Goal: Task Accomplishment & Management: Use online tool/utility

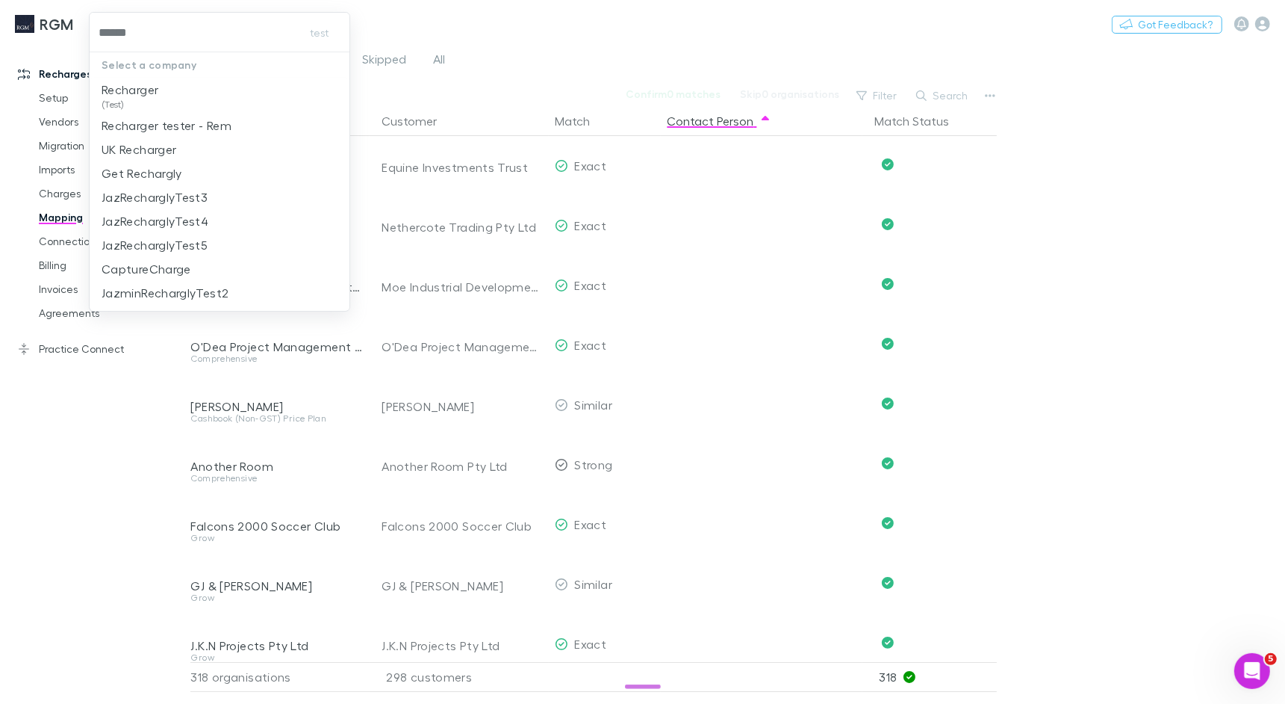
type input "*******"
click at [140, 83] on p "Recharger" at bounding box center [130, 90] width 57 height 18
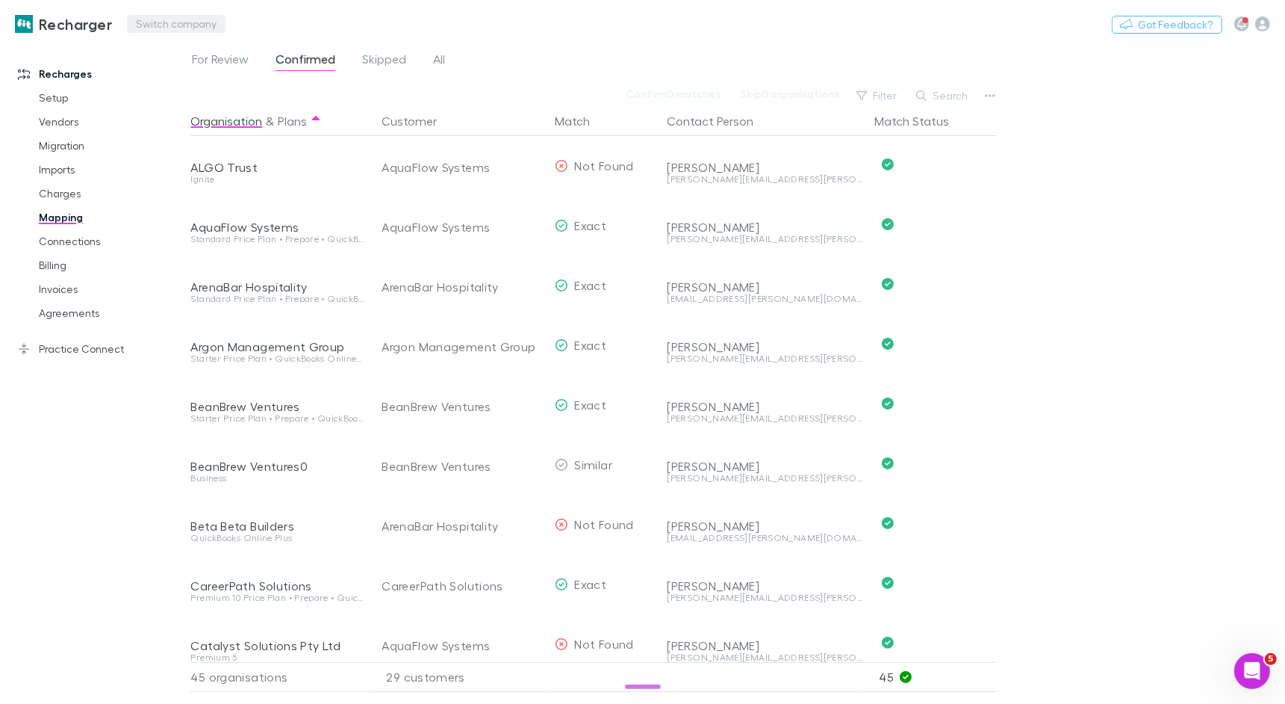
click at [153, 23] on button "Switch company" at bounding box center [176, 24] width 99 height 18
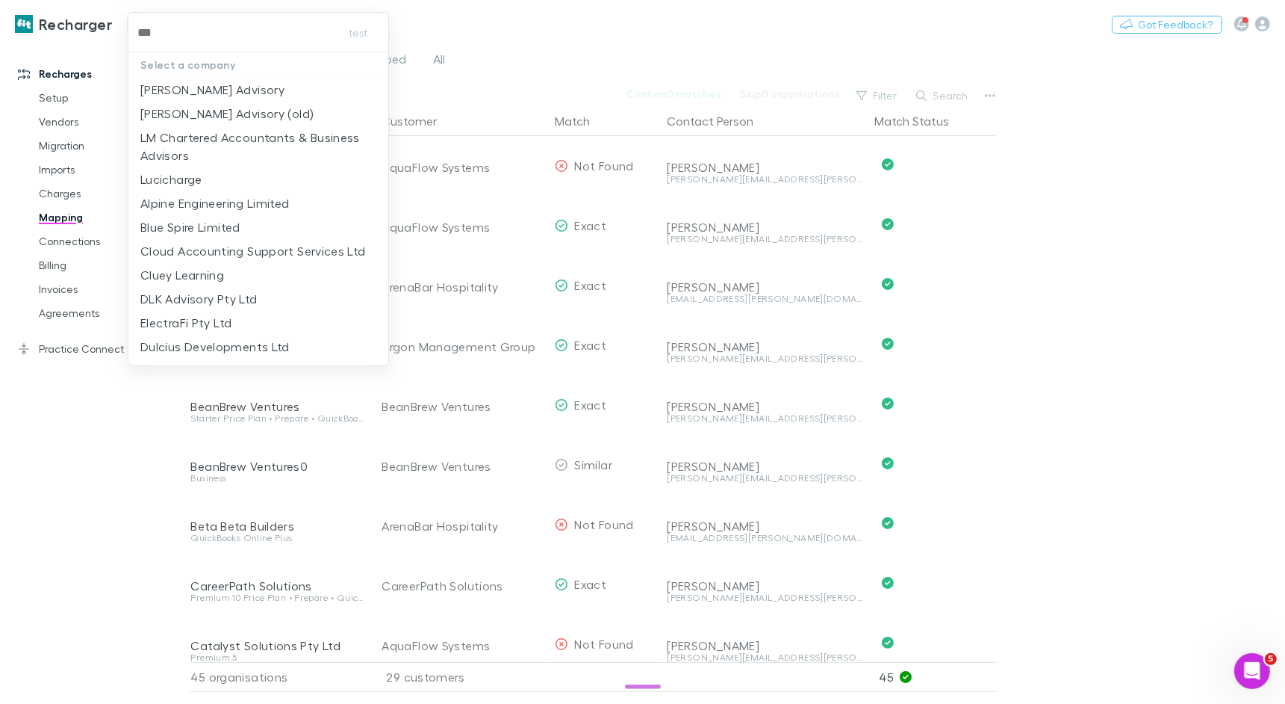
type input "****"
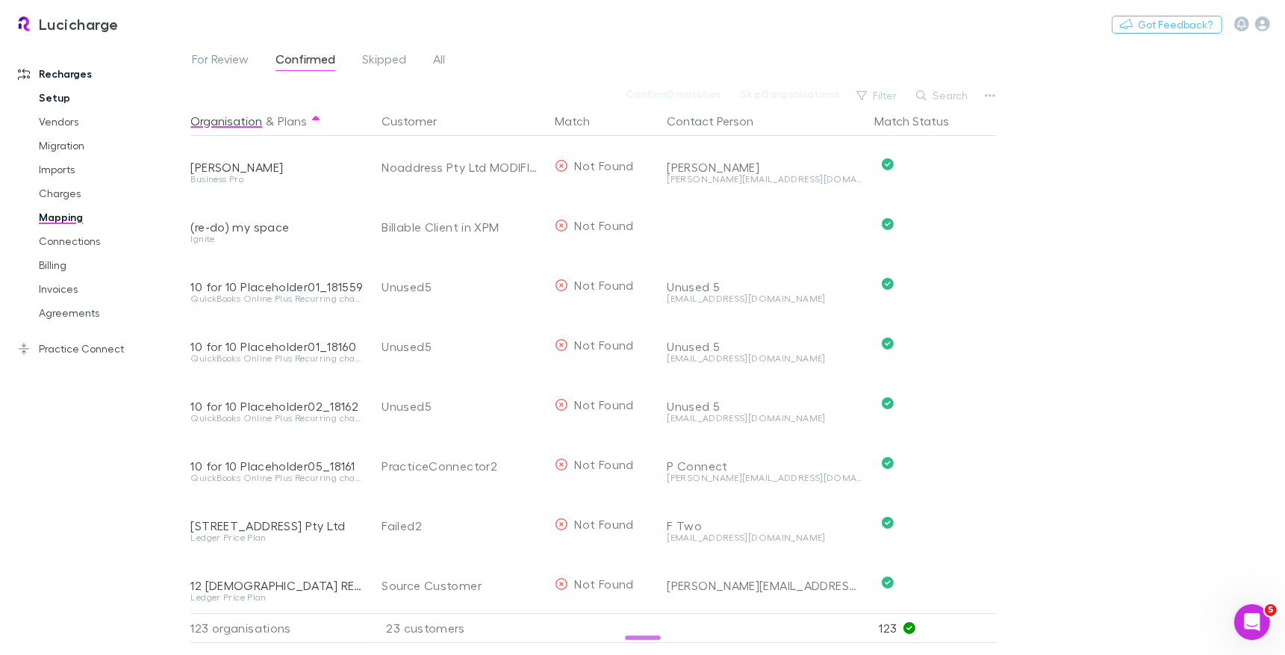
click at [46, 92] on link "Setup" at bounding box center [106, 98] width 164 height 24
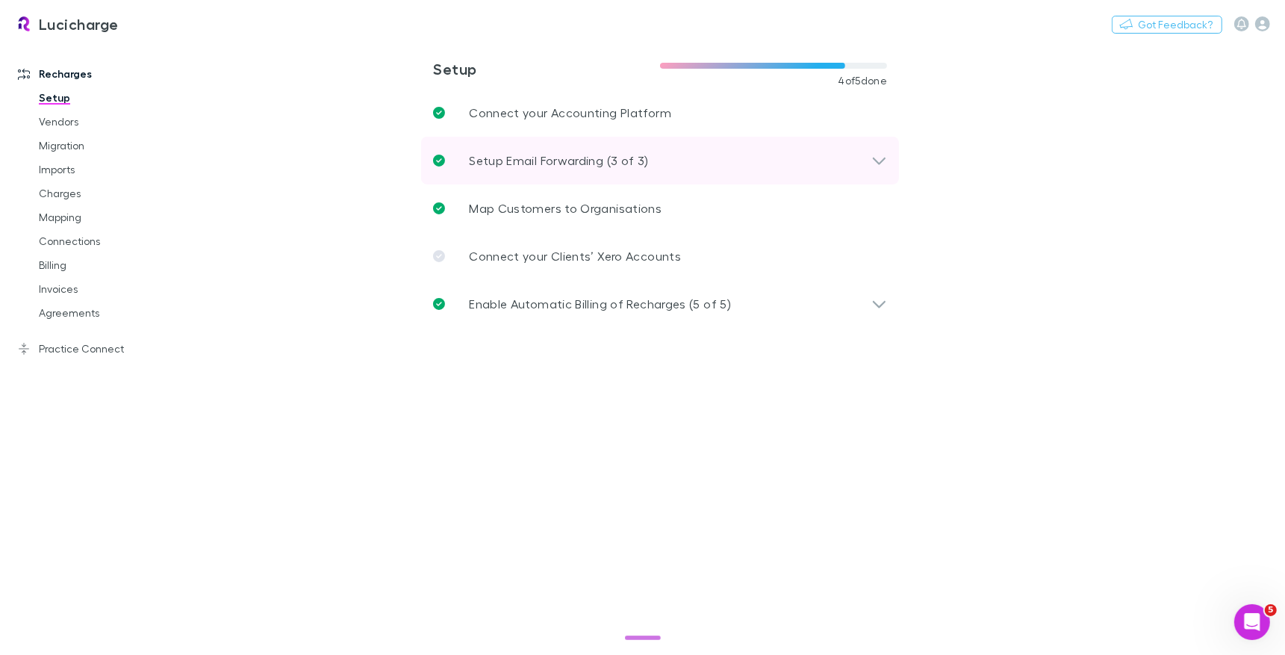
click at [523, 163] on p "Setup Email Forwarding (3 of 3)" at bounding box center [558, 161] width 179 height 18
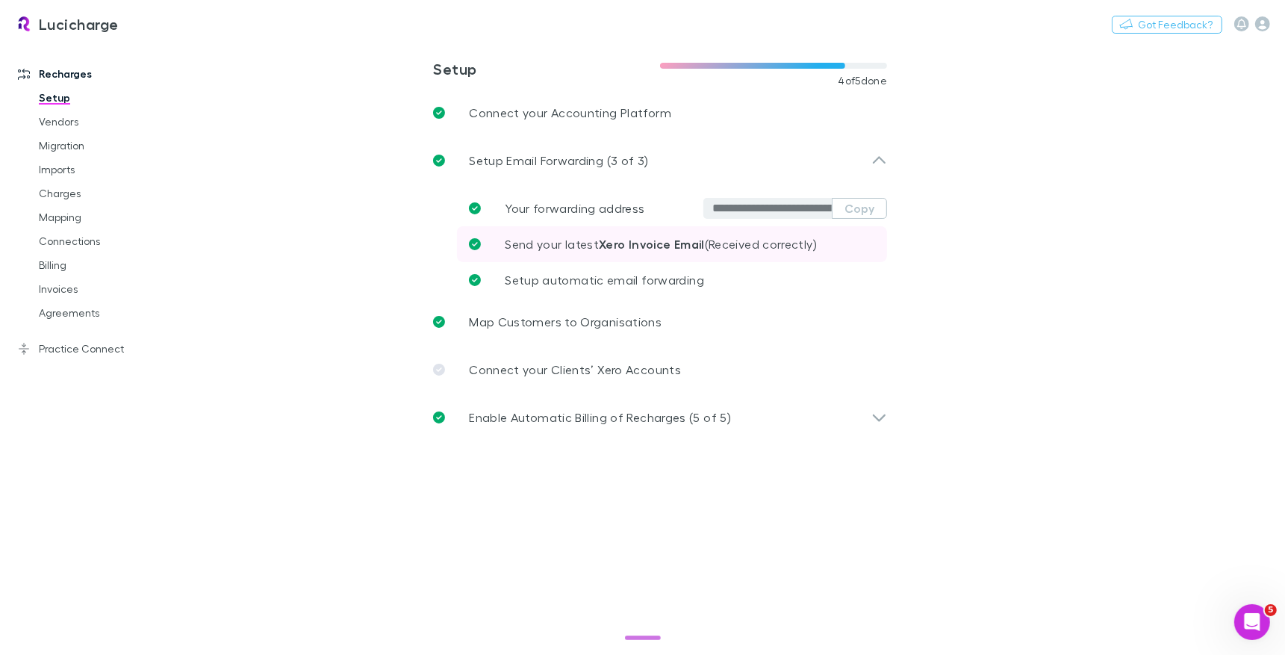
click at [572, 243] on span "Send your latest Xero Invoice Email (Received correctly)" at bounding box center [661, 244] width 312 height 14
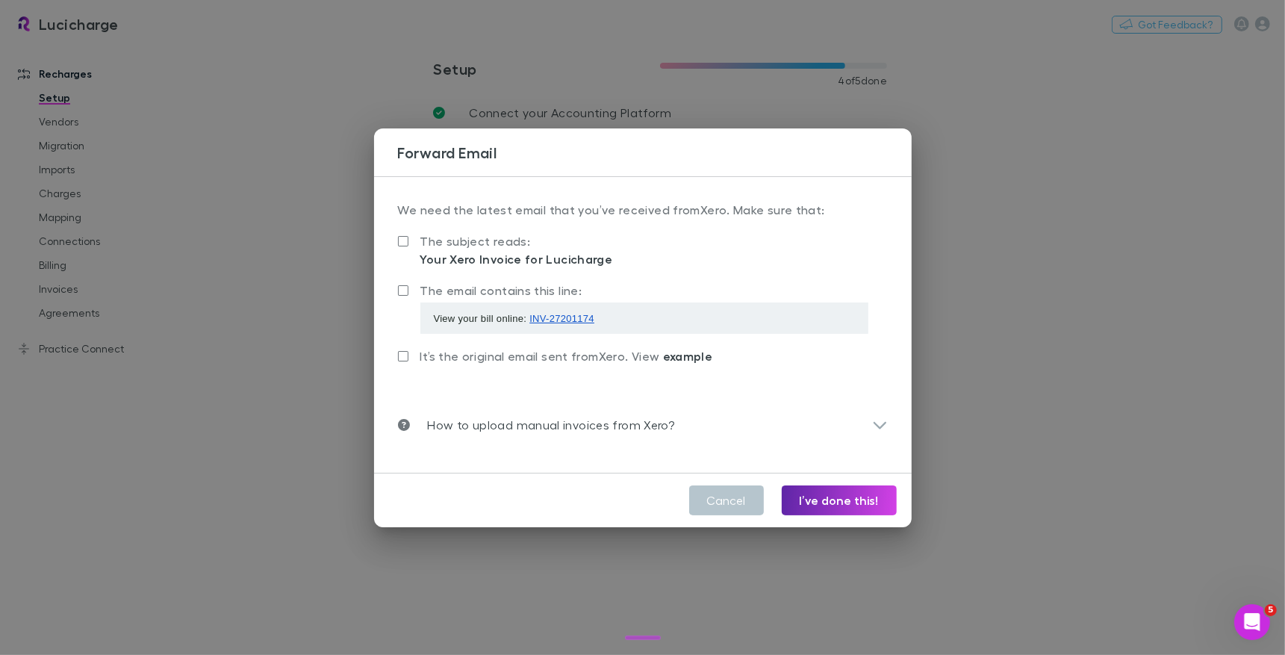
click at [323, 181] on div "**********" at bounding box center [642, 327] width 1285 height 655
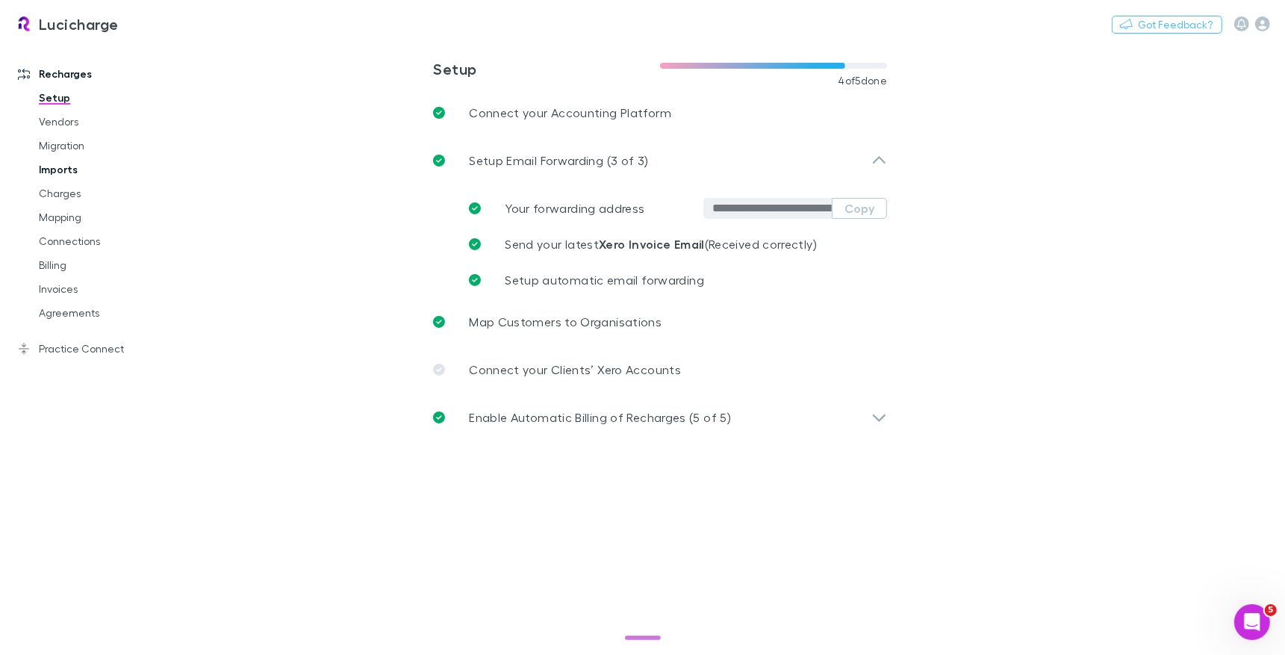
click at [74, 173] on link "Imports" at bounding box center [106, 170] width 164 height 24
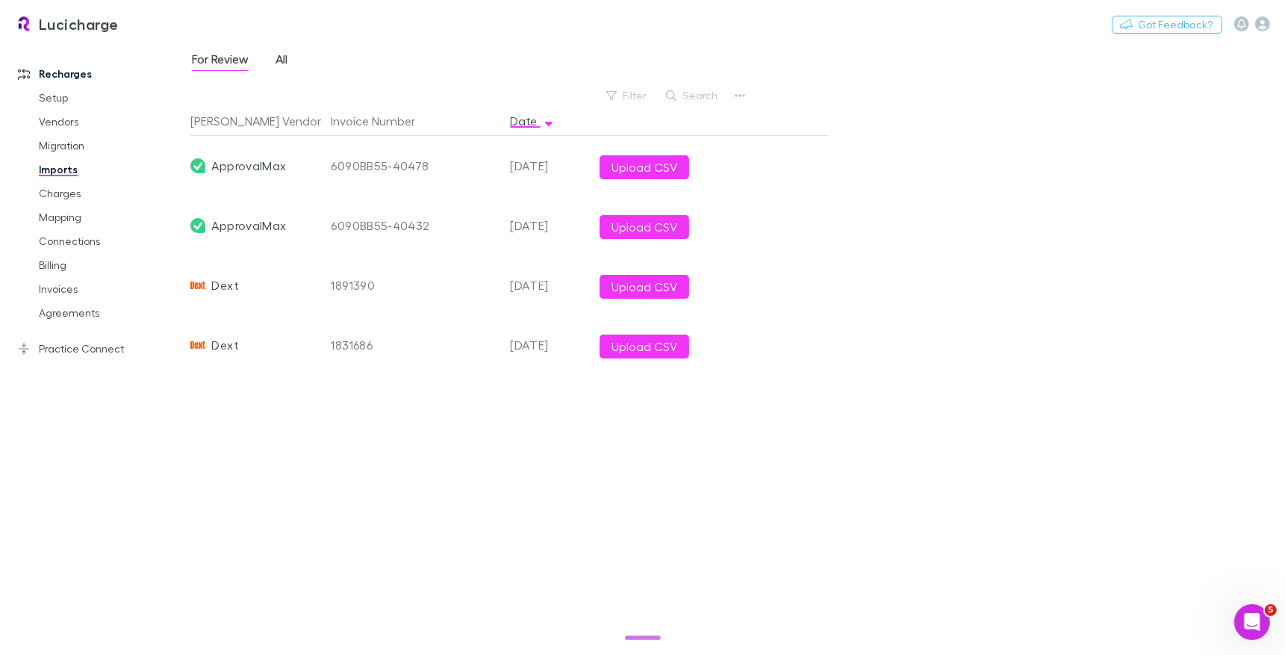
click at [277, 56] on span "All" at bounding box center [282, 61] width 12 height 19
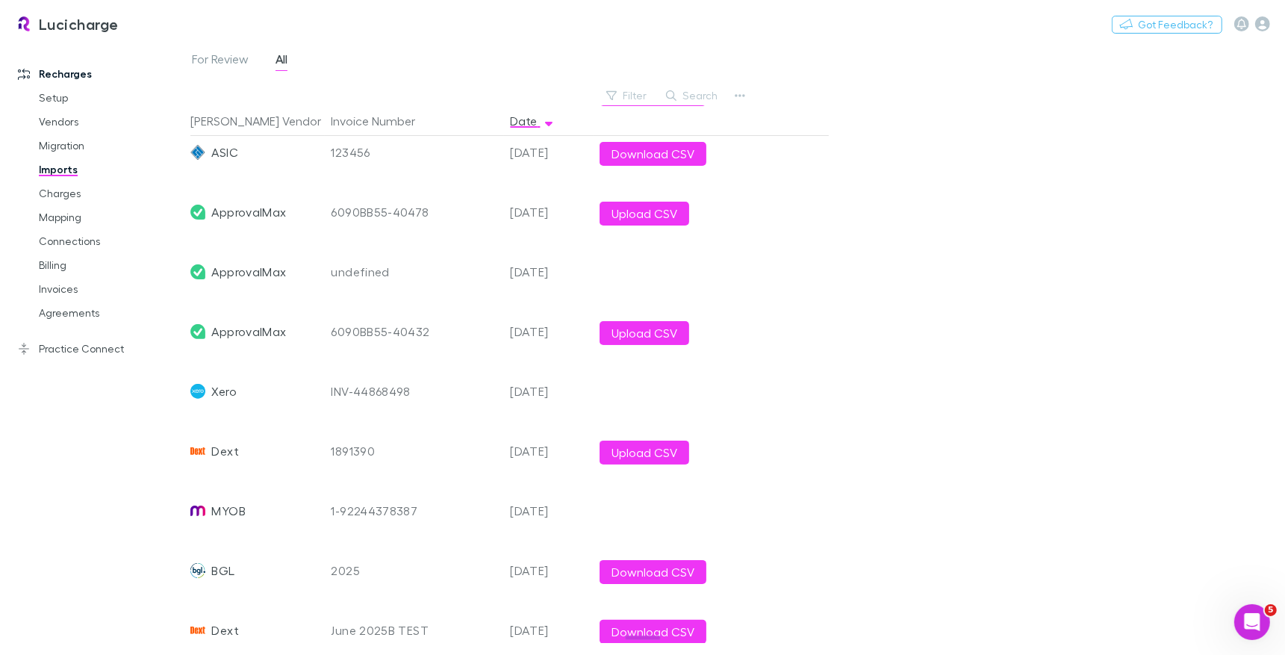
scroll to position [135, 0]
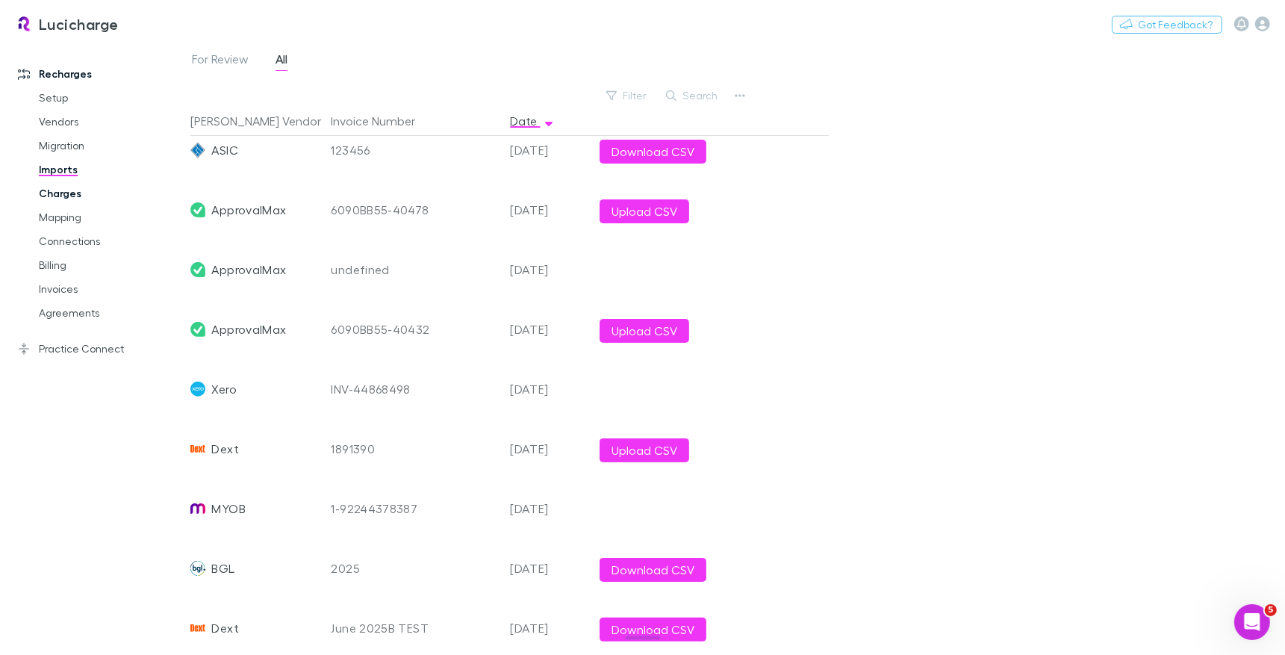
click at [72, 195] on link "Charges" at bounding box center [106, 193] width 164 height 24
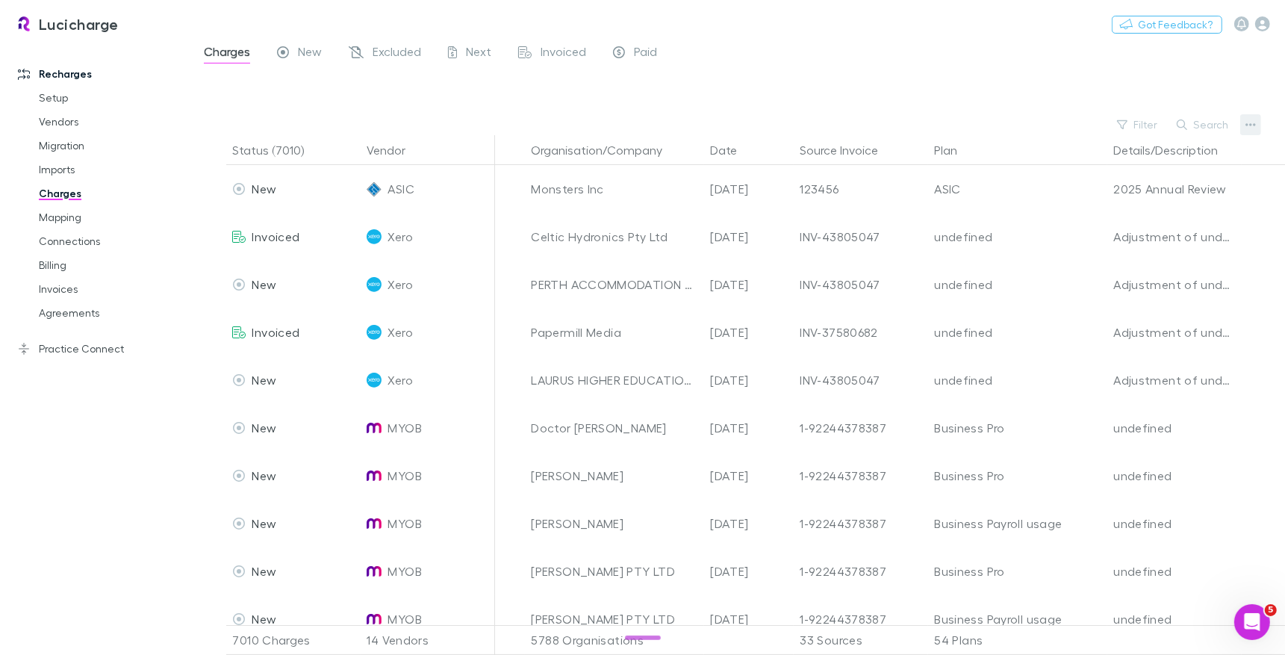
click at [1257, 124] on button "button" at bounding box center [1251, 124] width 21 height 21
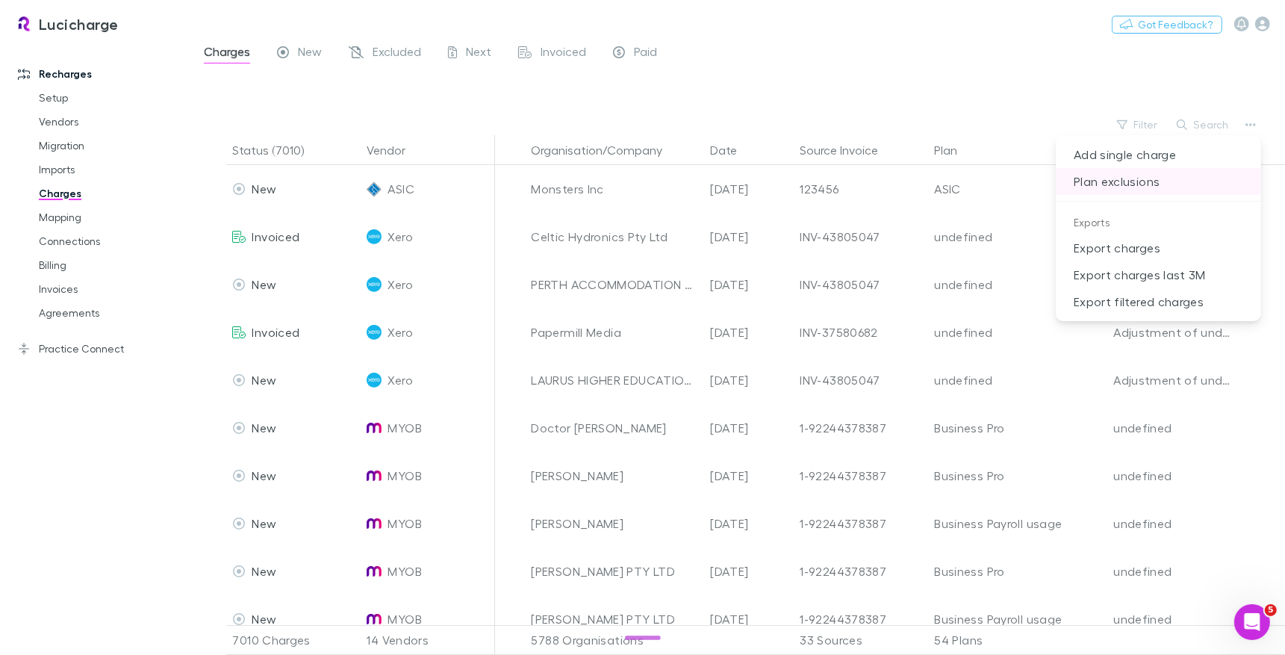
click at [1110, 175] on p "Plan exclusions" at bounding box center [1158, 181] width 205 height 27
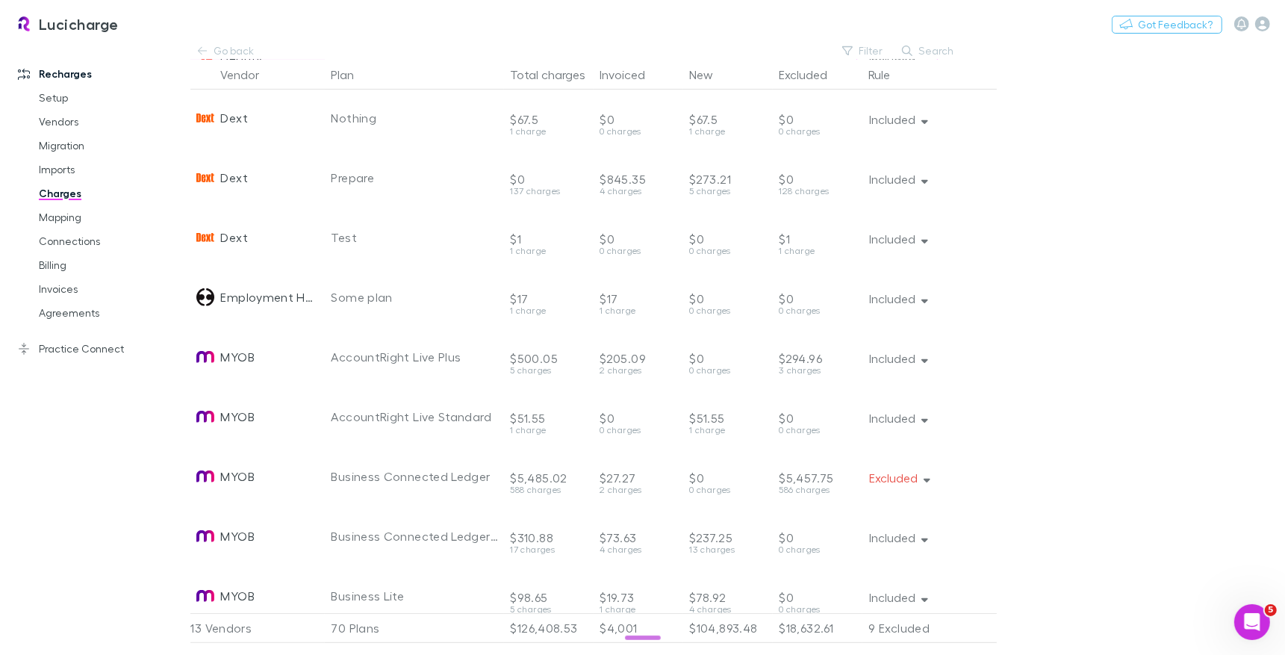
scroll to position [525, 0]
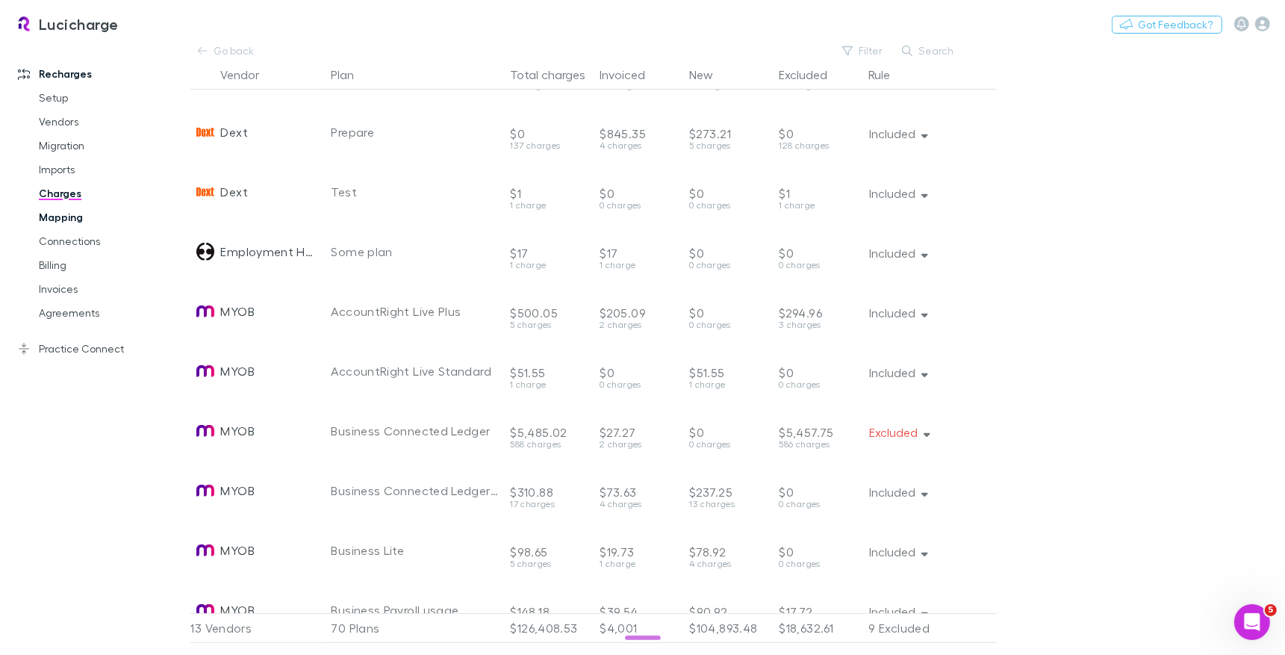
click at [72, 223] on link "Mapping" at bounding box center [106, 217] width 164 height 24
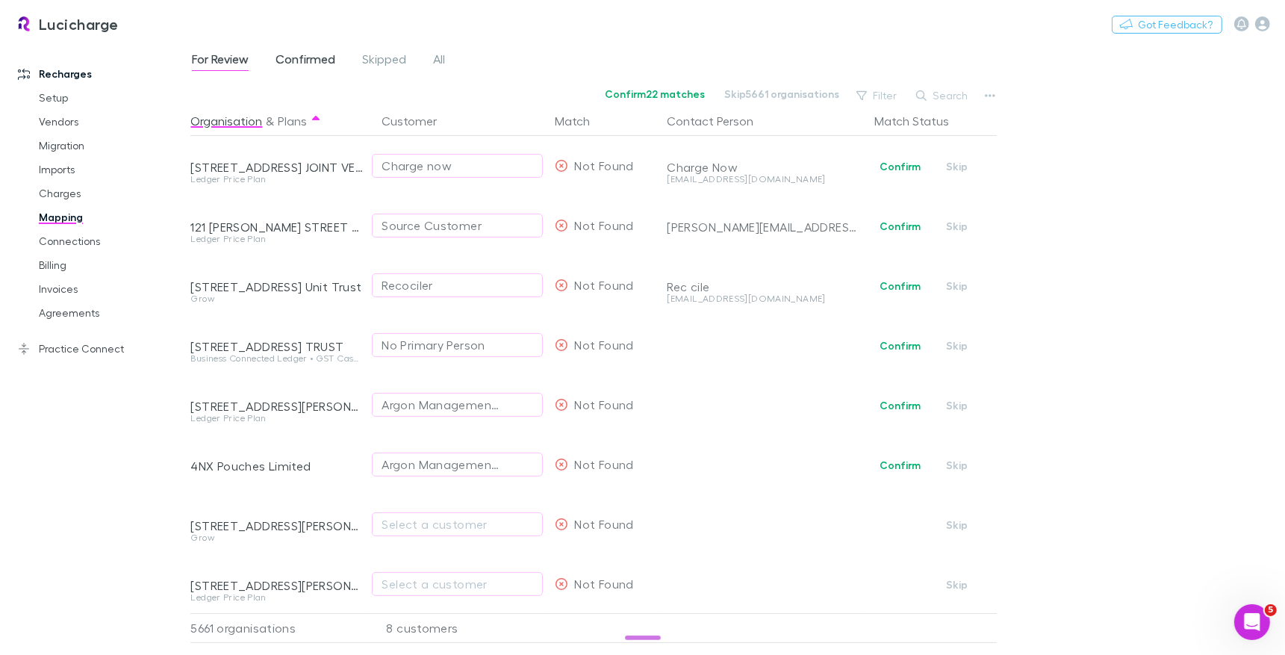
click at [301, 68] on span "Confirmed" at bounding box center [306, 61] width 60 height 19
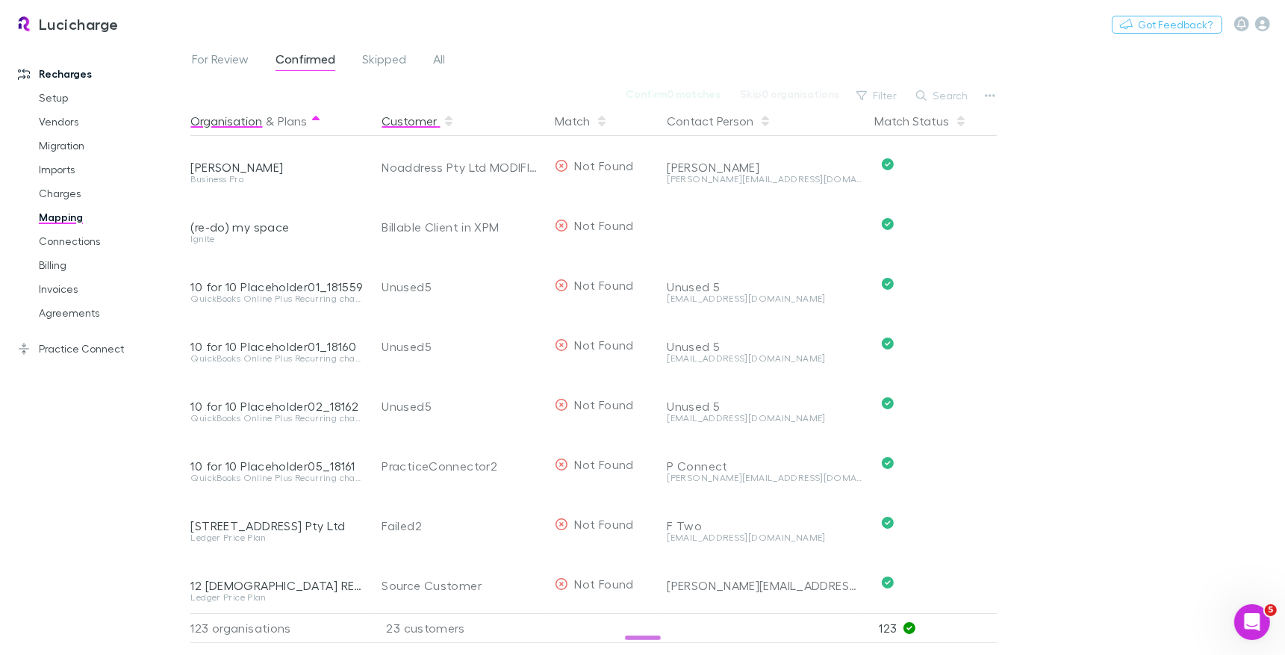
click at [443, 125] on span "button" at bounding box center [449, 121] width 12 height 12
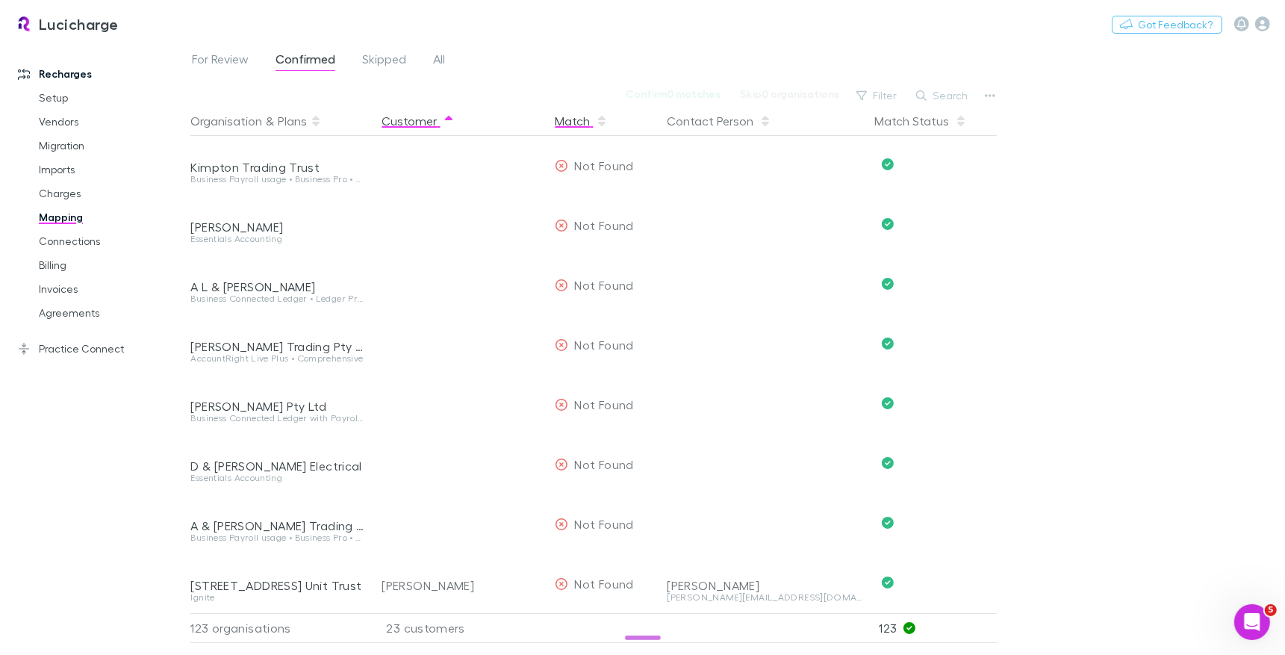
click at [558, 128] on div "Match" at bounding box center [581, 121] width 53 height 30
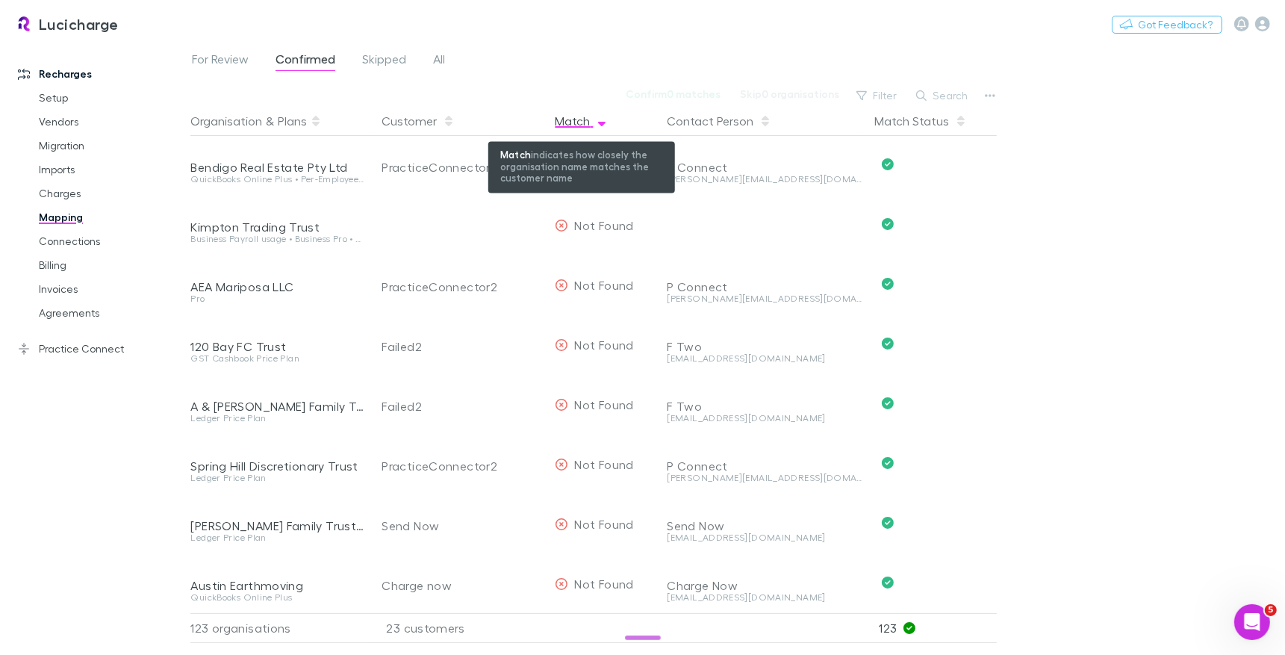
click at [558, 128] on div "Match" at bounding box center [581, 121] width 53 height 30
click at [579, 128] on div "Match" at bounding box center [581, 121] width 53 height 30
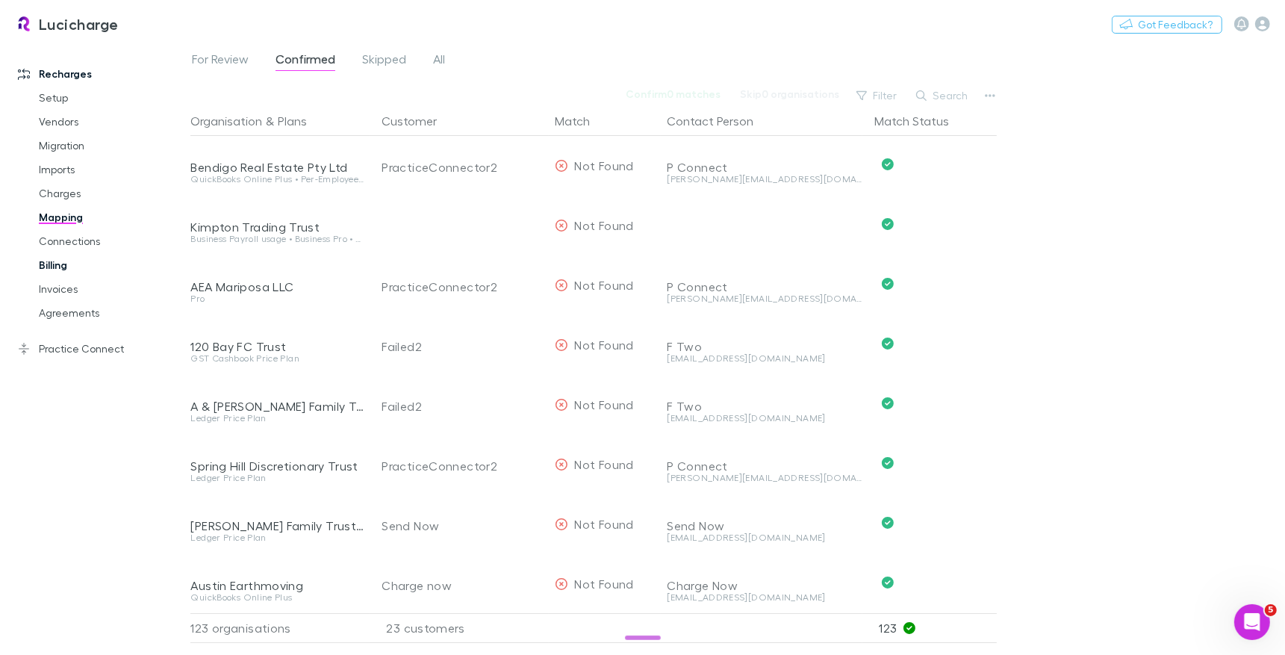
click at [55, 267] on link "Billing" at bounding box center [106, 265] width 164 height 24
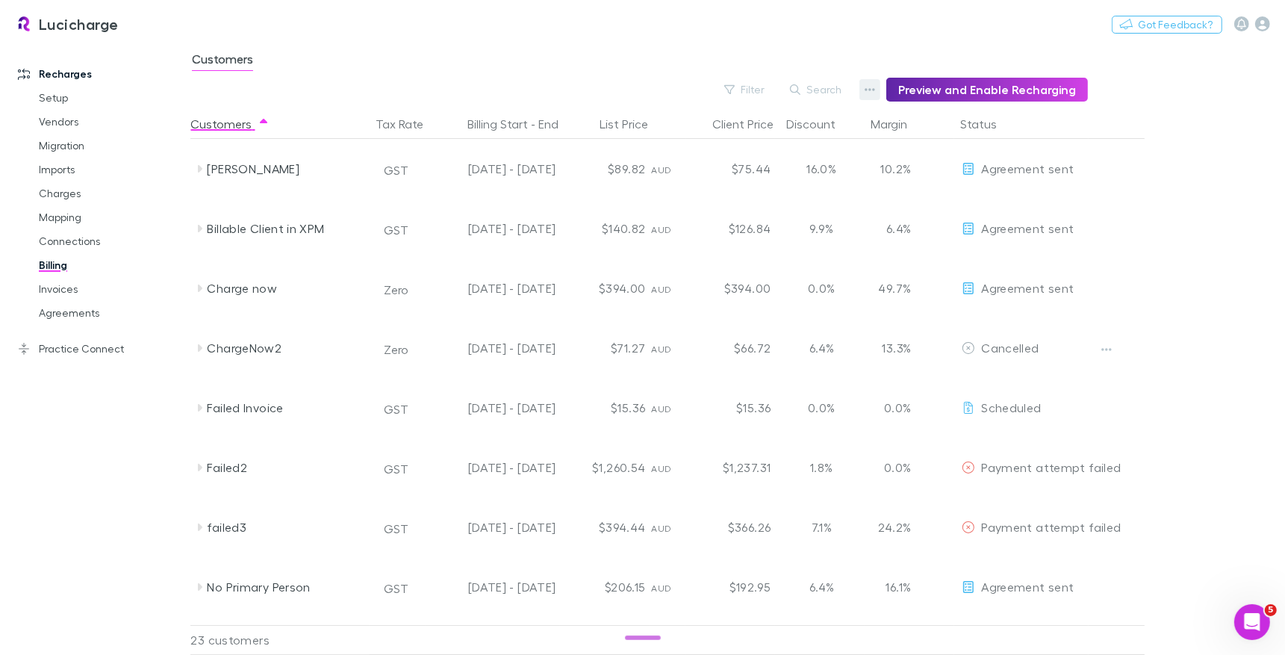
click at [879, 97] on button "button" at bounding box center [870, 89] width 21 height 21
click at [757, 138] on p "Discount Split" at bounding box center [785, 146] width 205 height 27
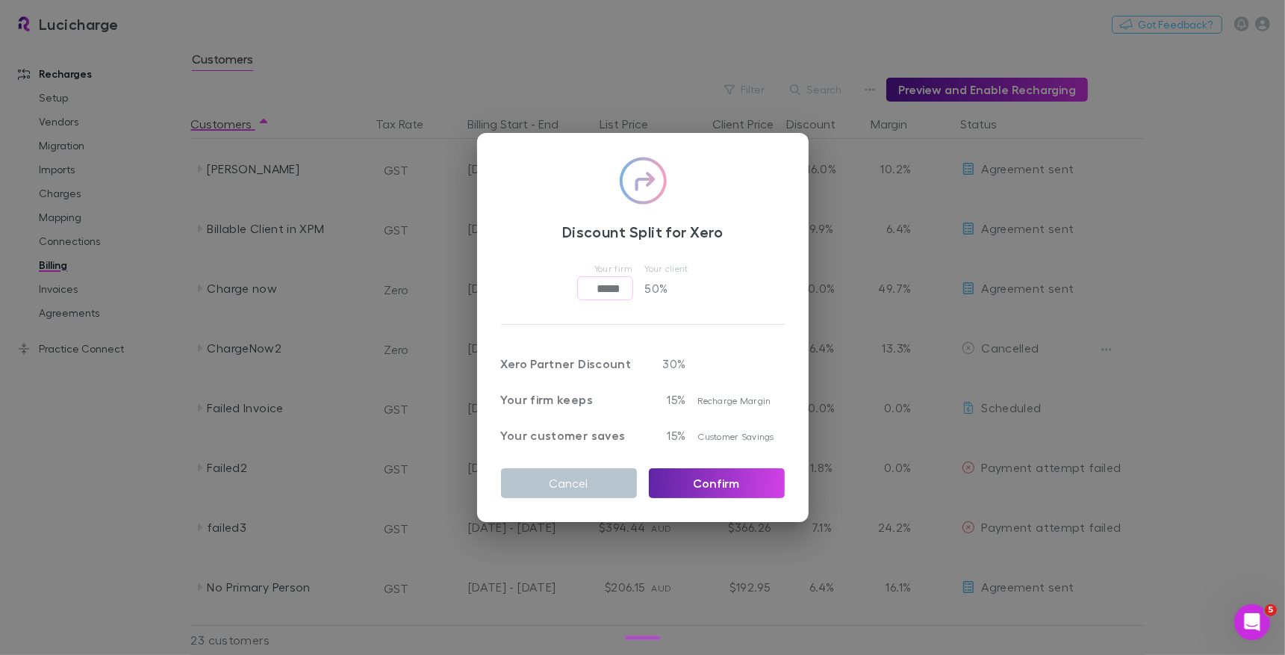
click at [703, 64] on div "Discount Split for Xero Your firm ***** ​ Your client 50 % Xero Partner Discoun…" at bounding box center [642, 327] width 1285 height 655
click at [898, 84] on button "Preview and Enable Recharging" at bounding box center [988, 90] width 202 height 24
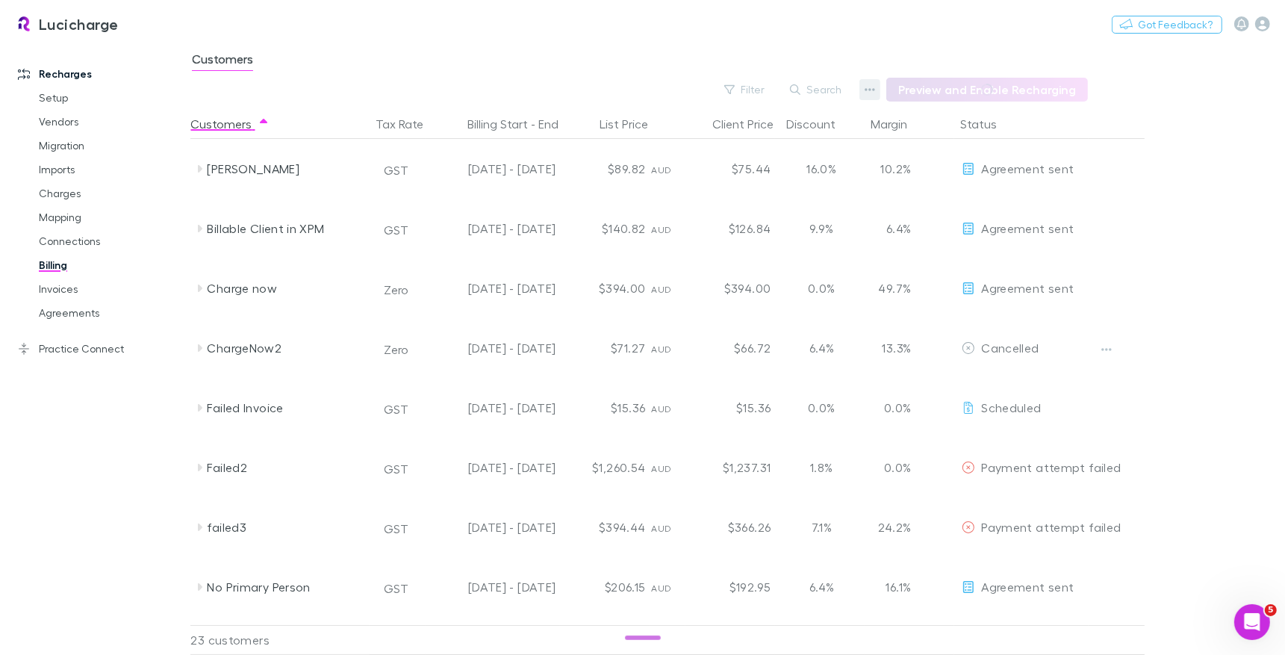
click at [876, 89] on icon "button" at bounding box center [871, 89] width 10 height 3
click at [759, 177] on p "Admin Fee" at bounding box center [785, 173] width 205 height 27
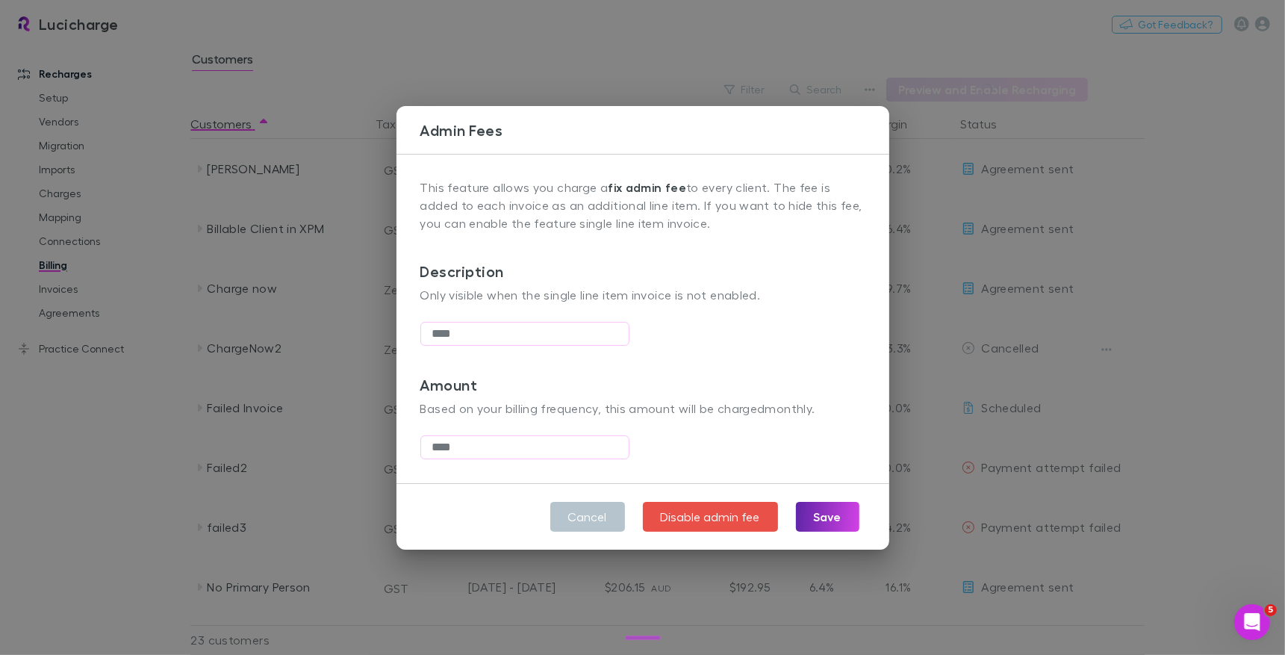
click at [568, 88] on div "Admin Fees This feature allows you charge a fix admin fee to every client. The …" at bounding box center [642, 327] width 1285 height 655
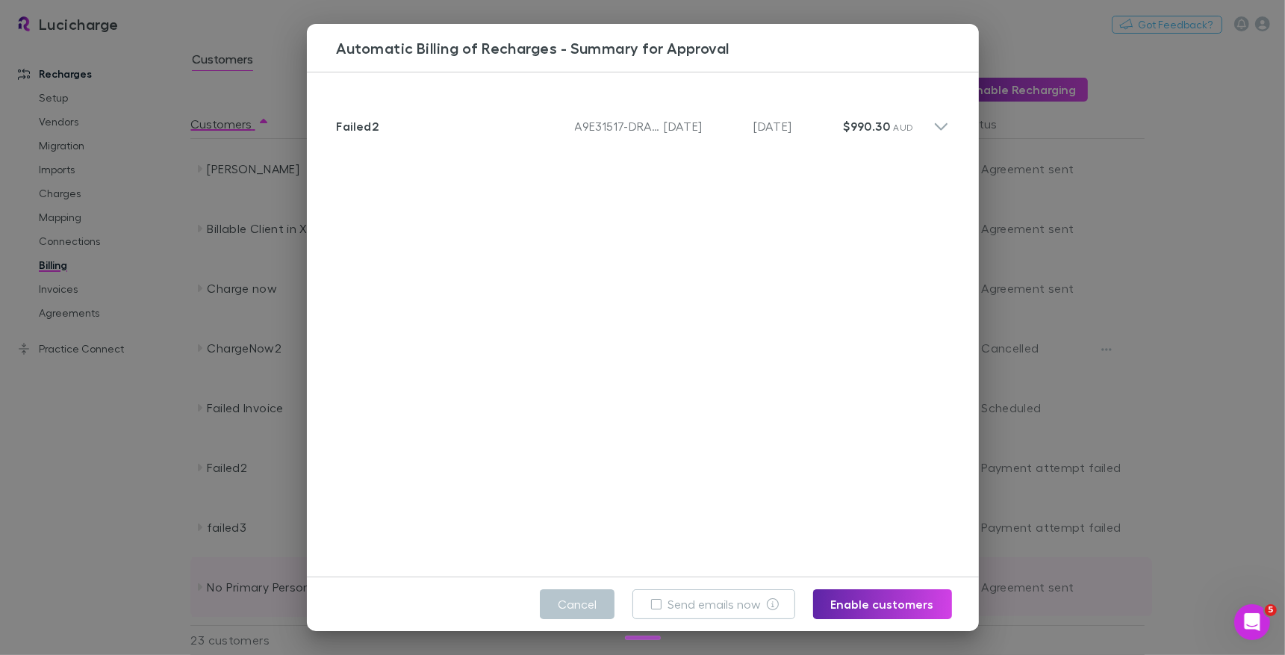
click at [589, 599] on button "Cancel" at bounding box center [577, 604] width 75 height 30
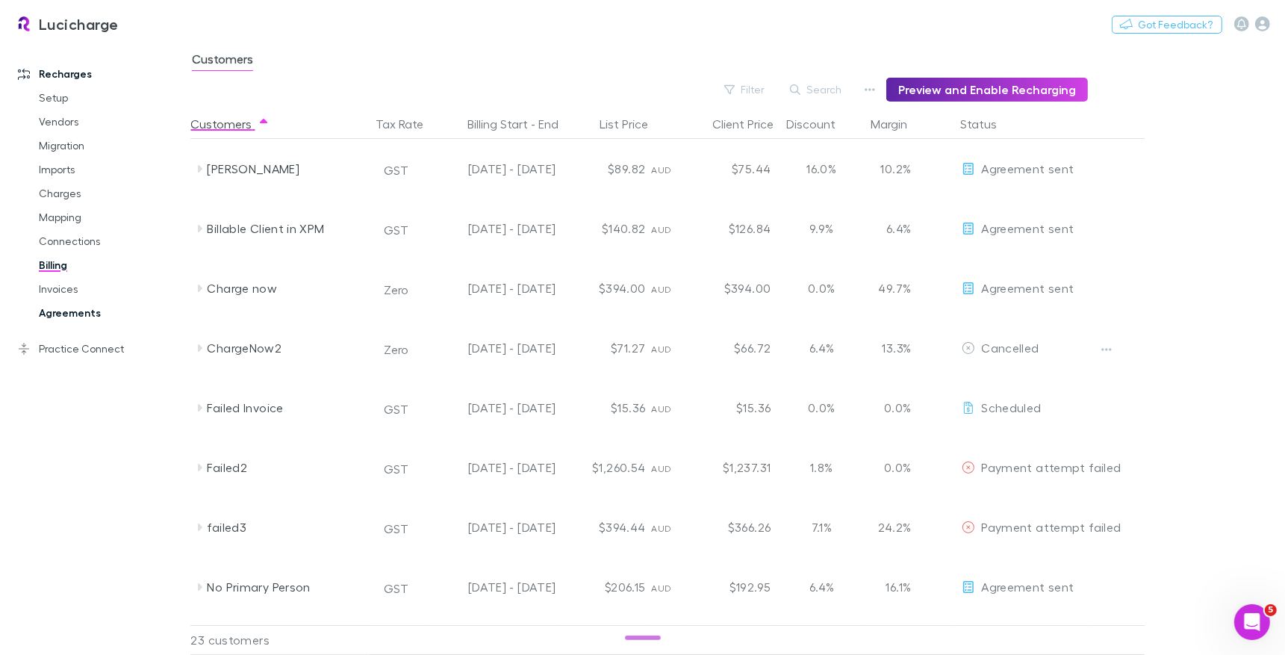
click at [78, 317] on link "Agreements" at bounding box center [106, 313] width 164 height 24
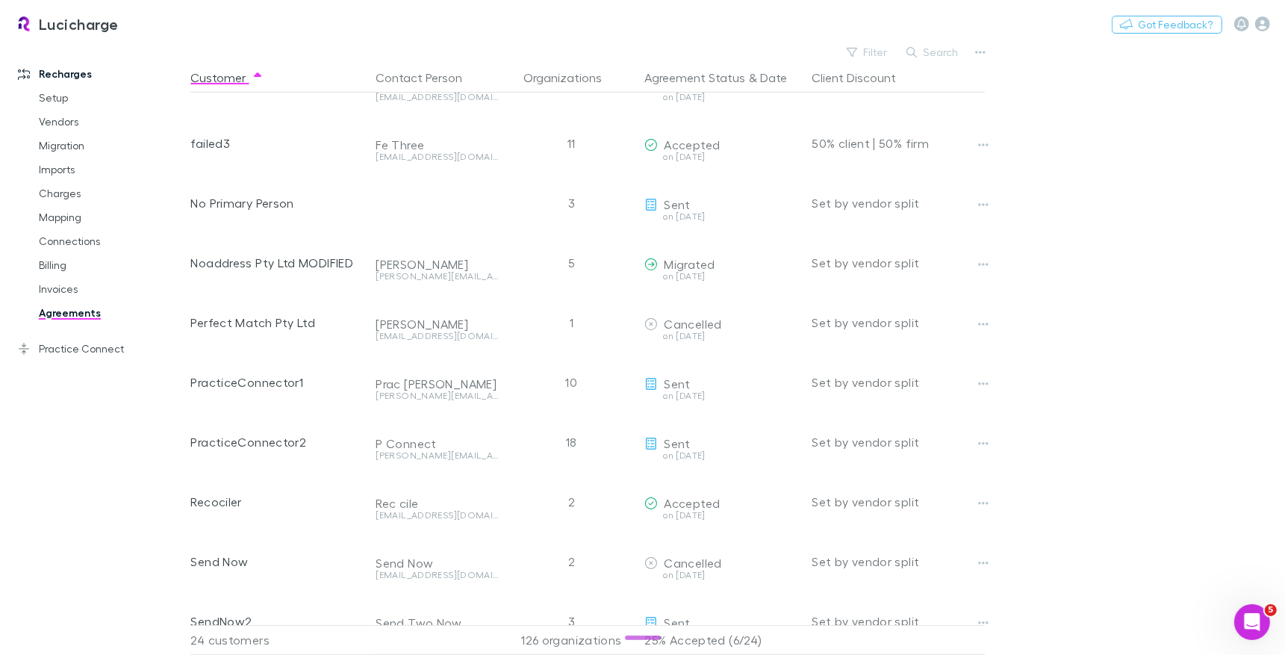
scroll to position [462, 0]
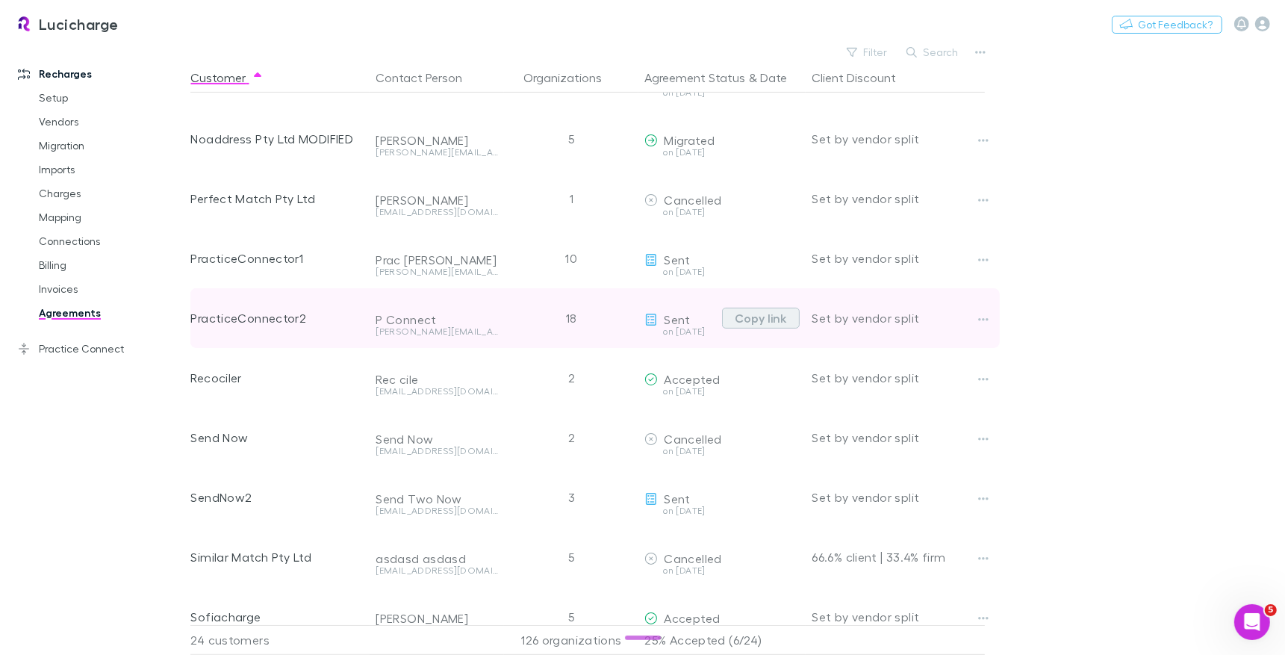
click at [762, 319] on button "Copy link" at bounding box center [761, 318] width 78 height 21
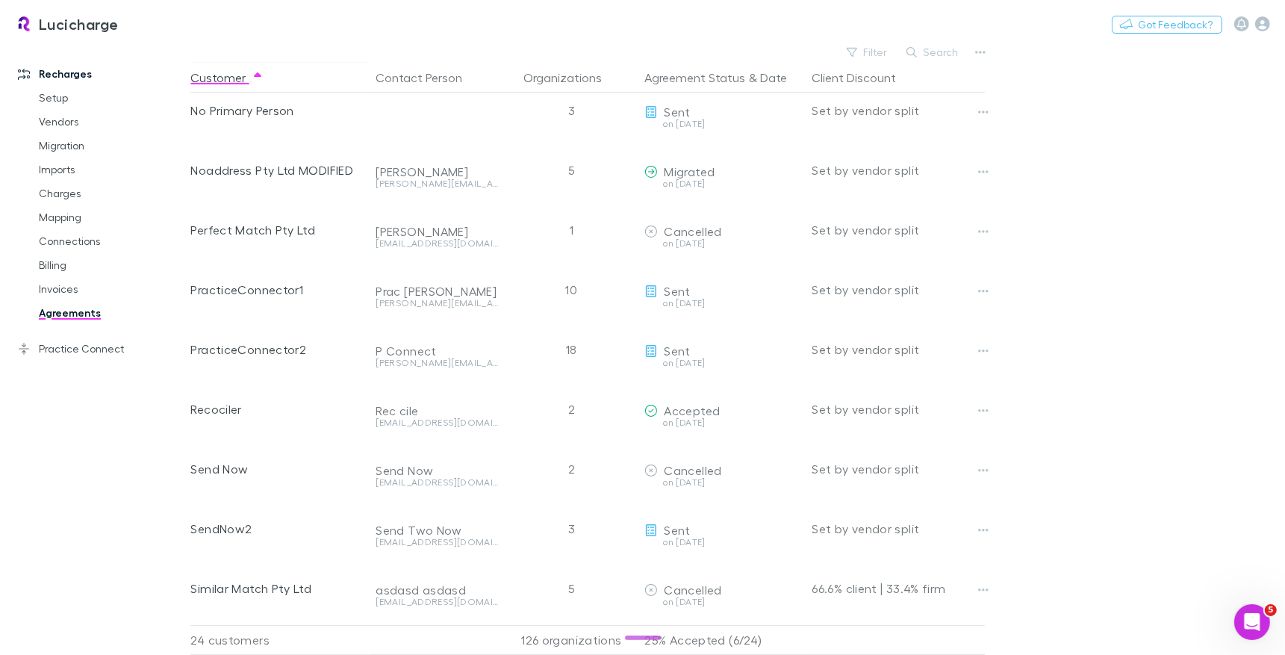
scroll to position [471, 0]
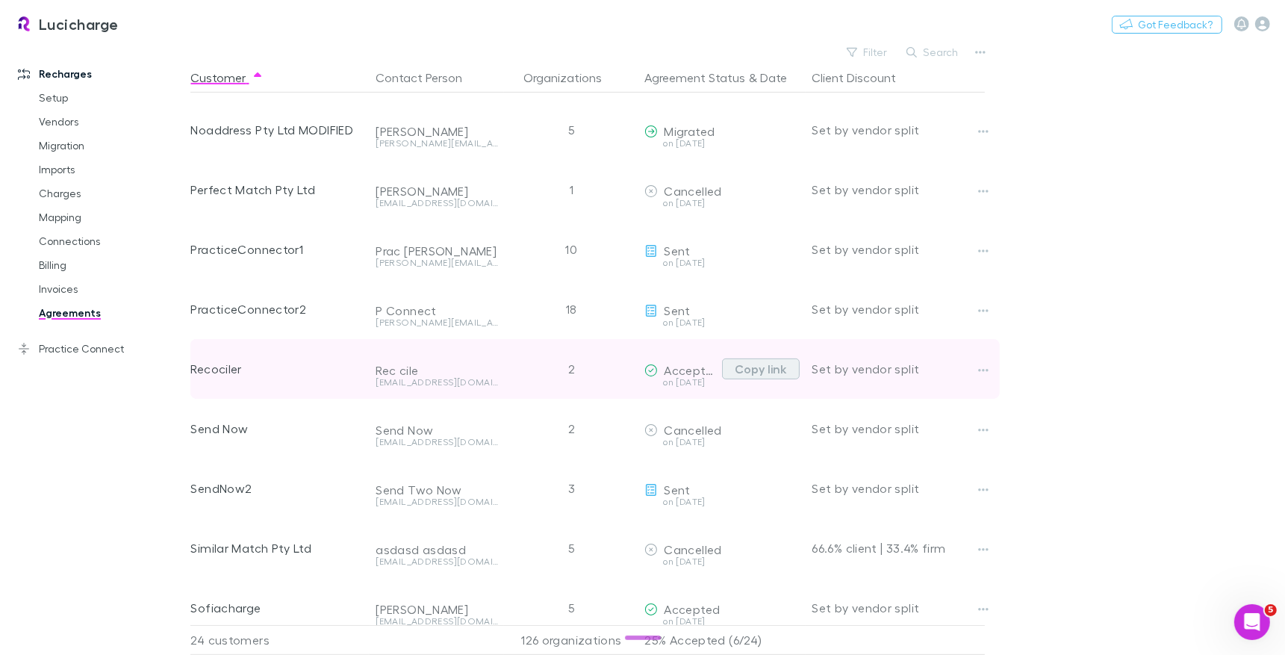
click at [763, 370] on button "Copy link" at bounding box center [761, 368] width 78 height 21
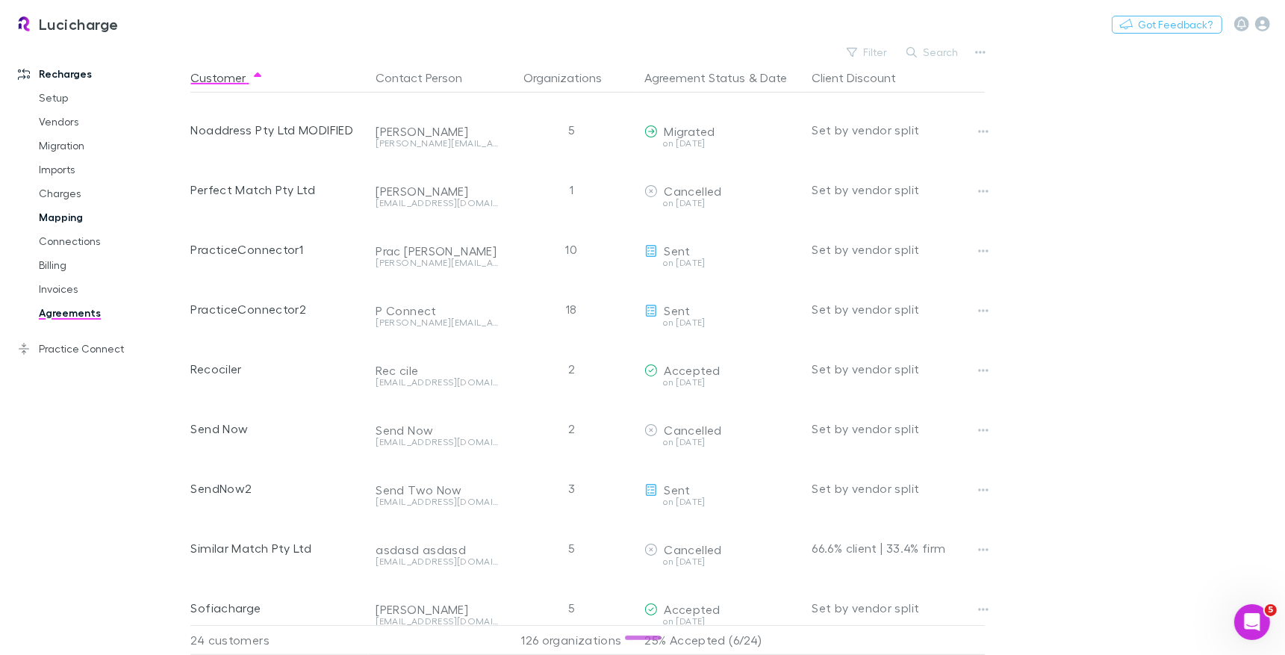
click at [66, 214] on link "Mapping" at bounding box center [106, 217] width 164 height 24
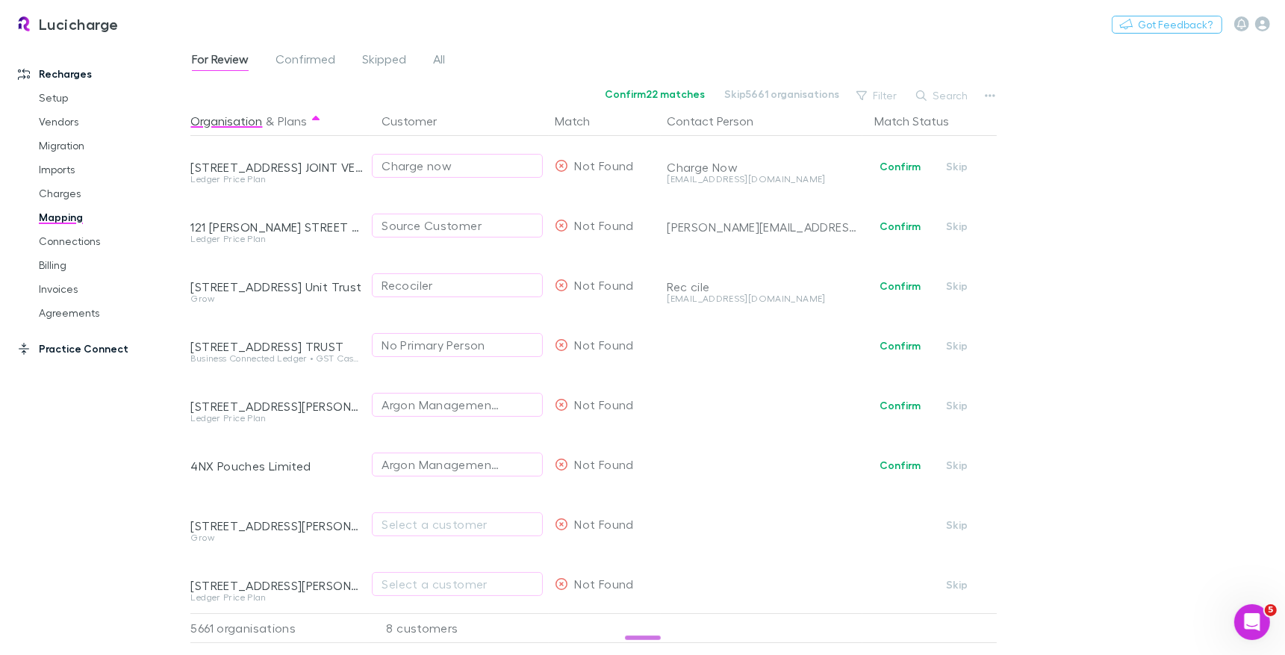
click at [73, 353] on link "Practice Connect" at bounding box center [95, 349] width 184 height 24
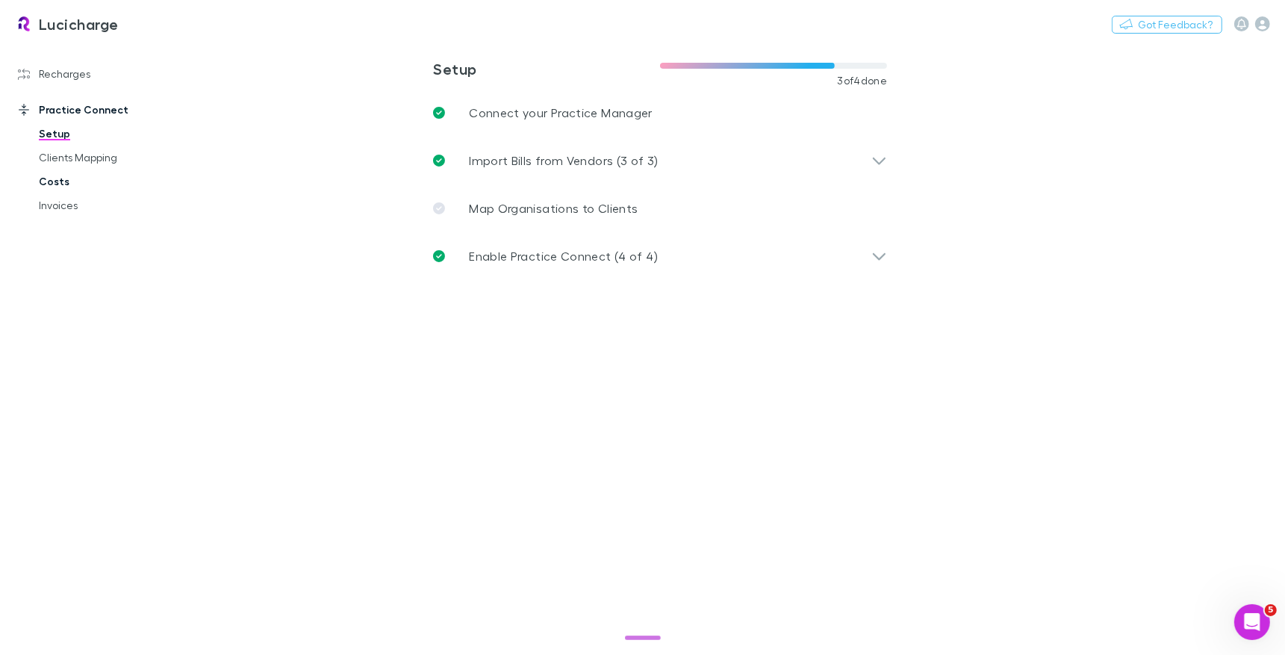
click at [53, 178] on link "Costs" at bounding box center [106, 182] width 164 height 24
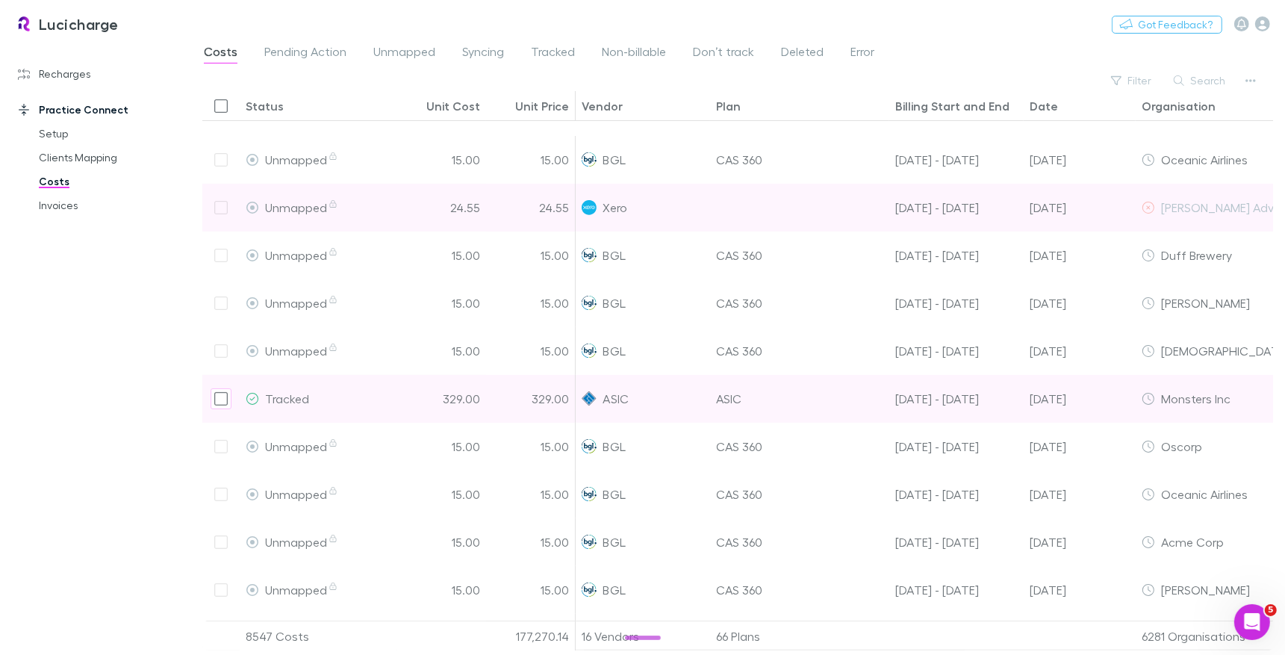
scroll to position [117, 0]
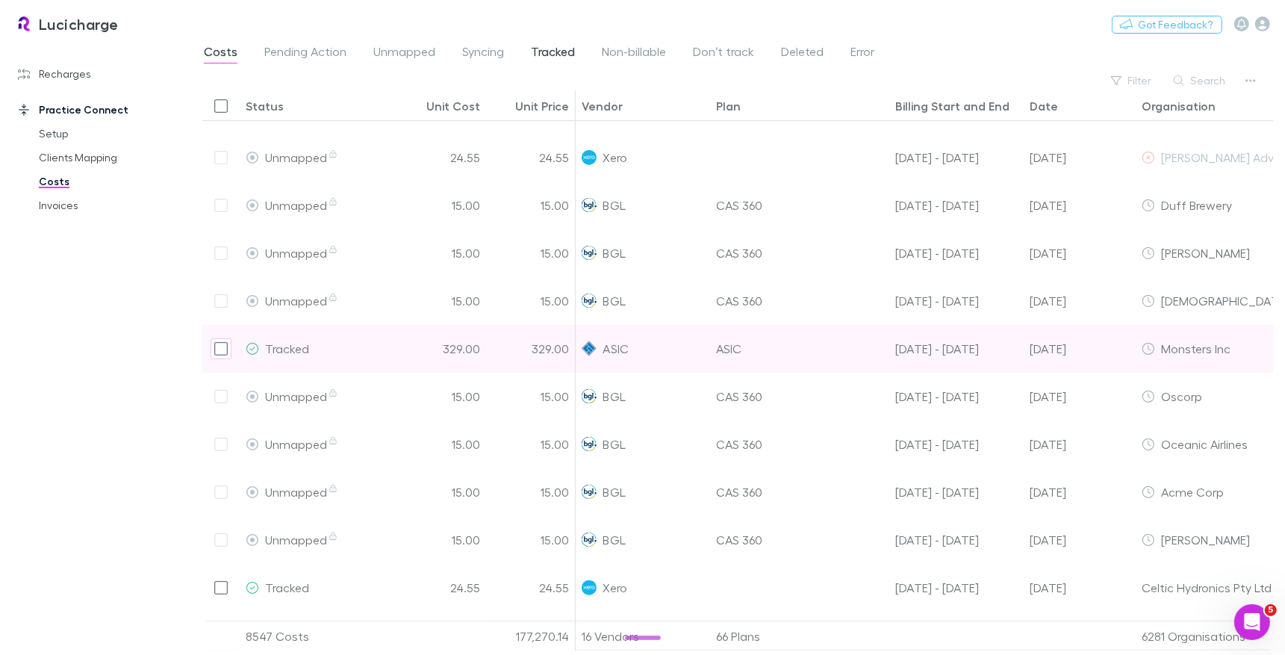
click at [542, 60] on span "Tracked" at bounding box center [553, 53] width 44 height 19
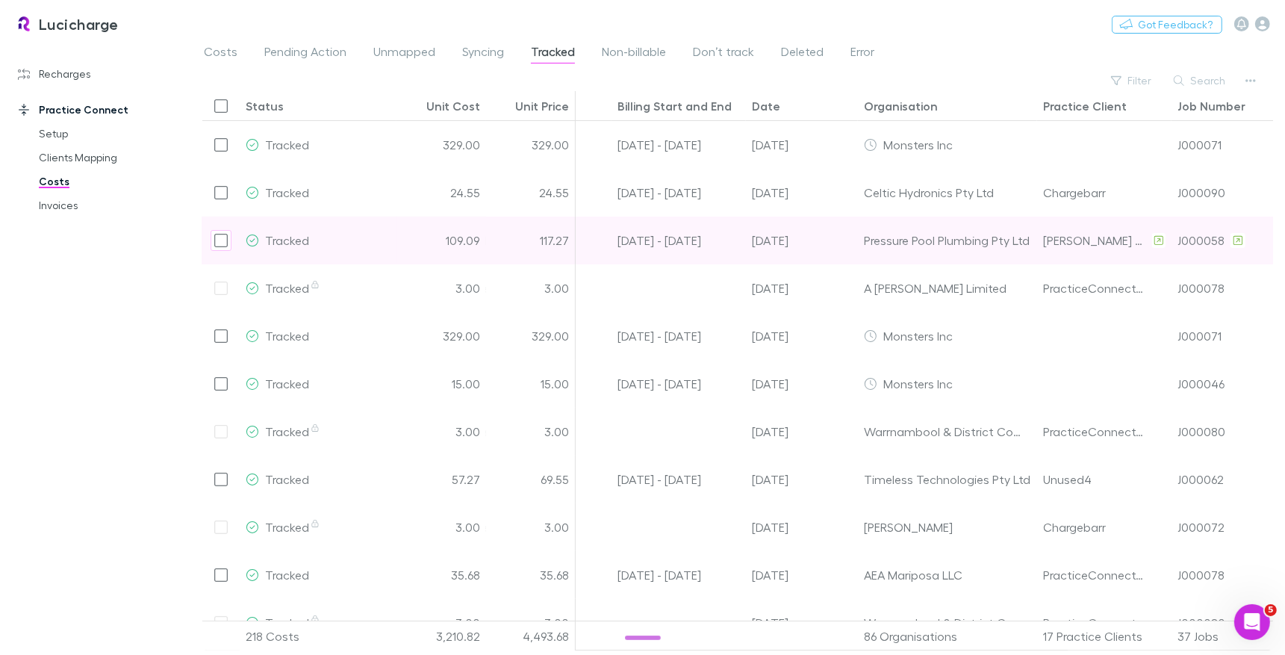
scroll to position [0, 311]
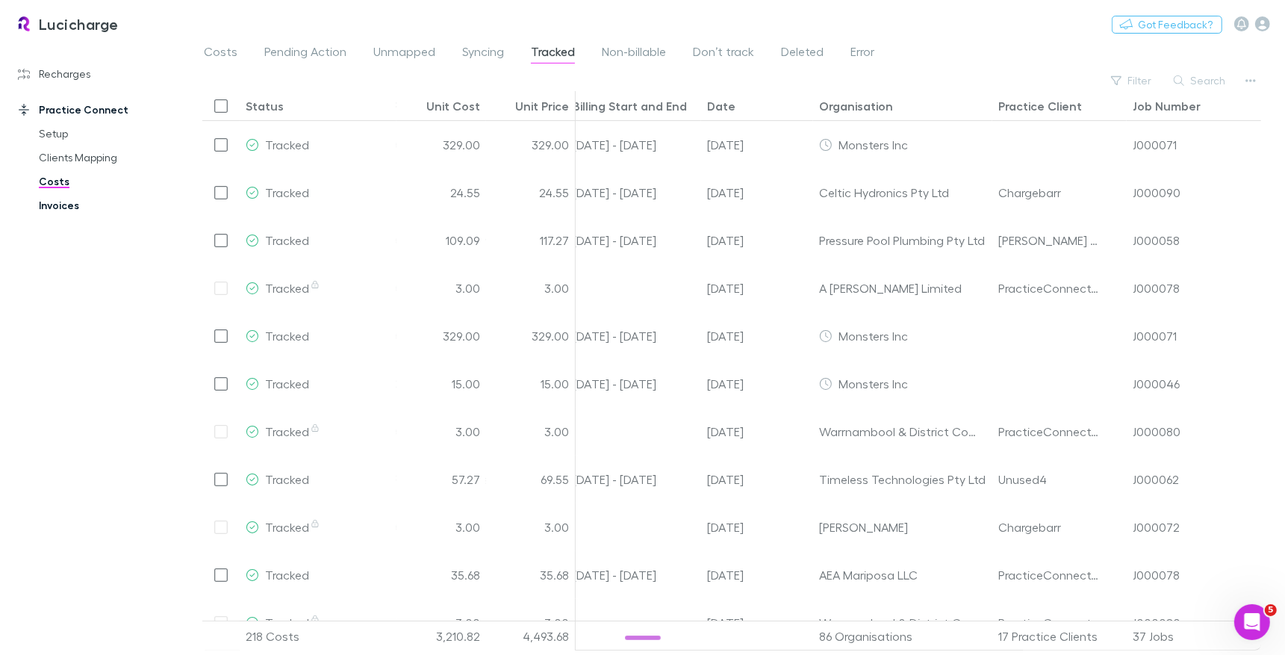
click at [60, 201] on link "Invoices" at bounding box center [106, 205] width 164 height 24
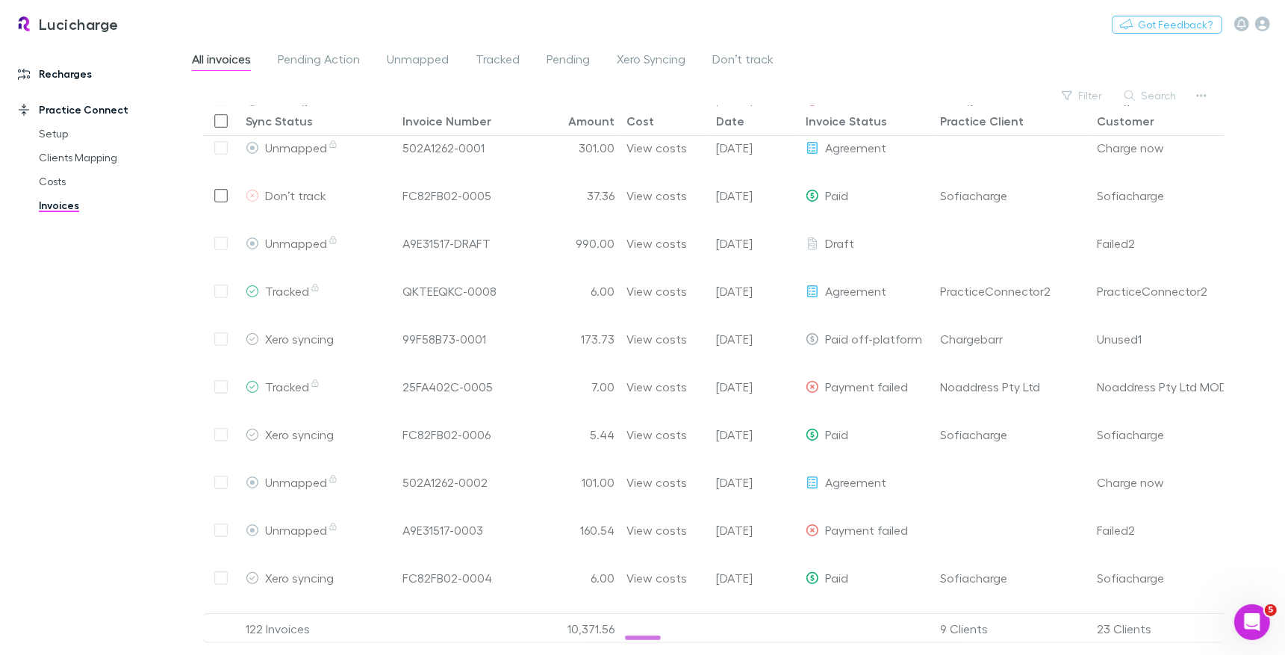
click at [63, 72] on link "Recharges" at bounding box center [95, 74] width 184 height 24
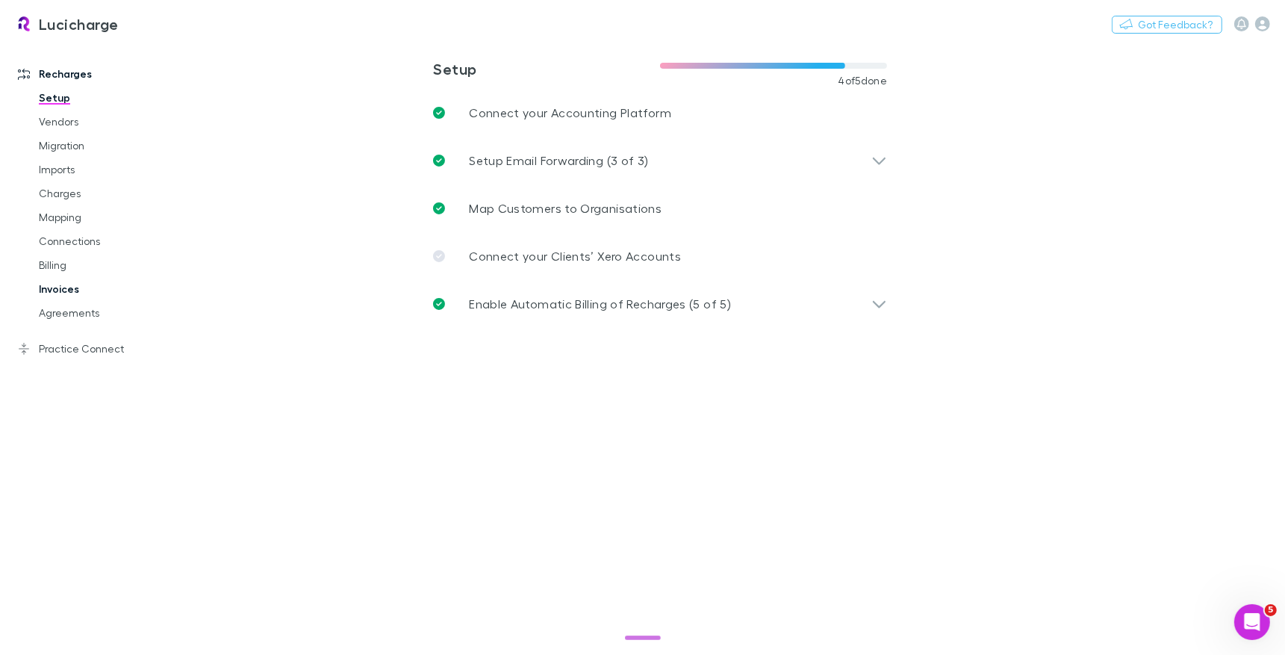
click at [71, 284] on link "Invoices" at bounding box center [106, 289] width 164 height 24
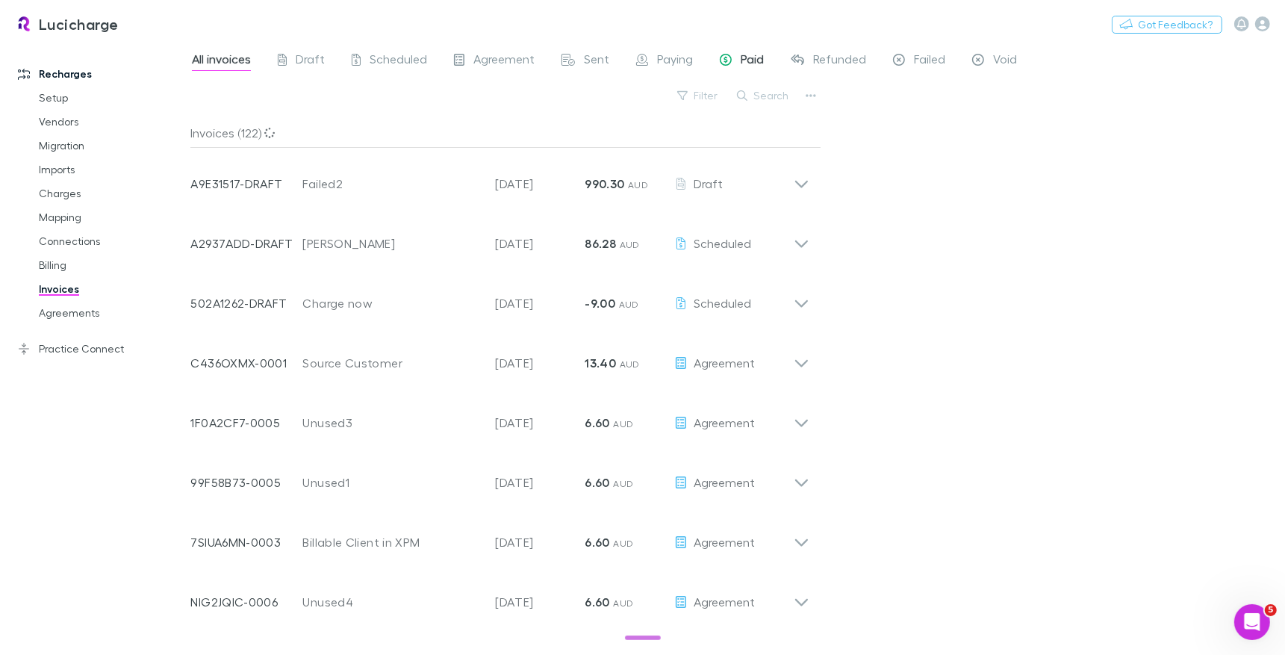
click at [733, 55] on div "Paid" at bounding box center [742, 61] width 44 height 19
click at [735, 58] on div "Paid" at bounding box center [742, 61] width 44 height 19
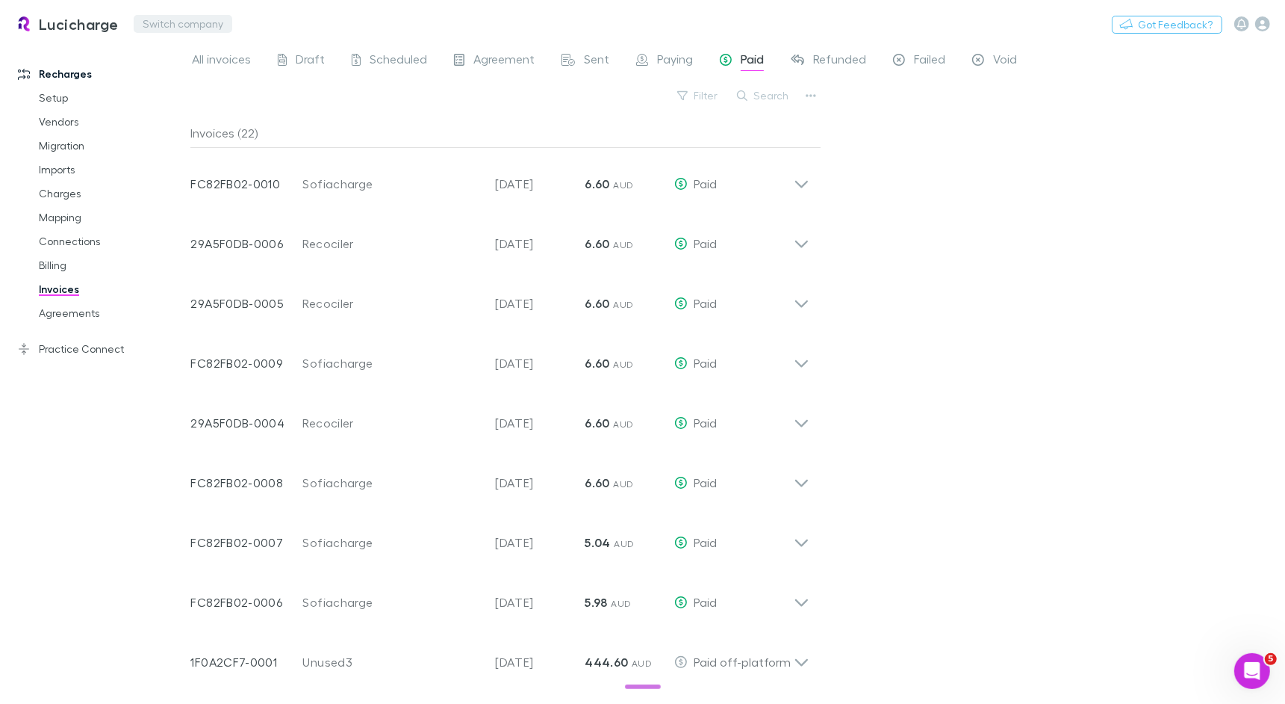
click at [161, 28] on button "Switch company" at bounding box center [183, 24] width 99 height 18
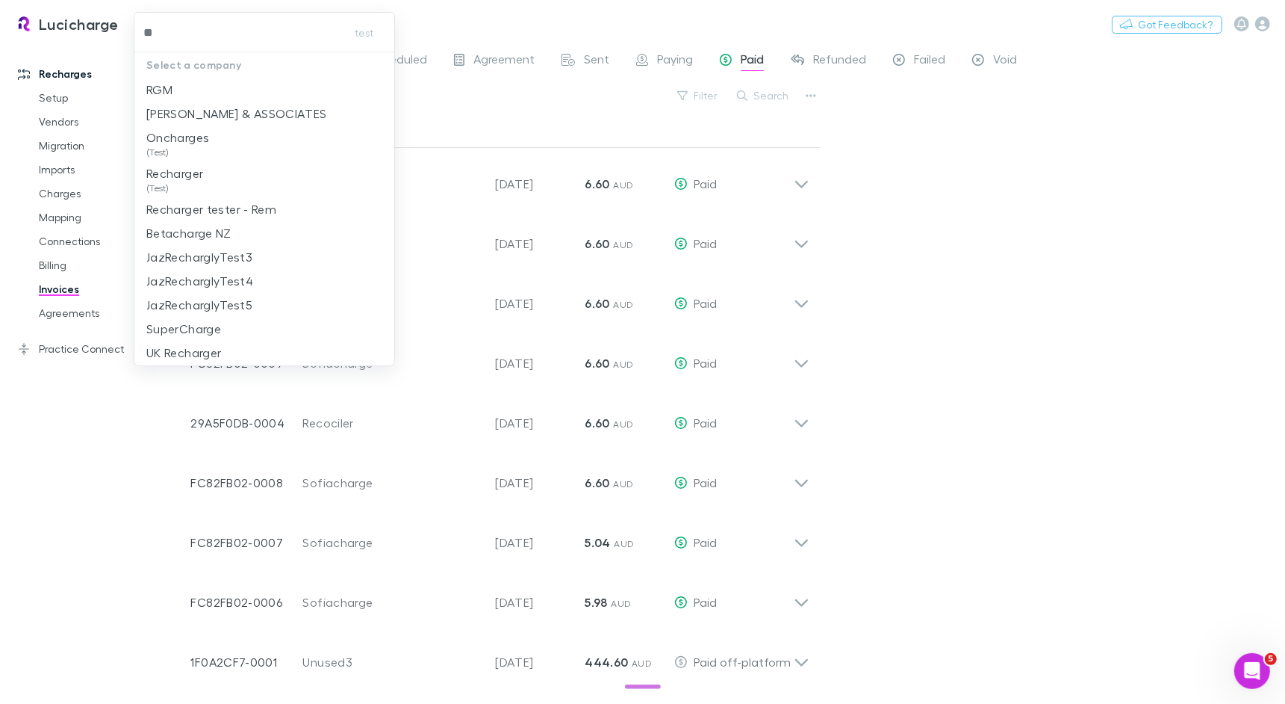
type input "***"
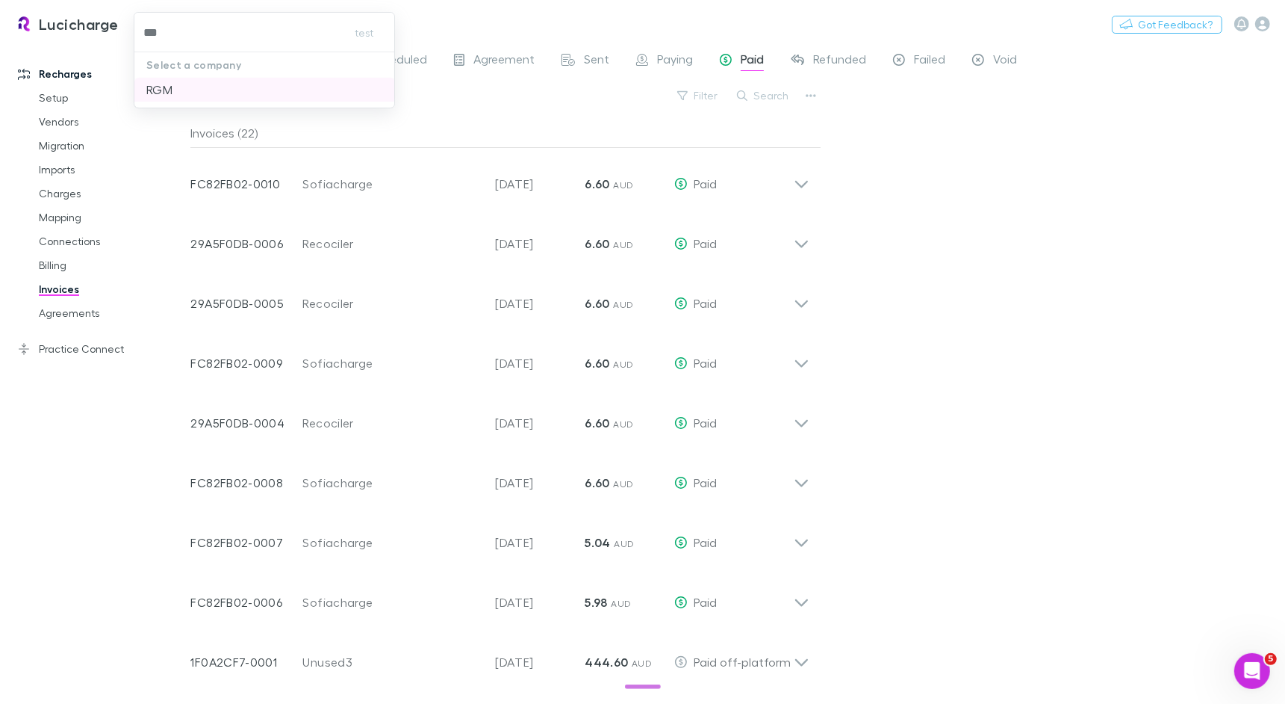
click at [152, 90] on p "RGM" at bounding box center [159, 90] width 26 height 18
click at [83, 213] on link "Mapping" at bounding box center [106, 217] width 164 height 24
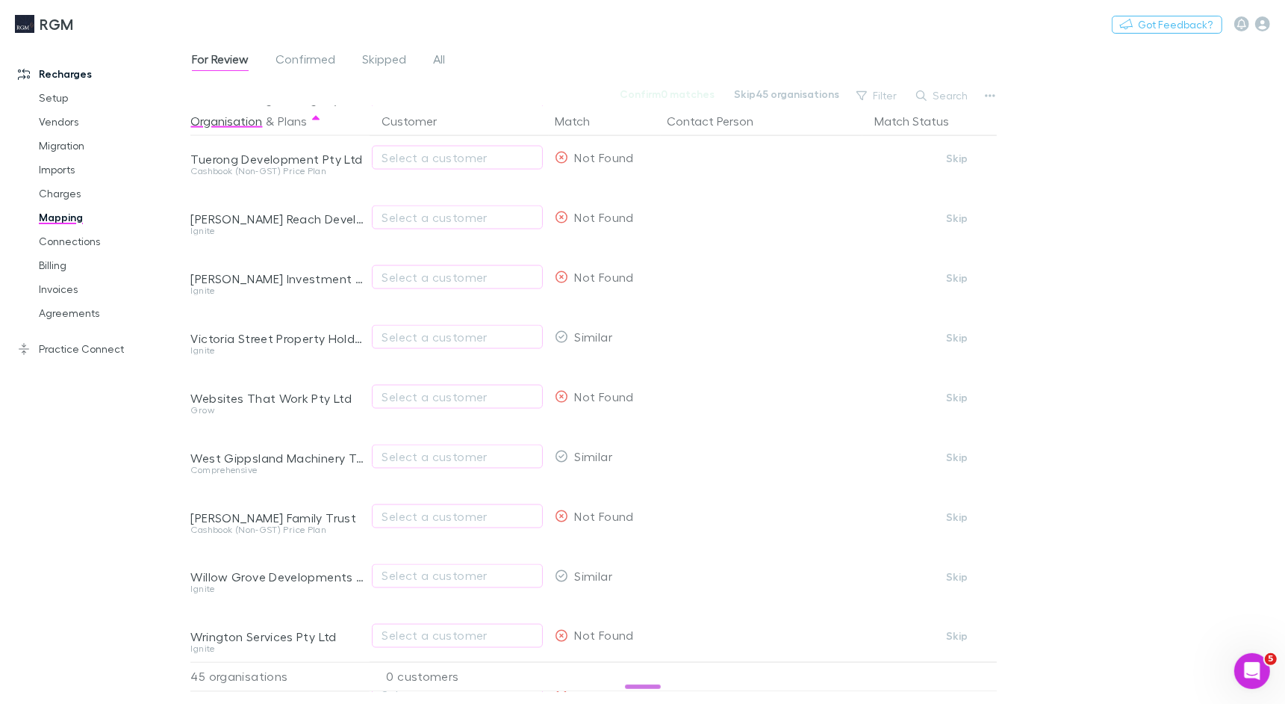
scroll to position [2178, 0]
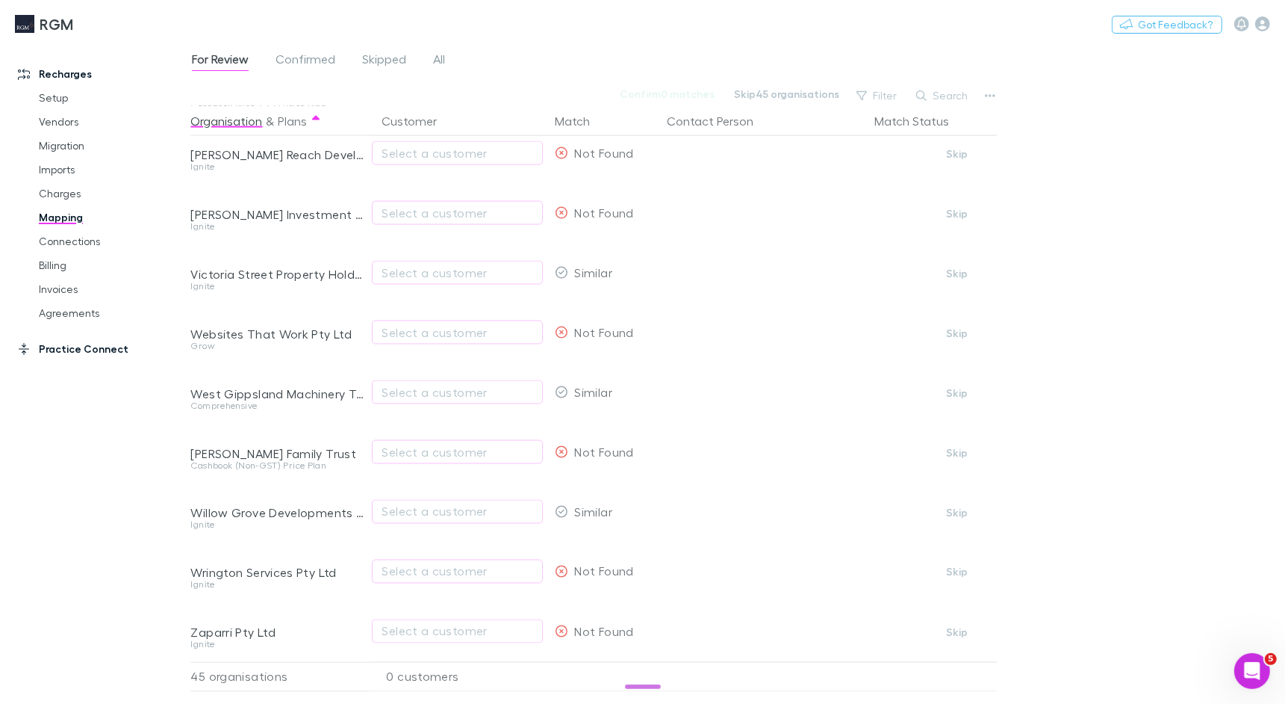
click at [111, 347] on link "Practice Connect" at bounding box center [95, 349] width 184 height 24
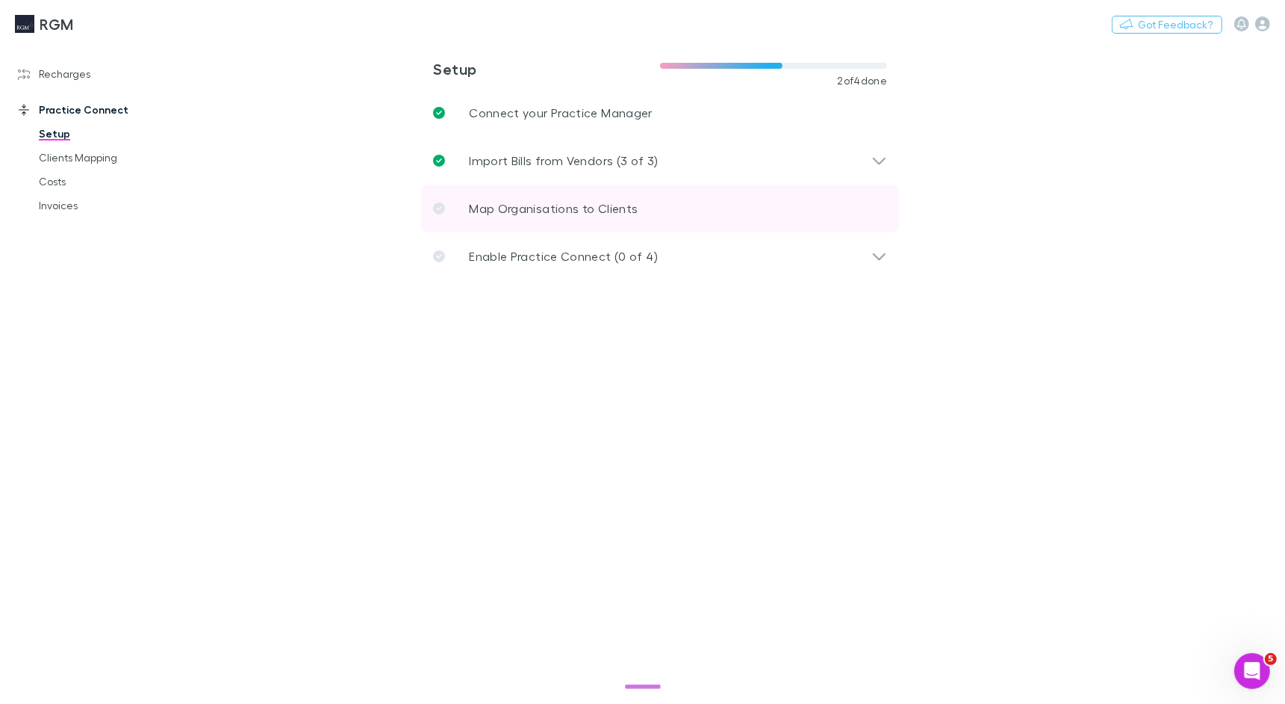
click at [500, 215] on p "Map Organisations to Clients" at bounding box center [553, 208] width 169 height 18
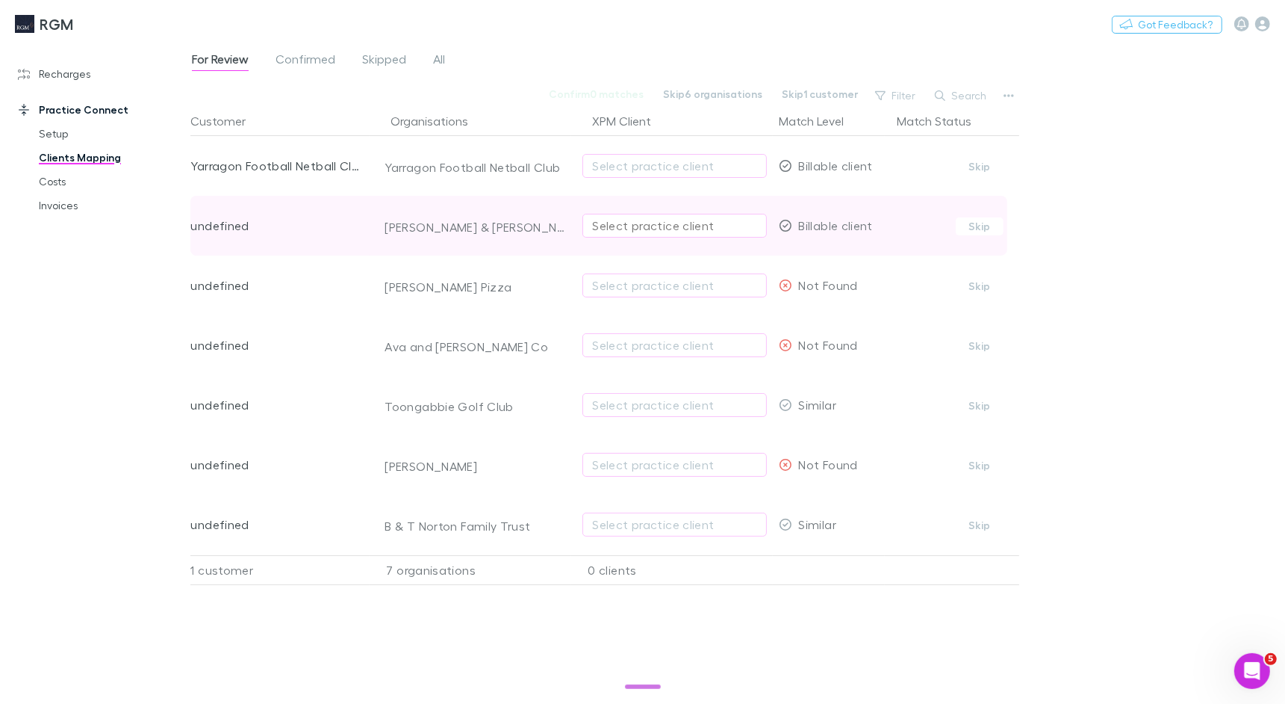
click at [697, 217] on div "Select practice client" at bounding box center [674, 226] width 165 height 18
type input "**********"
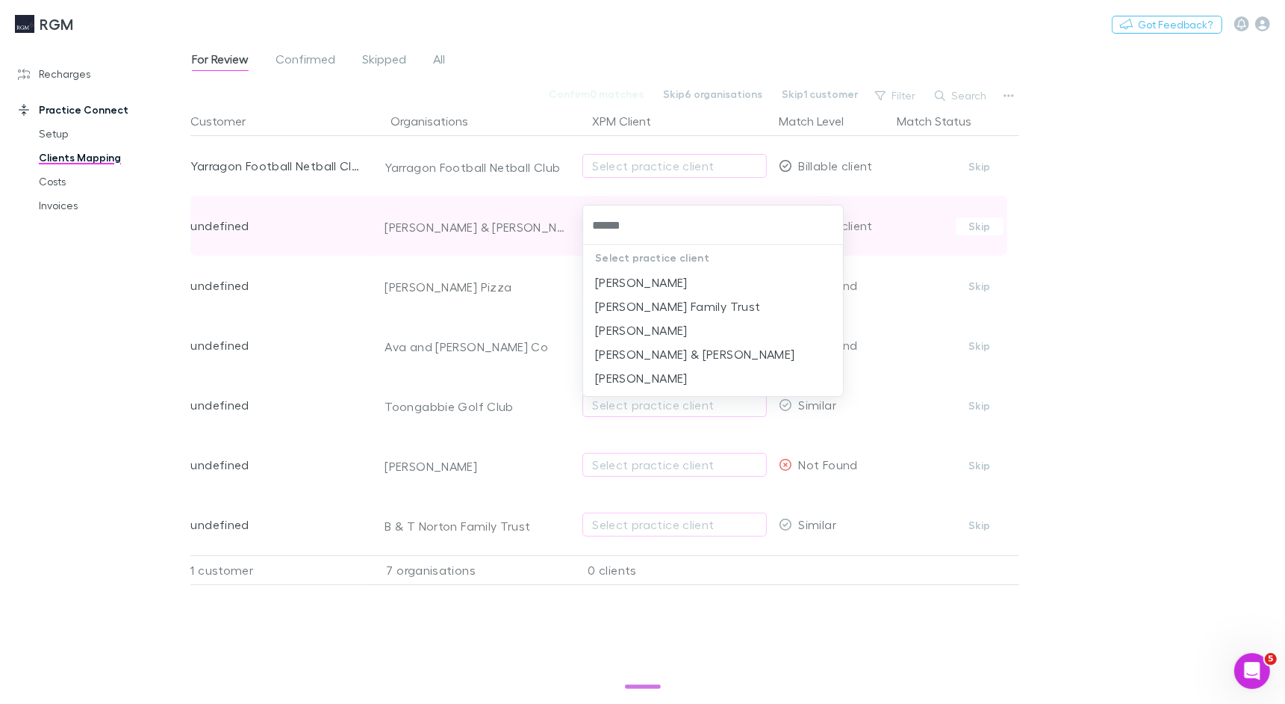
type input "*******"
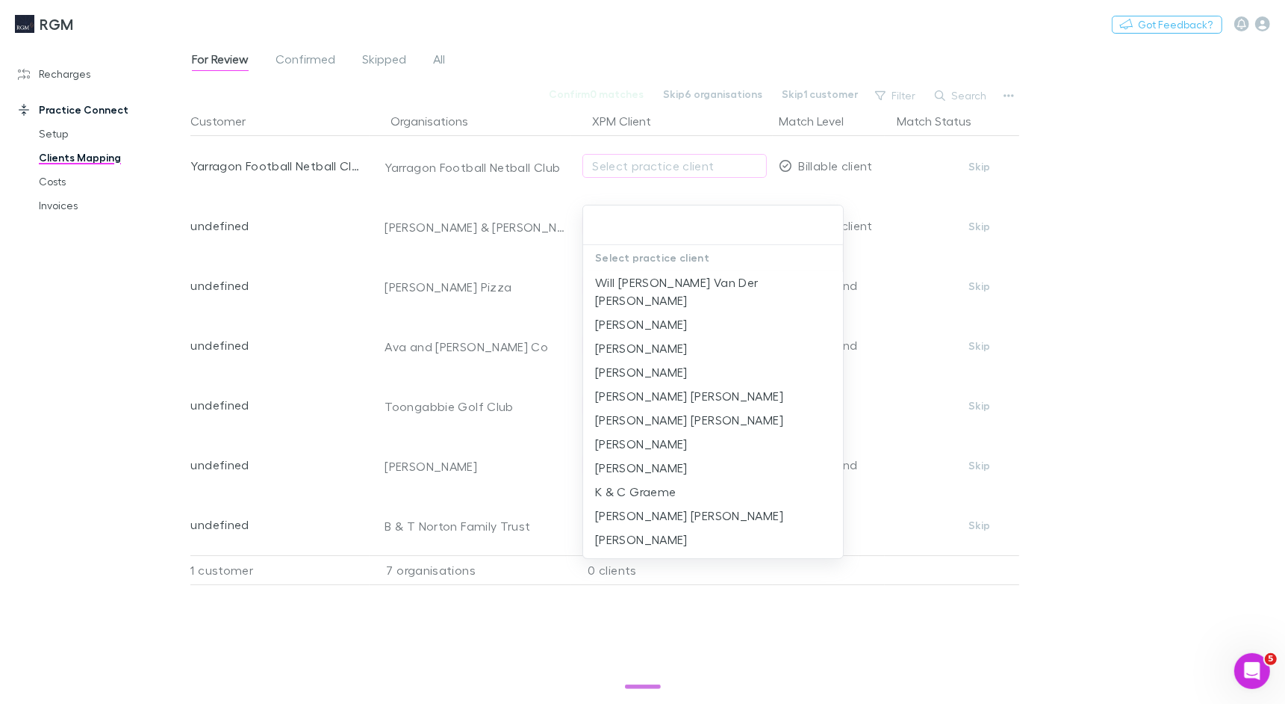
click at [1179, 167] on div at bounding box center [642, 352] width 1285 height 704
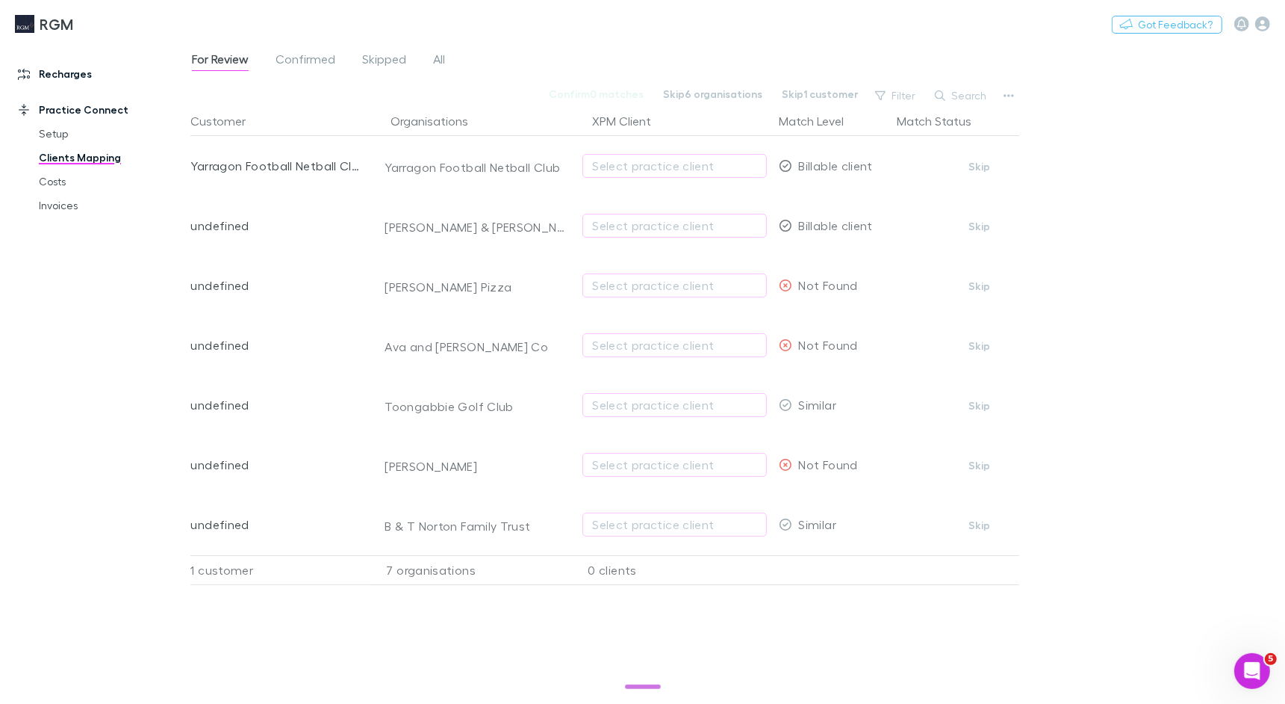
click at [71, 75] on link "Recharges" at bounding box center [95, 74] width 184 height 24
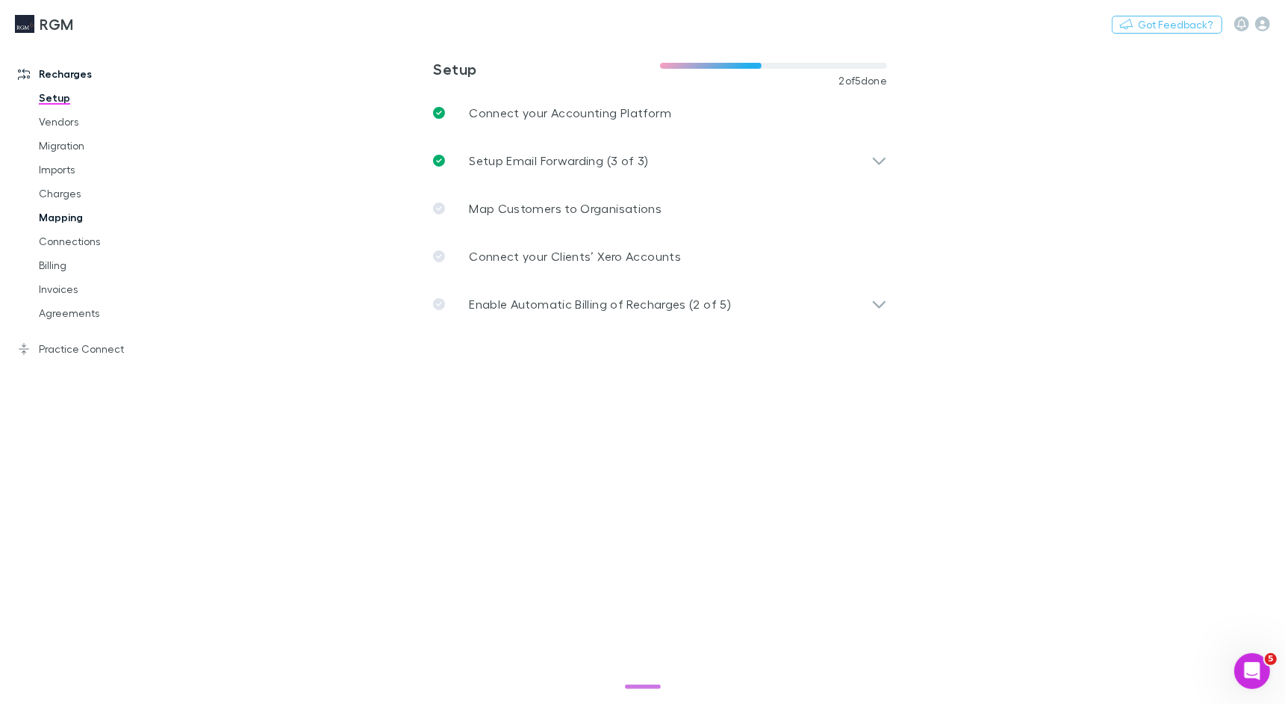
click at [76, 219] on link "Mapping" at bounding box center [106, 217] width 164 height 24
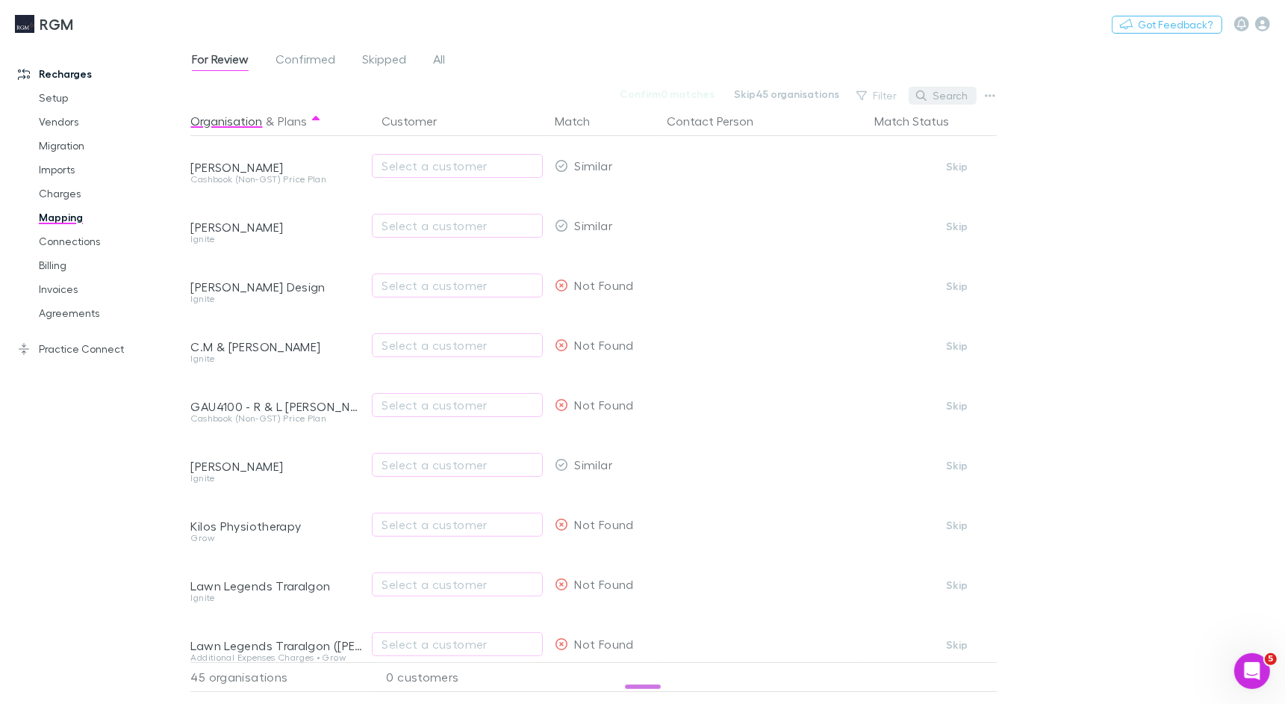
click at [957, 87] on button "Search" at bounding box center [943, 96] width 68 height 18
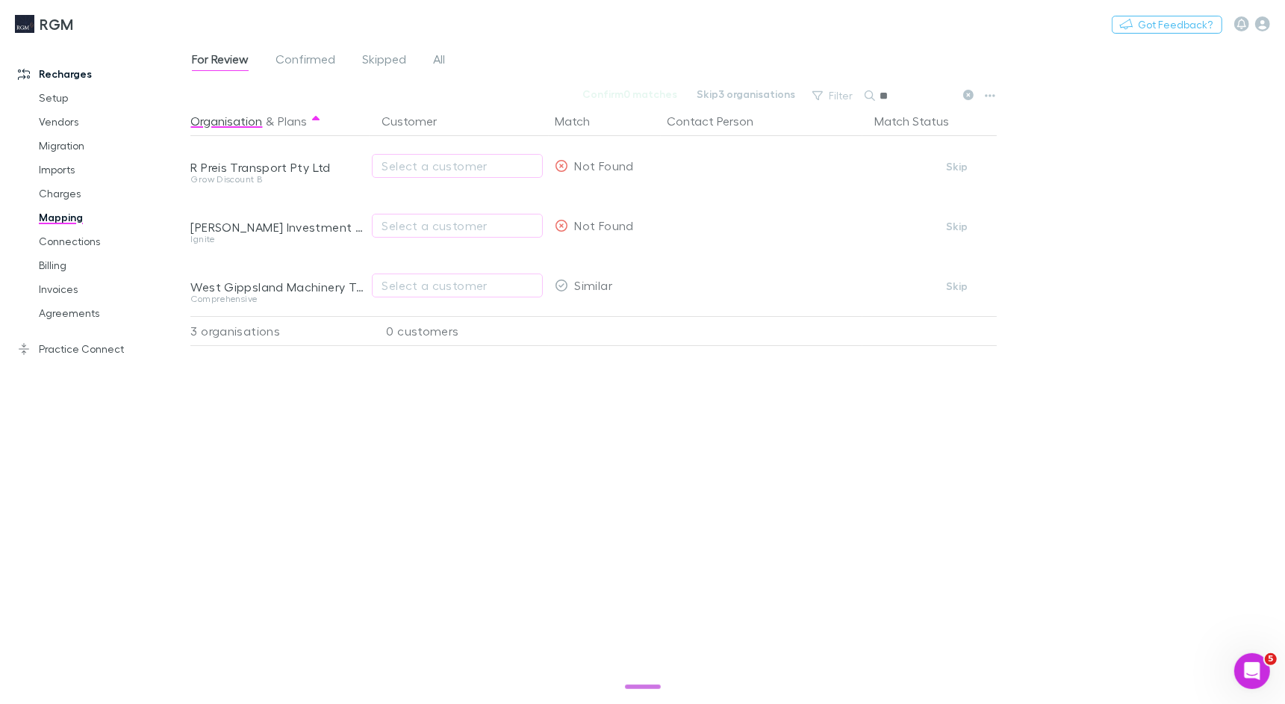
type input "*"
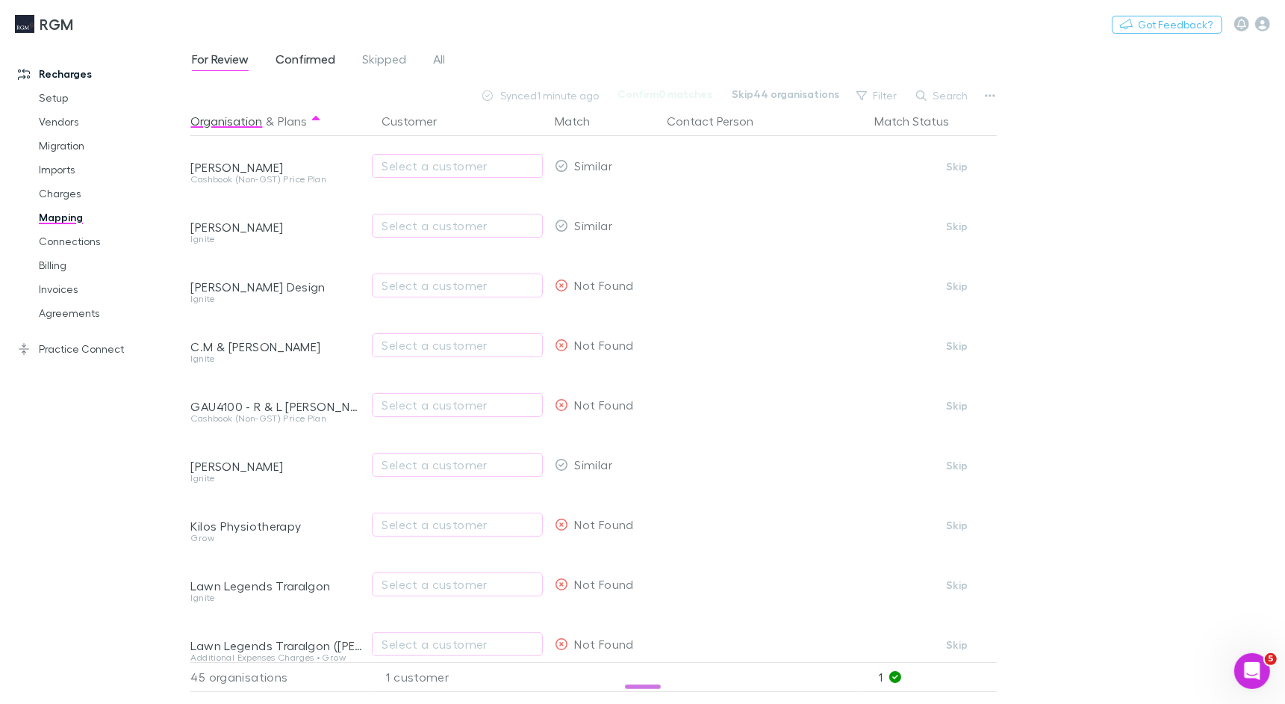
click at [299, 66] on span "Confirmed" at bounding box center [306, 61] width 60 height 19
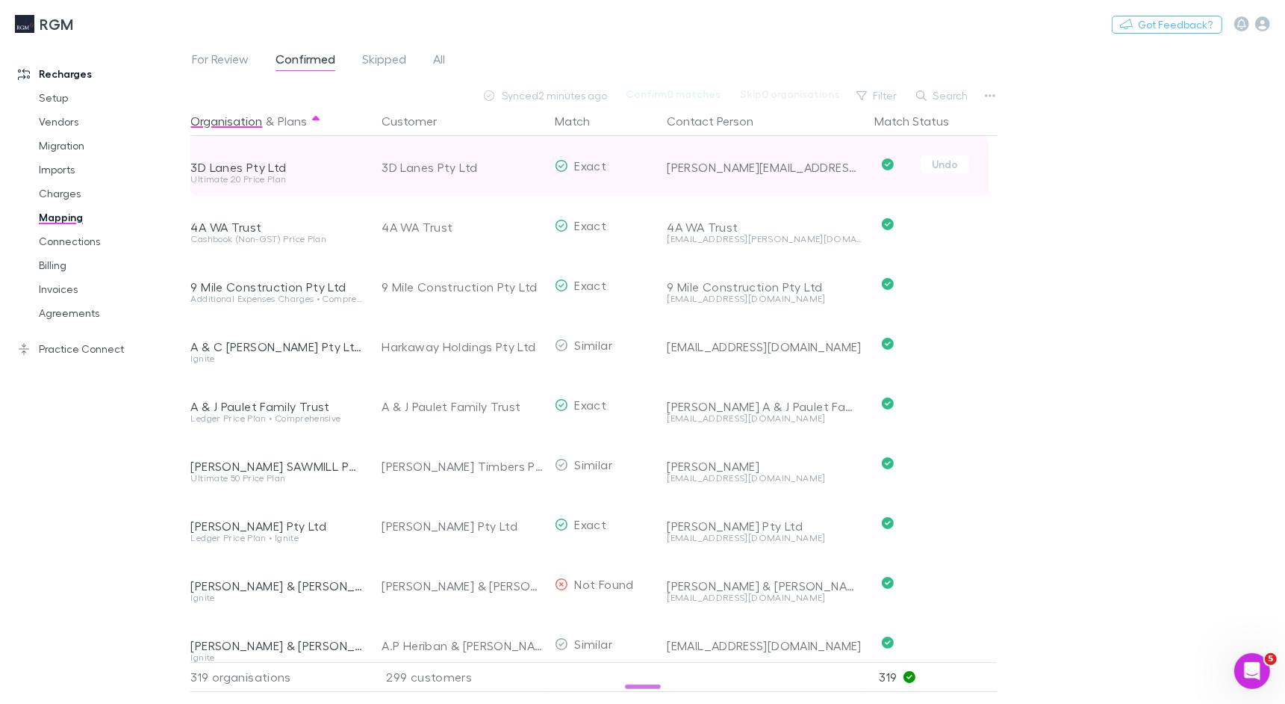
click at [720, 137] on div "Dena.Buxton@gphn.org.au" at bounding box center [765, 155] width 196 height 39
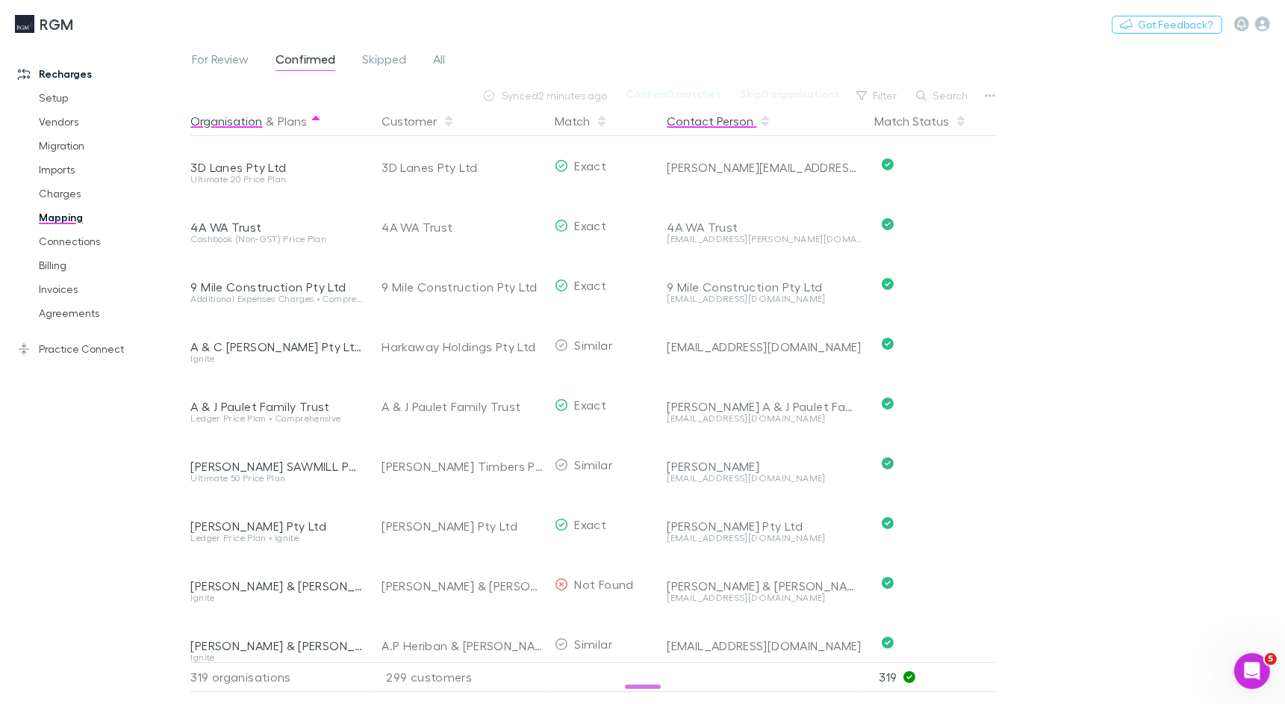
click at [712, 124] on button "Contact Person" at bounding box center [719, 121] width 105 height 30
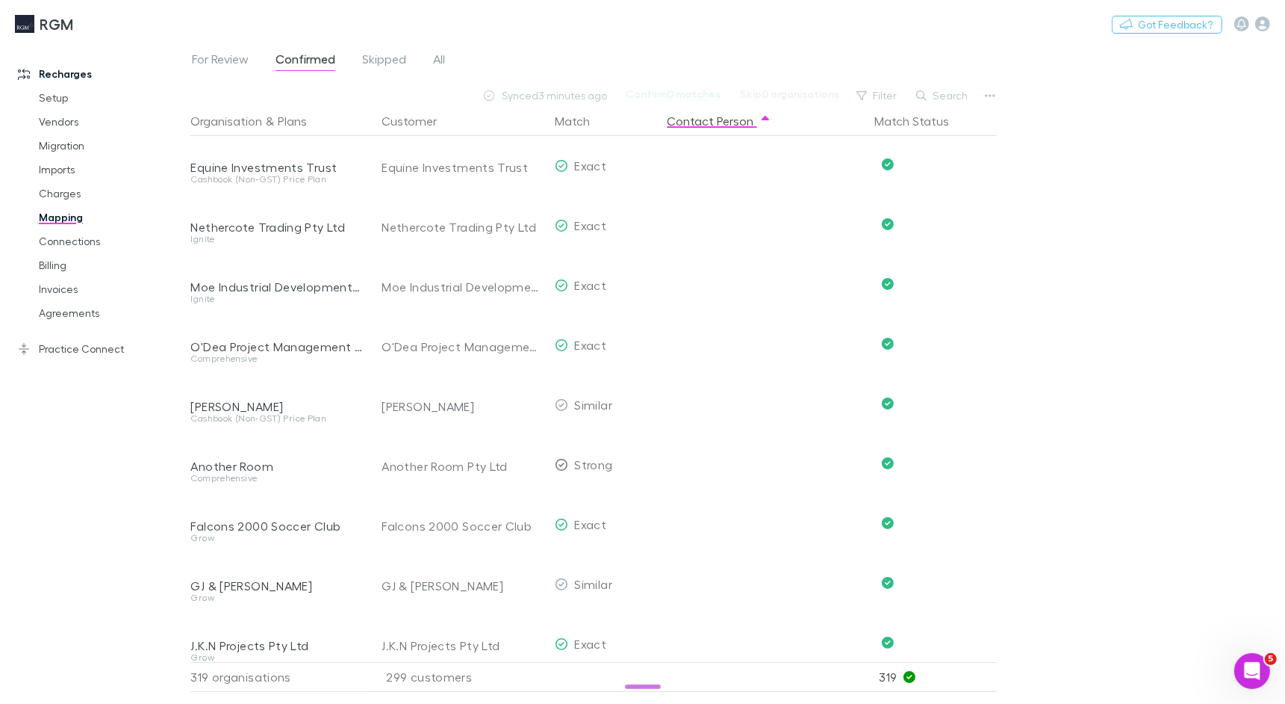
click at [77, 364] on div "Recharges Setup Vendors Migration Imports Charges Mapping Connections Billing I…" at bounding box center [95, 363] width 190 height 633
click at [76, 356] on link "Practice Connect" at bounding box center [95, 349] width 184 height 24
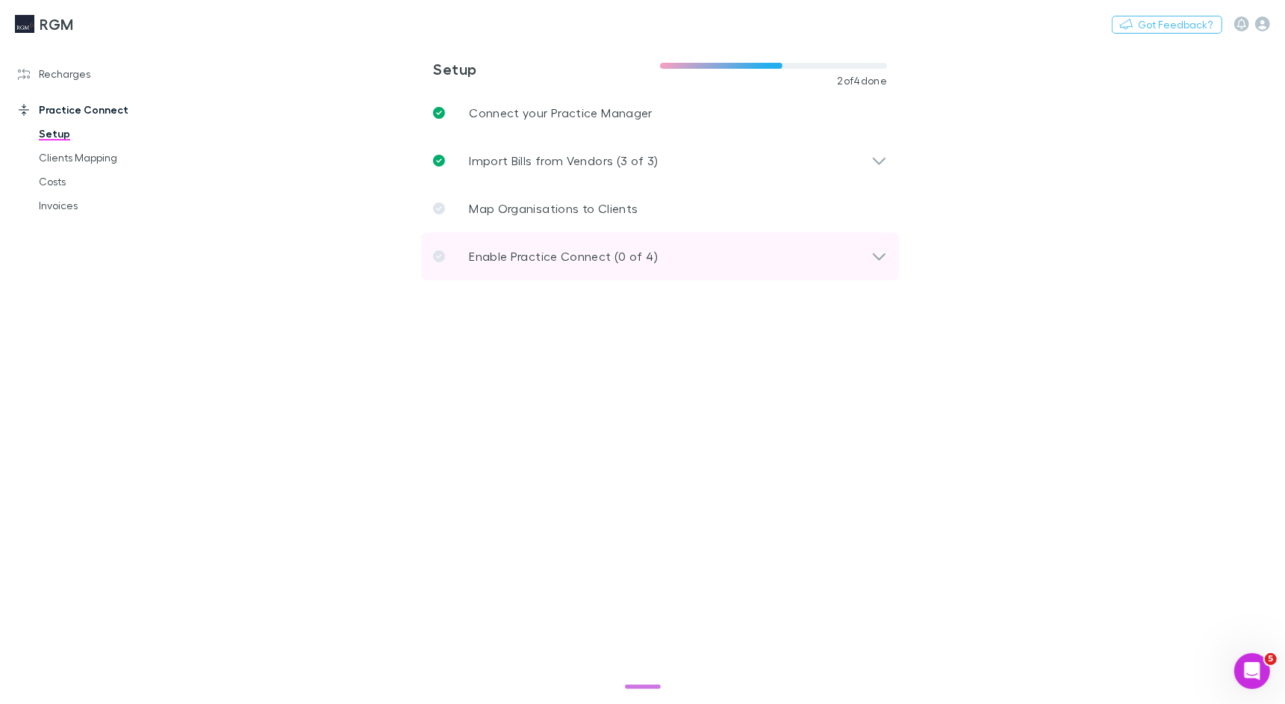
click at [556, 254] on p "Enable Practice Connect (0 of 4)" at bounding box center [563, 256] width 189 height 18
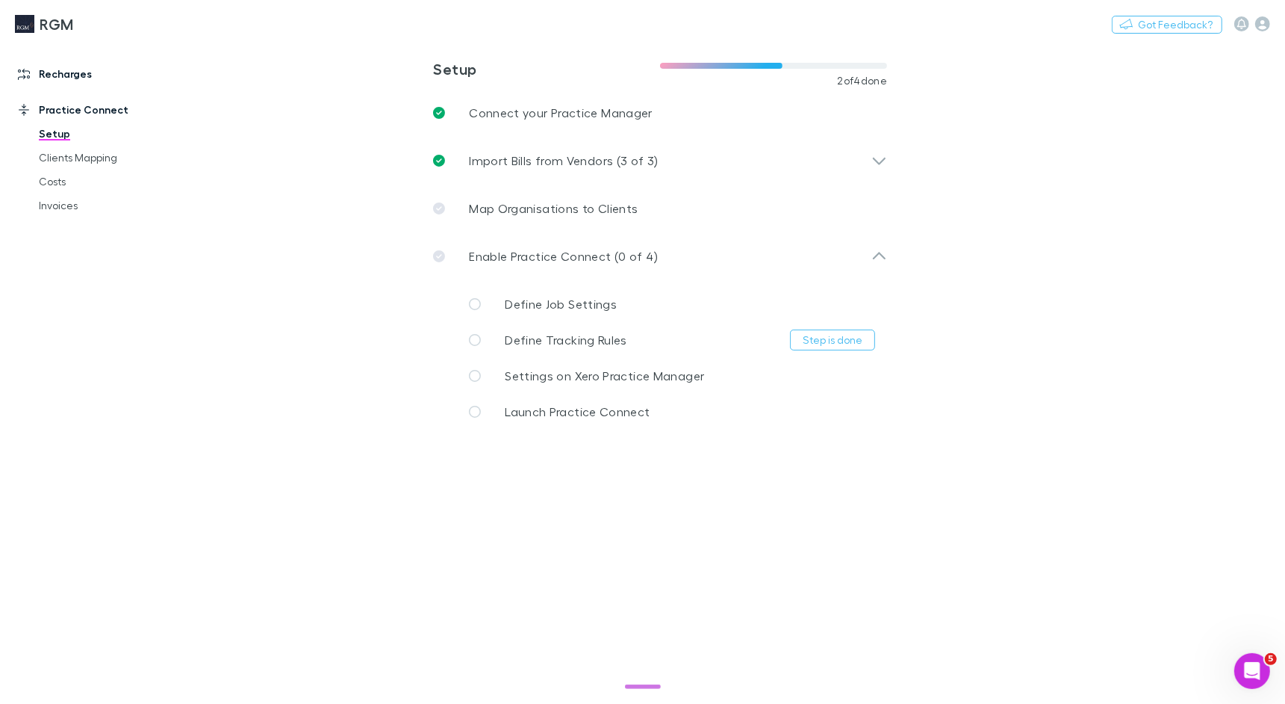
click at [55, 73] on link "Recharges" at bounding box center [95, 74] width 184 height 24
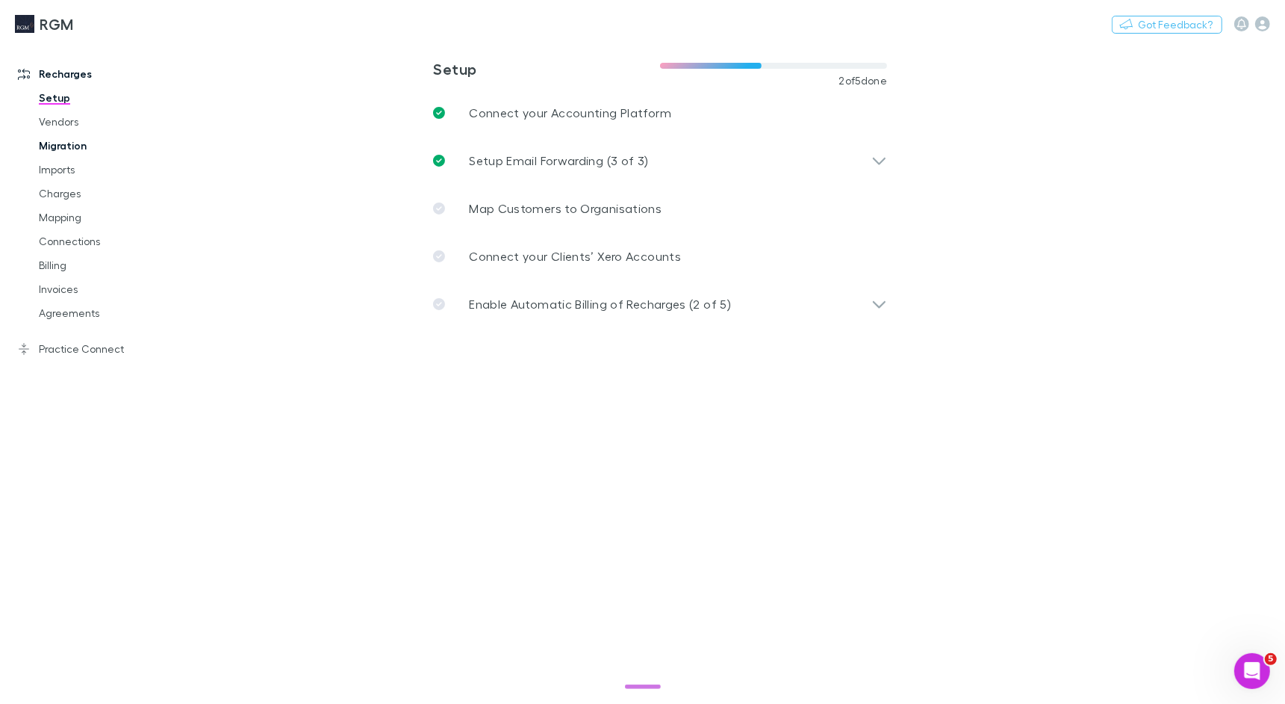
click at [69, 164] on link "Imports" at bounding box center [106, 170] width 164 height 24
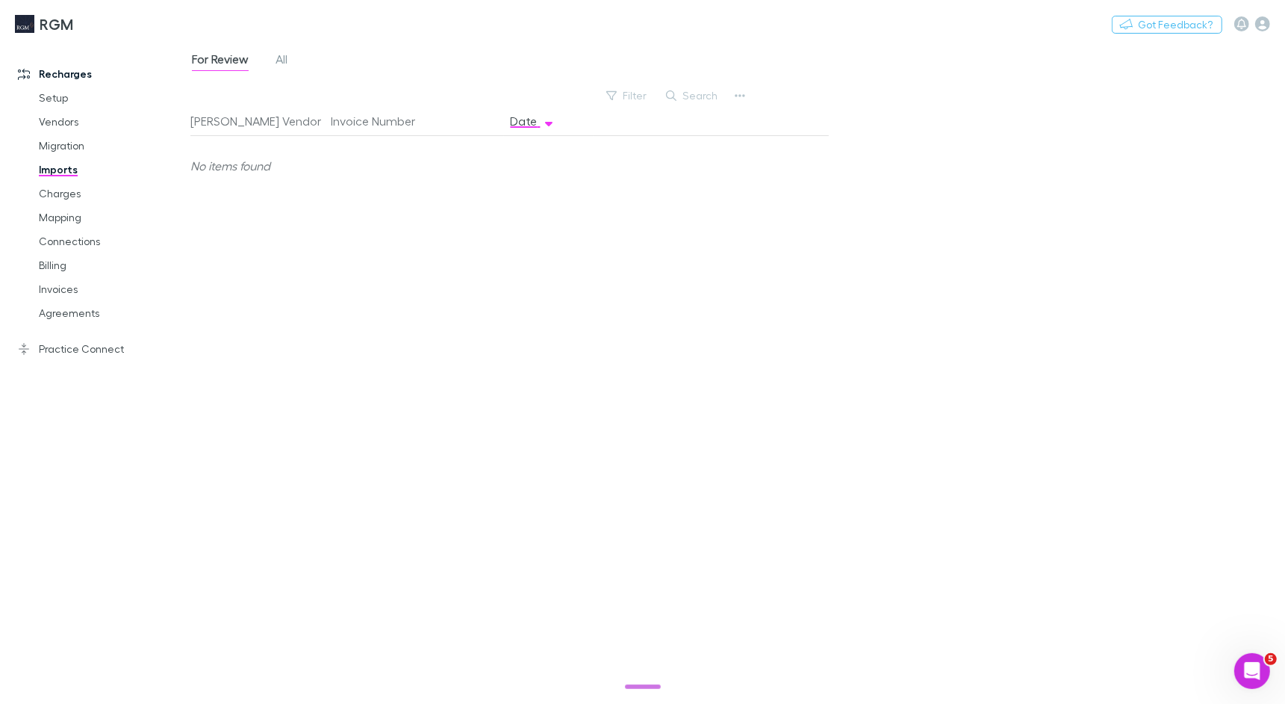
click at [298, 60] on div "For Review All" at bounding box center [245, 61] width 111 height 24
click at [284, 60] on span "All" at bounding box center [282, 61] width 12 height 19
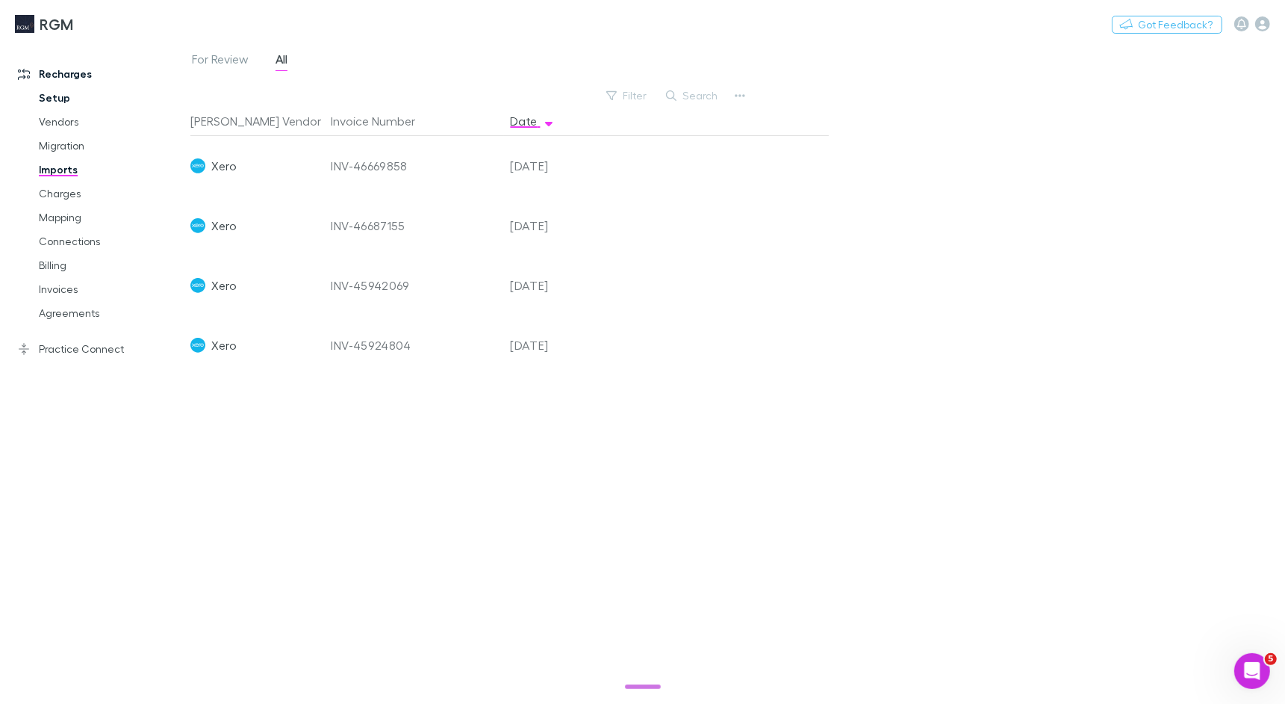
click at [49, 96] on link "Setup" at bounding box center [106, 98] width 164 height 24
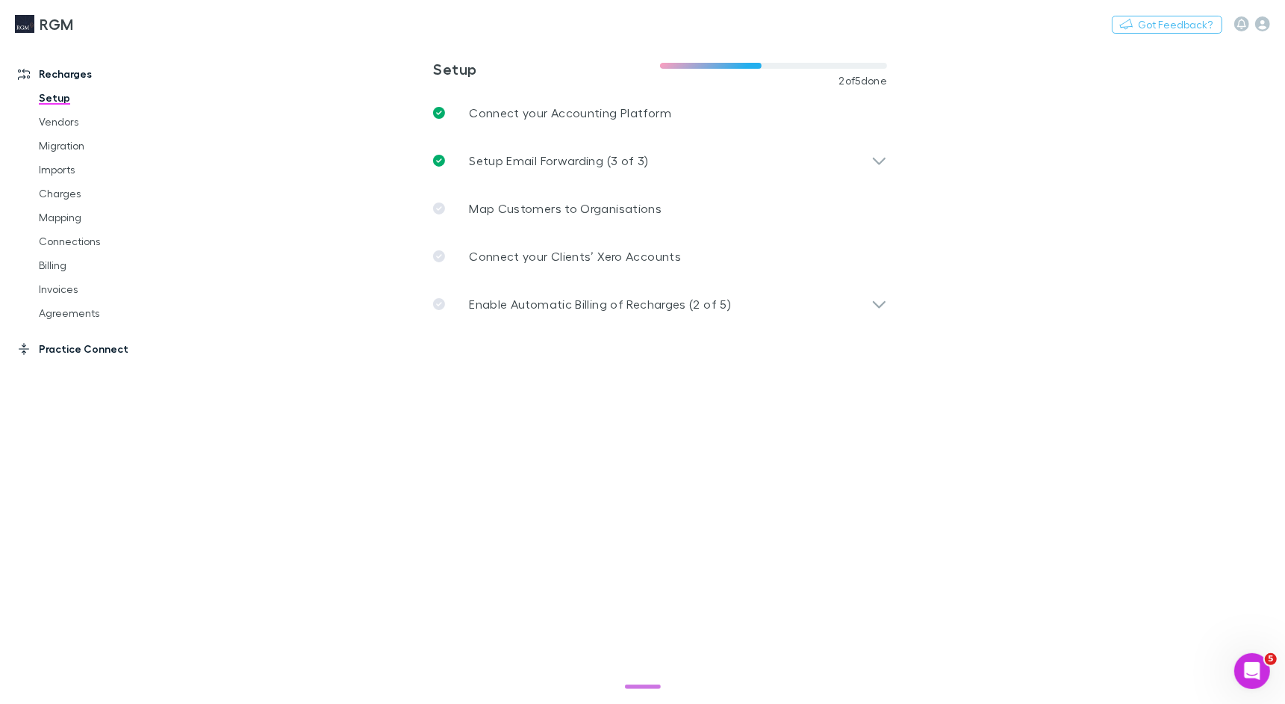
click at [83, 349] on link "Practice Connect" at bounding box center [95, 349] width 184 height 24
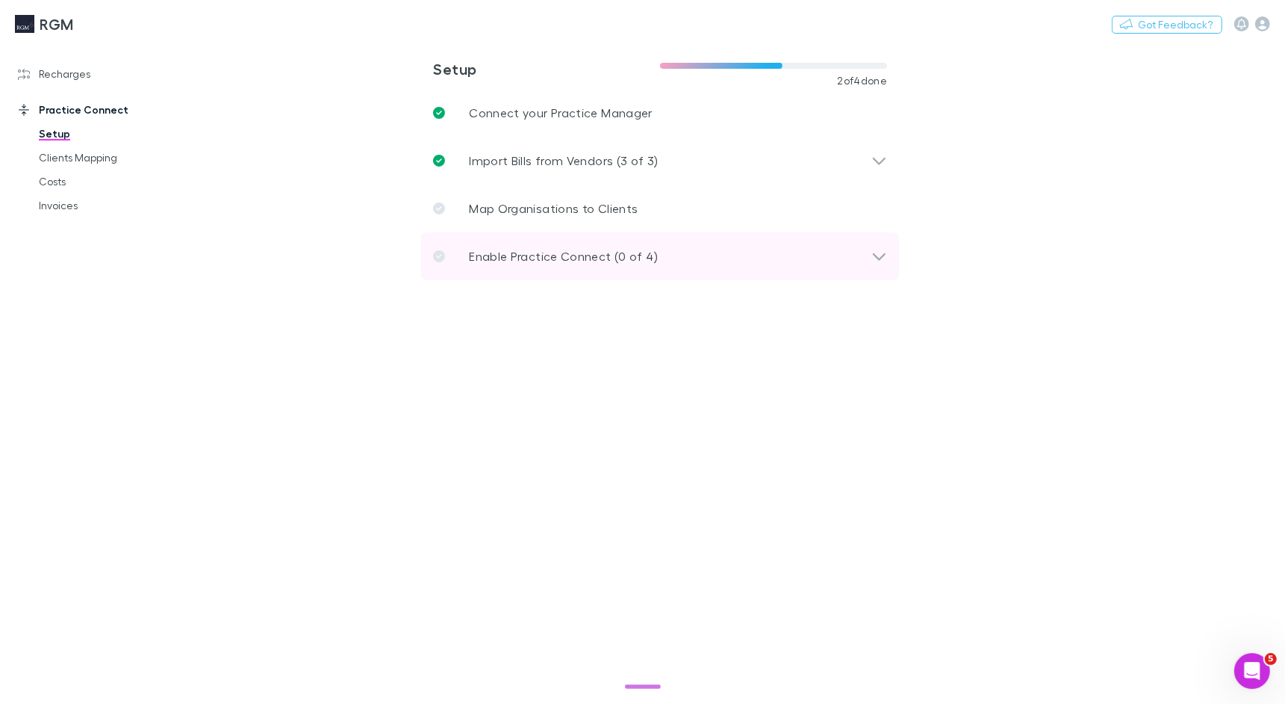
click at [639, 252] on p "Enable Practice Connect (0 of 4)" at bounding box center [563, 256] width 189 height 18
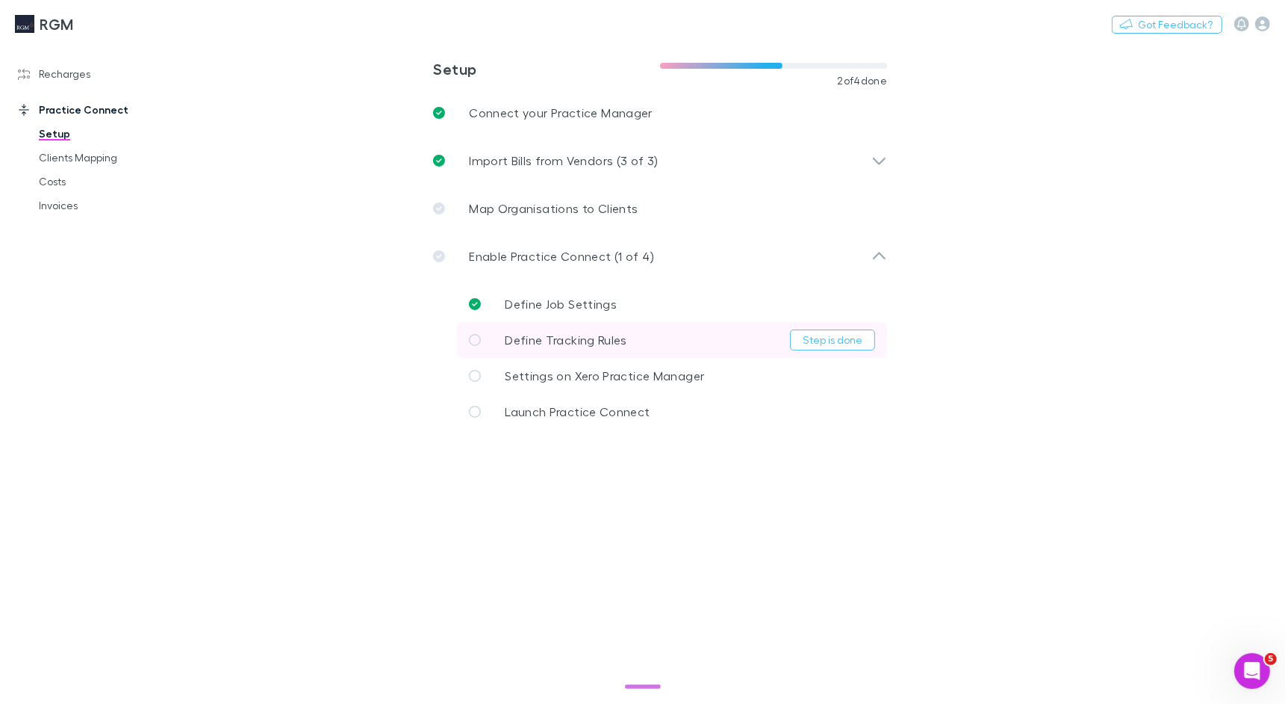
click at [605, 341] on span "Define Tracking Rules" at bounding box center [566, 339] width 122 height 14
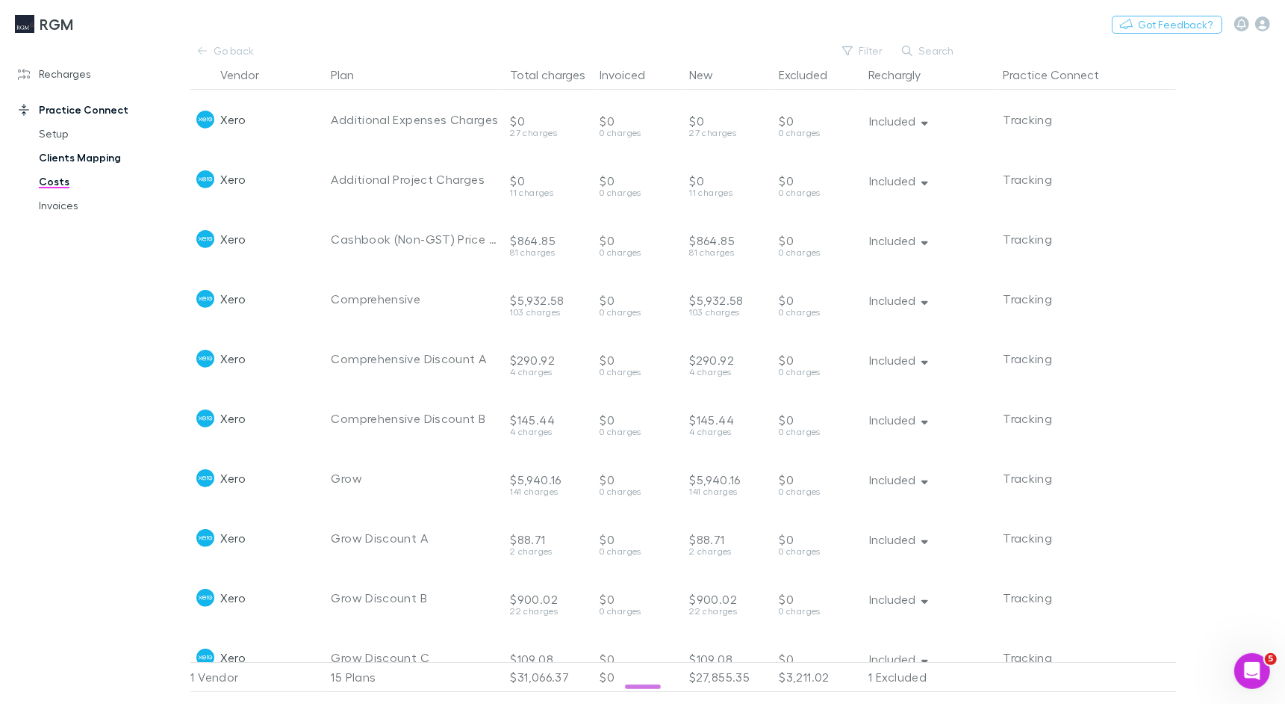
click at [60, 148] on link "Clients Mapping" at bounding box center [106, 158] width 164 height 24
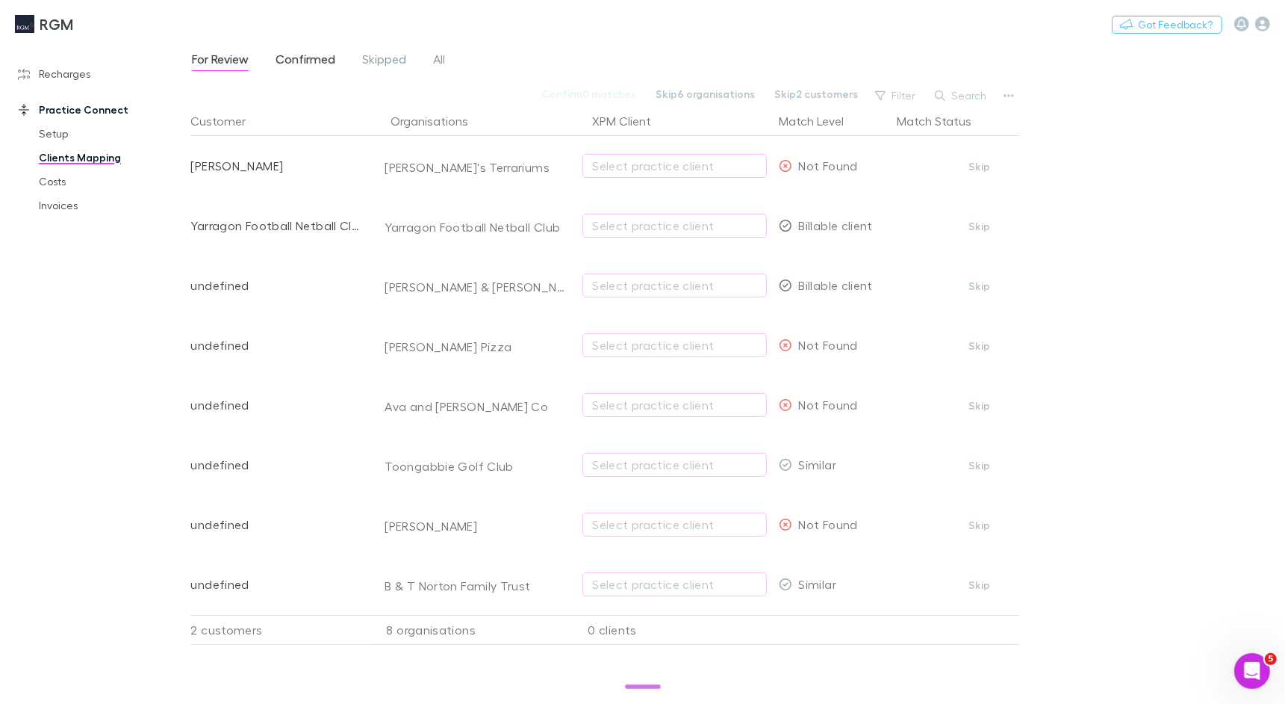
click at [316, 63] on span "Confirmed" at bounding box center [306, 61] width 60 height 19
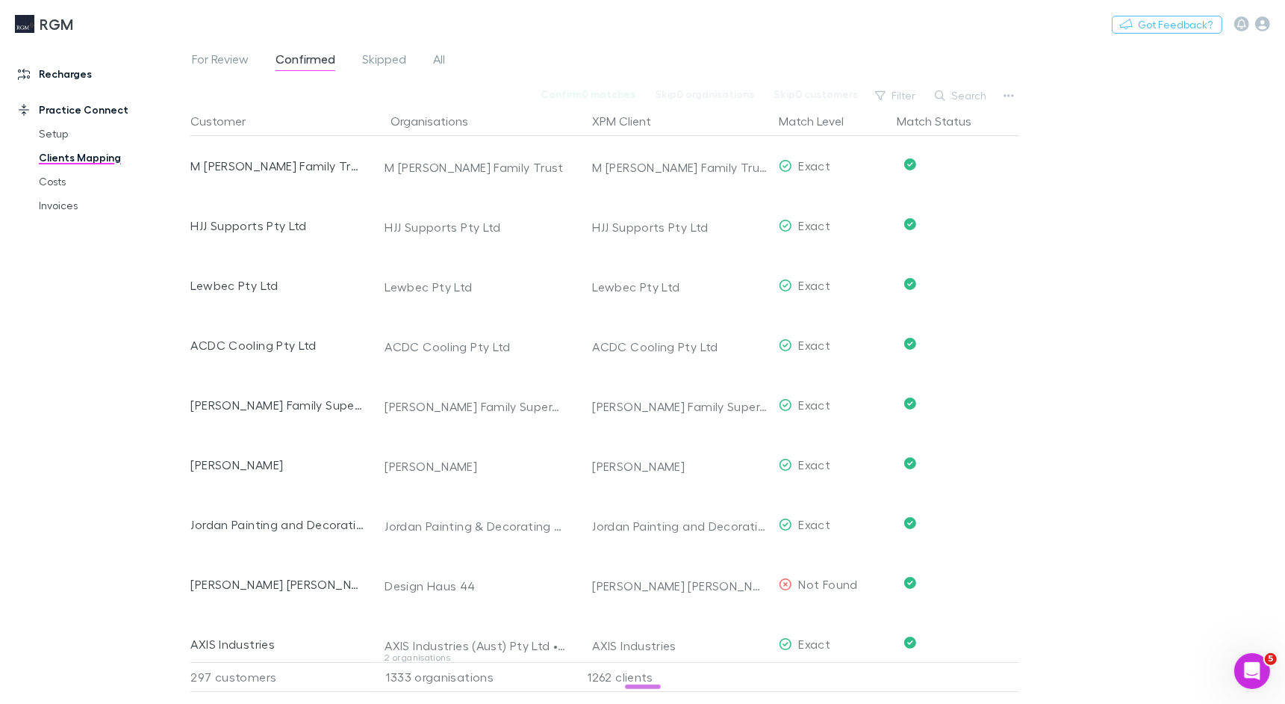
click at [45, 69] on link "Recharges" at bounding box center [95, 74] width 184 height 24
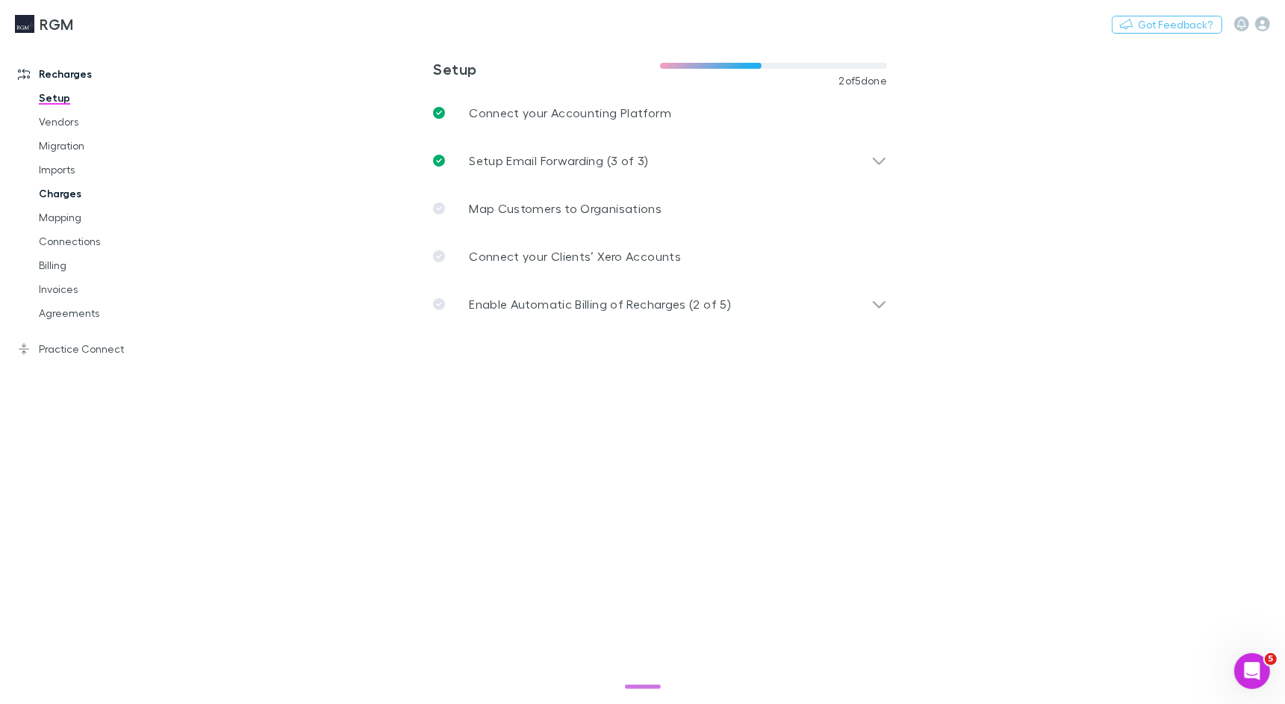
click at [55, 190] on link "Charges" at bounding box center [106, 193] width 164 height 24
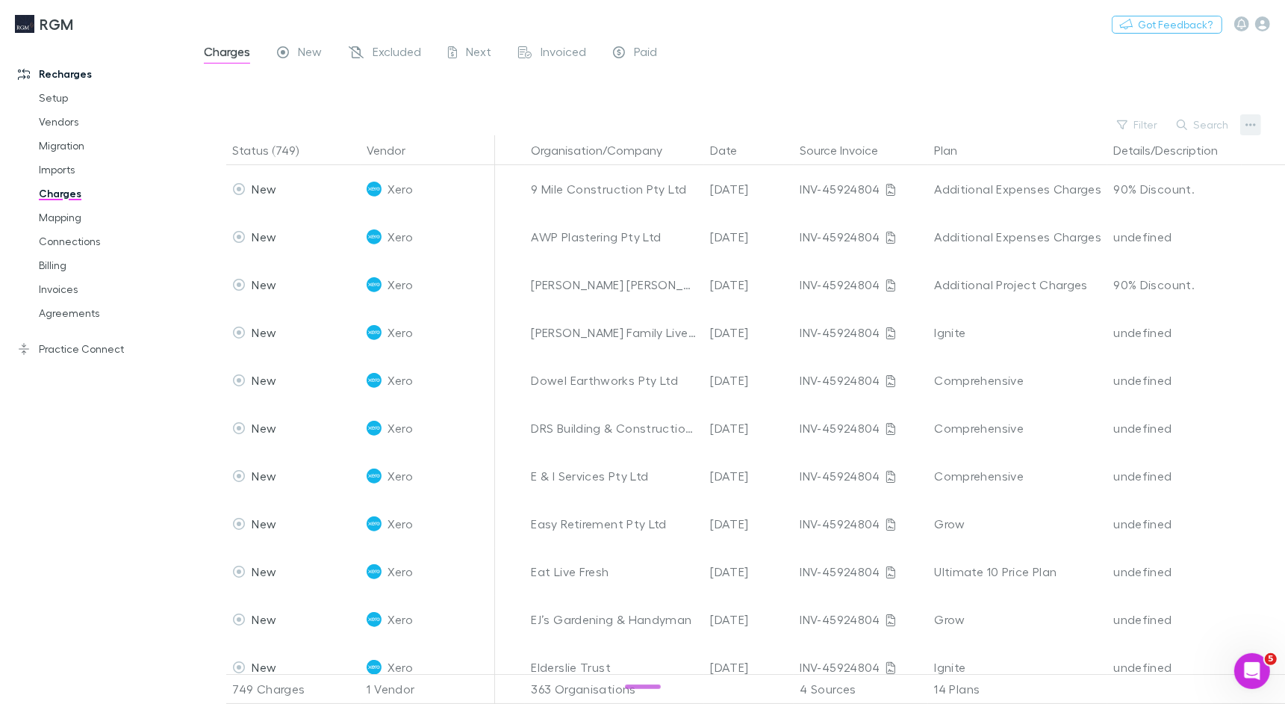
click at [1249, 124] on icon "button" at bounding box center [1251, 125] width 10 height 12
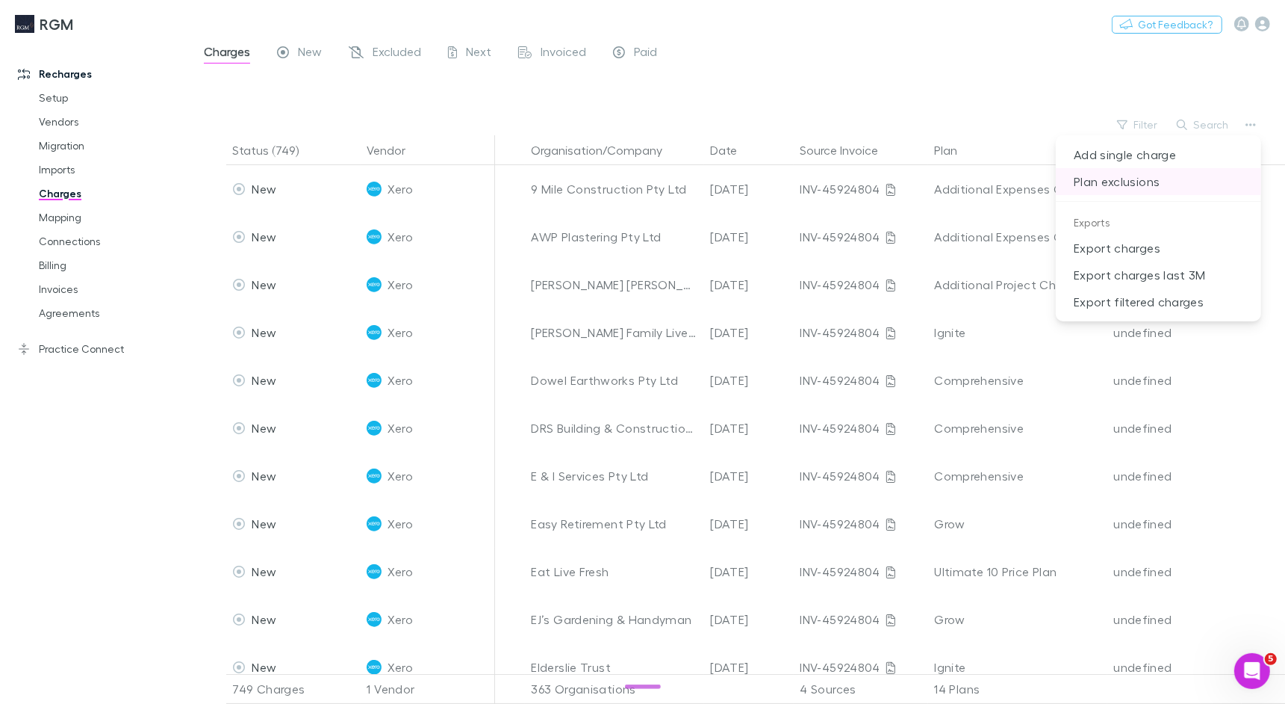
click at [1129, 186] on p "Plan exclusions" at bounding box center [1158, 181] width 205 height 27
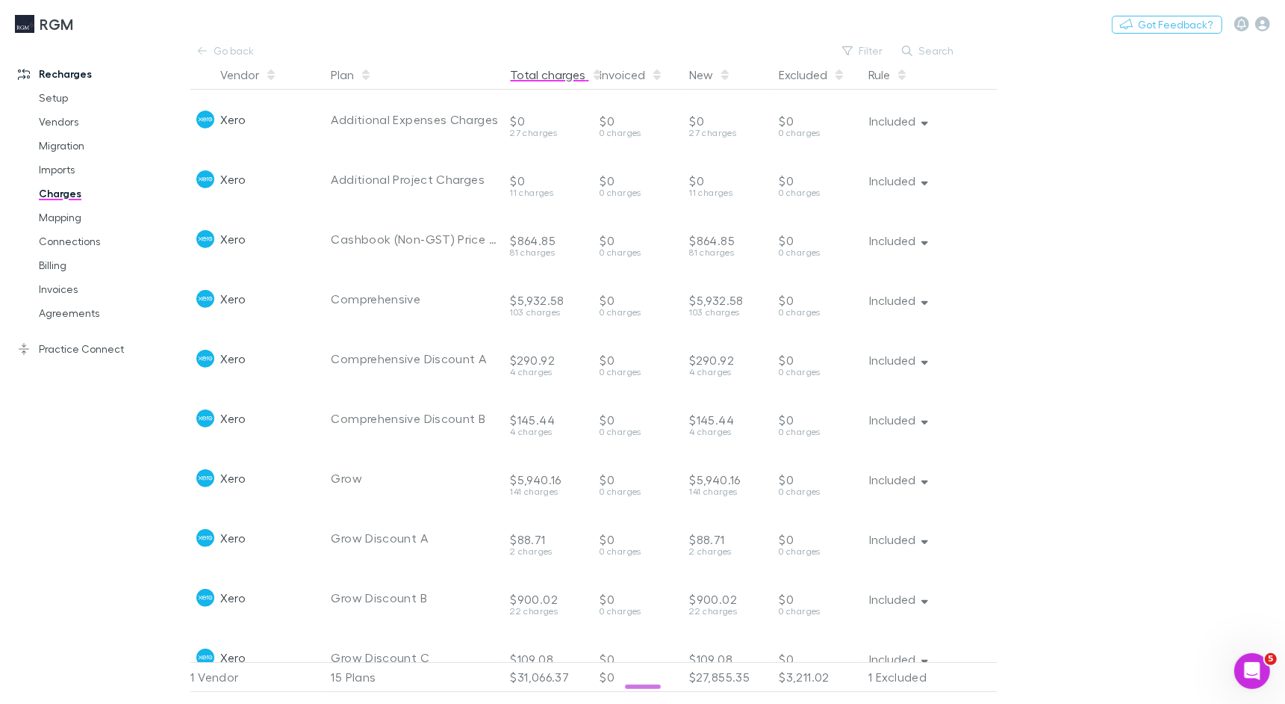
click at [564, 75] on button "Total charges" at bounding box center [556, 75] width 93 height 30
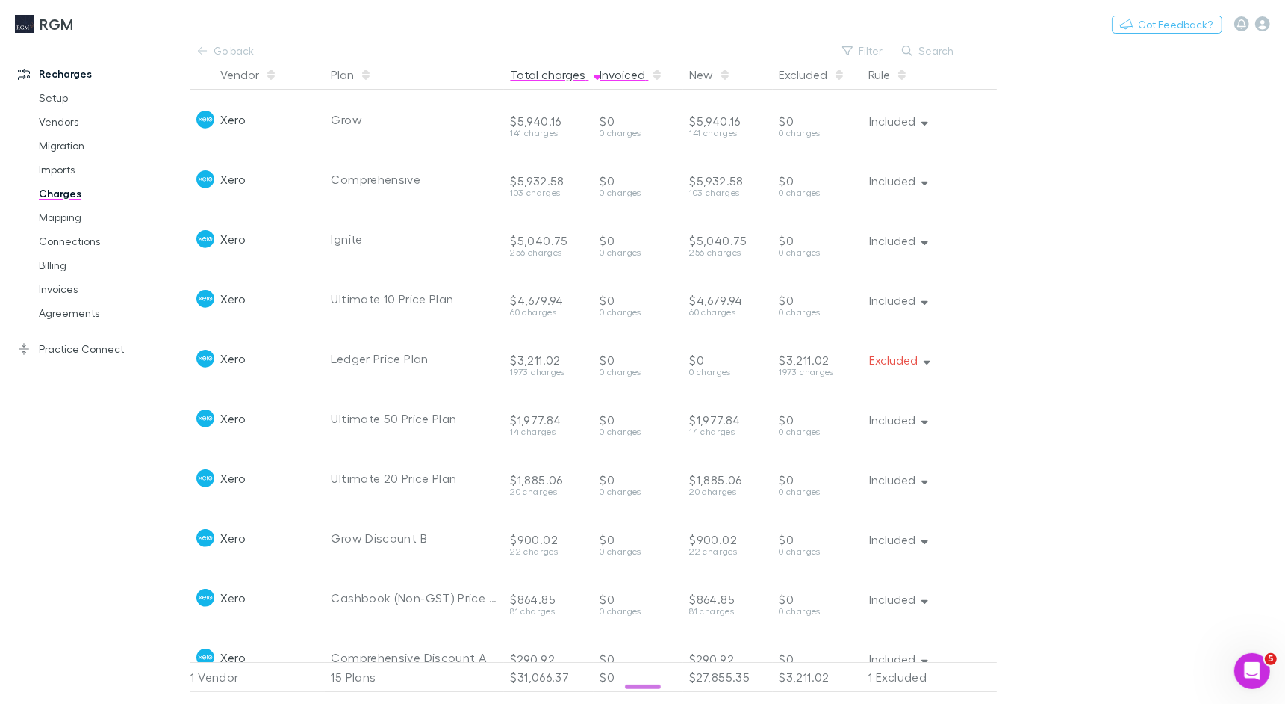
click at [629, 75] on button "Invoiced" at bounding box center [631, 75] width 63 height 30
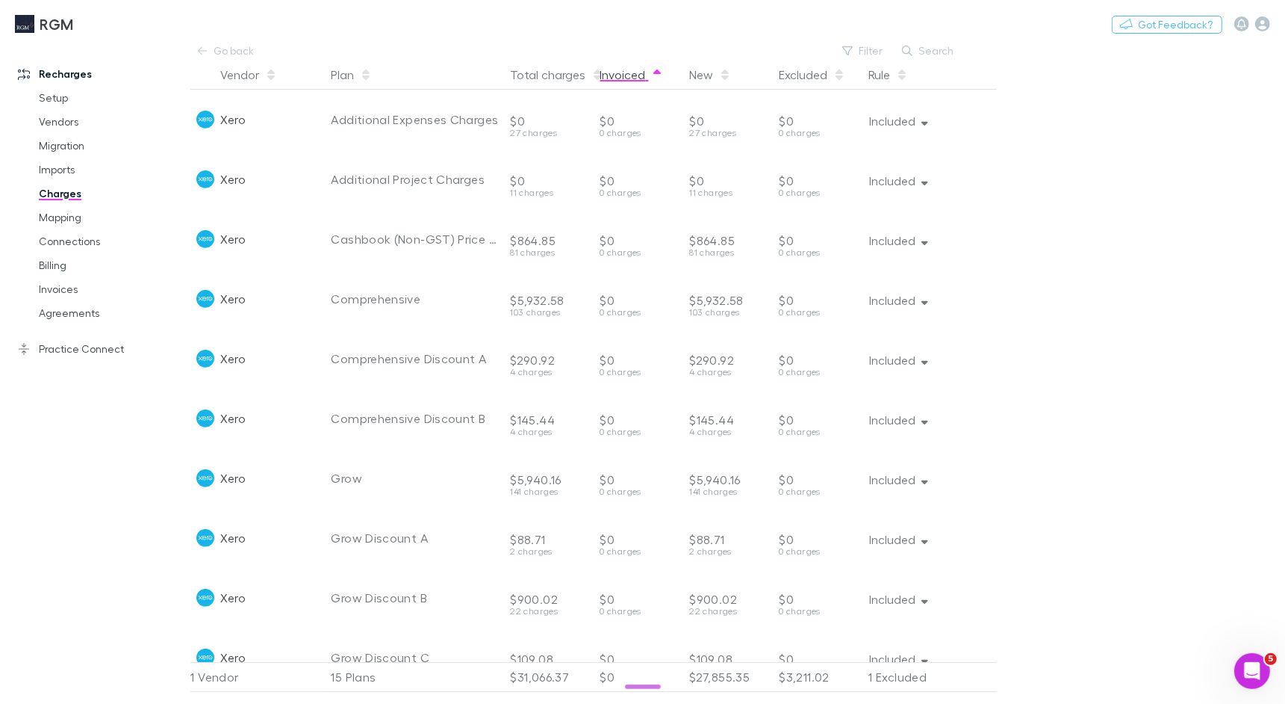
click at [629, 75] on button "Invoiced" at bounding box center [631, 75] width 63 height 30
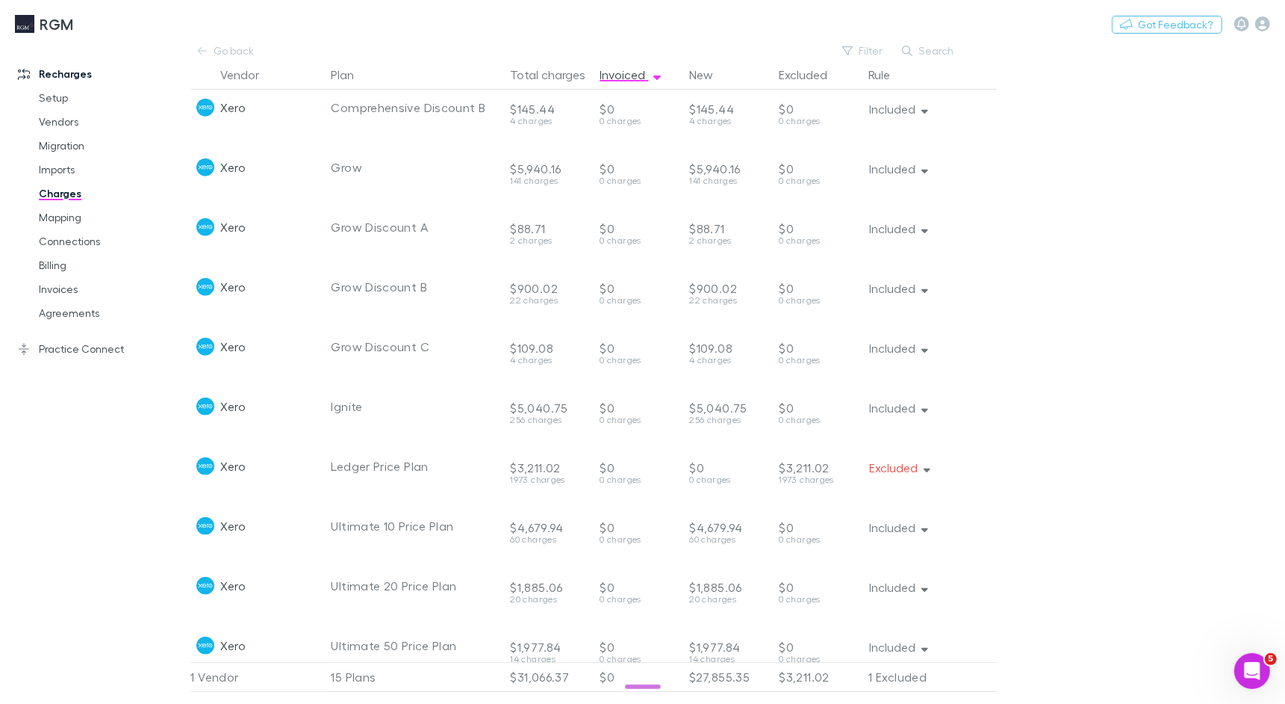
scroll to position [338, 0]
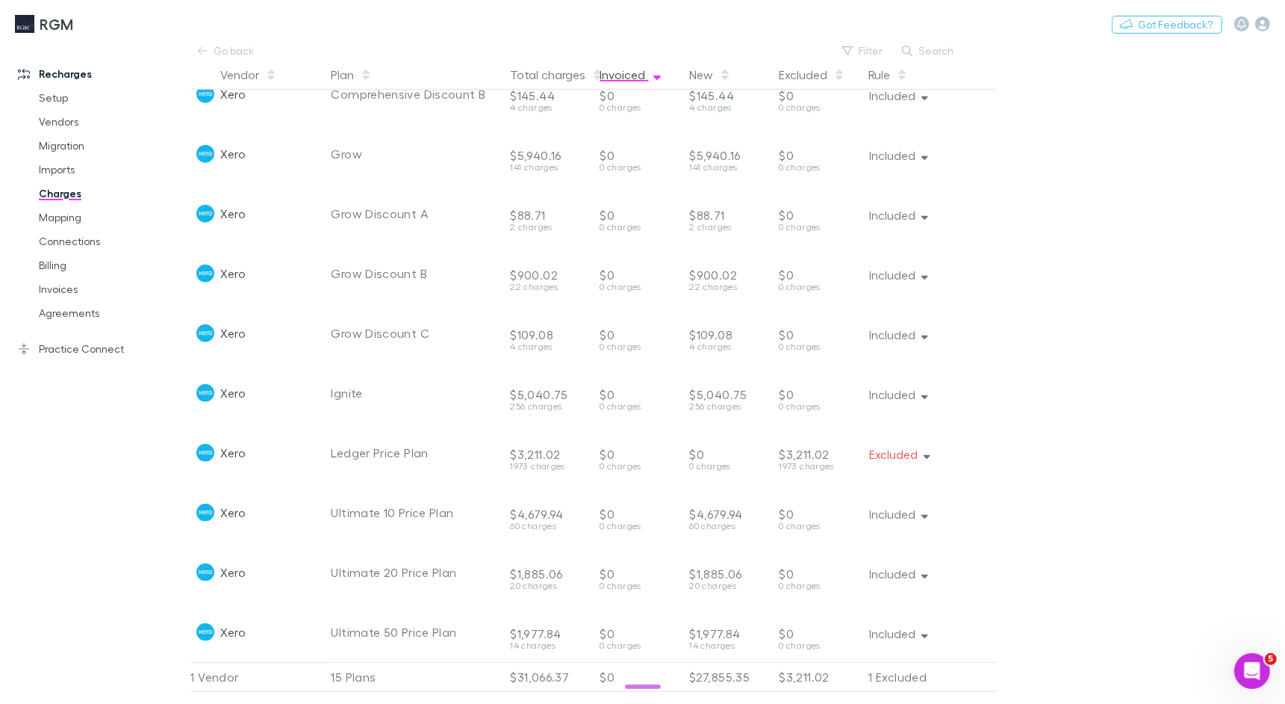
click at [925, 66] on div "Rule" at bounding box center [930, 75] width 134 height 30
click at [925, 46] on button "Search" at bounding box center [929, 51] width 68 height 18
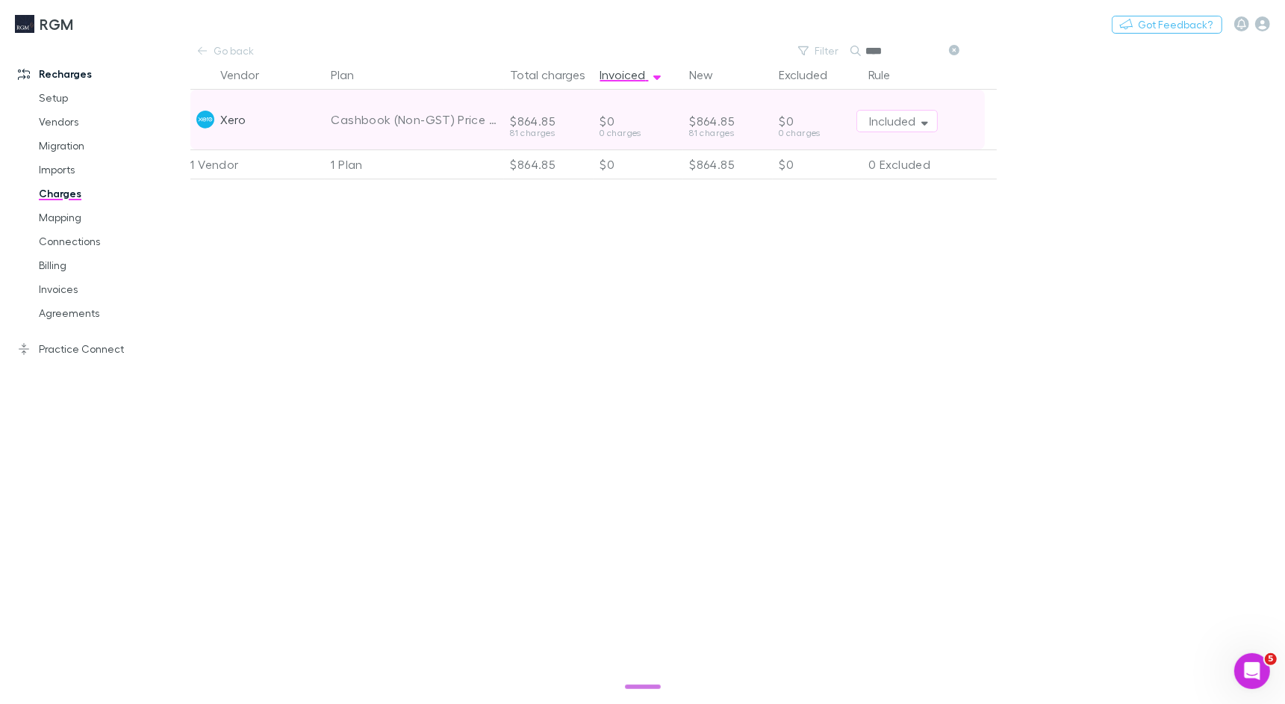
type input "****"
click at [706, 129] on div "81 charges" at bounding box center [728, 132] width 78 height 9
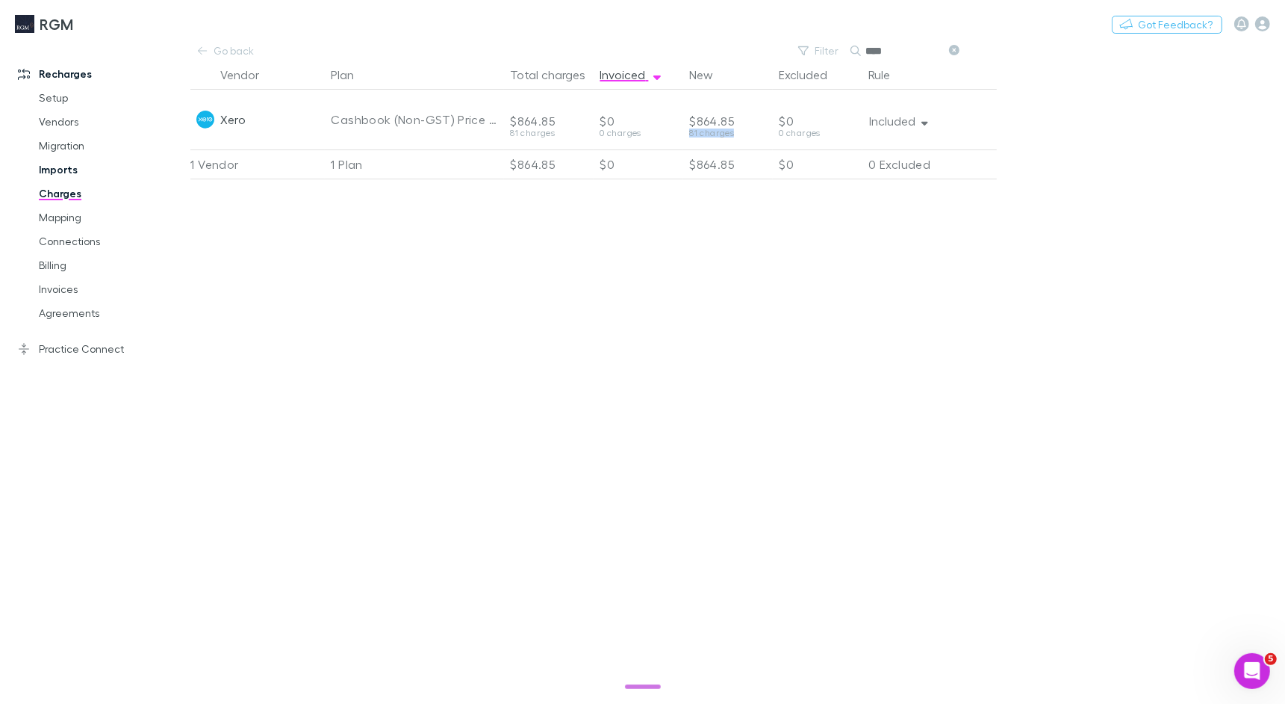
click at [49, 177] on link "Imports" at bounding box center [106, 170] width 164 height 24
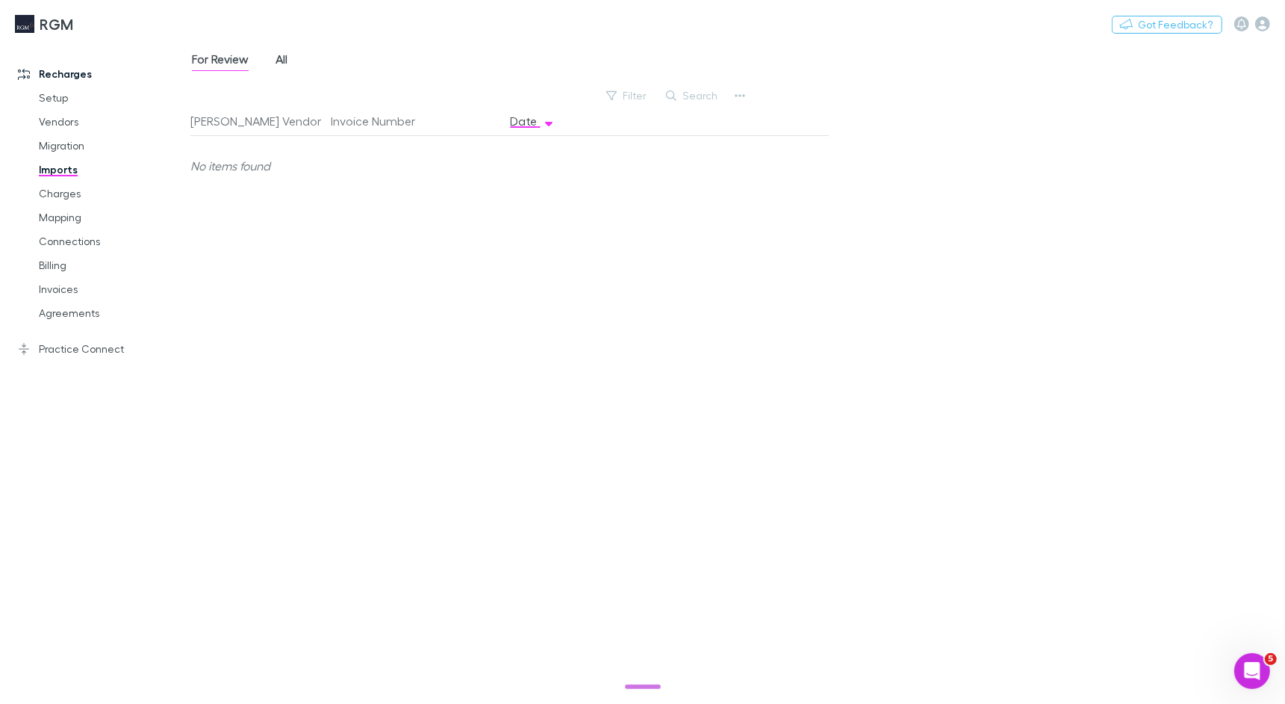
click at [279, 60] on span "All" at bounding box center [282, 61] width 12 height 19
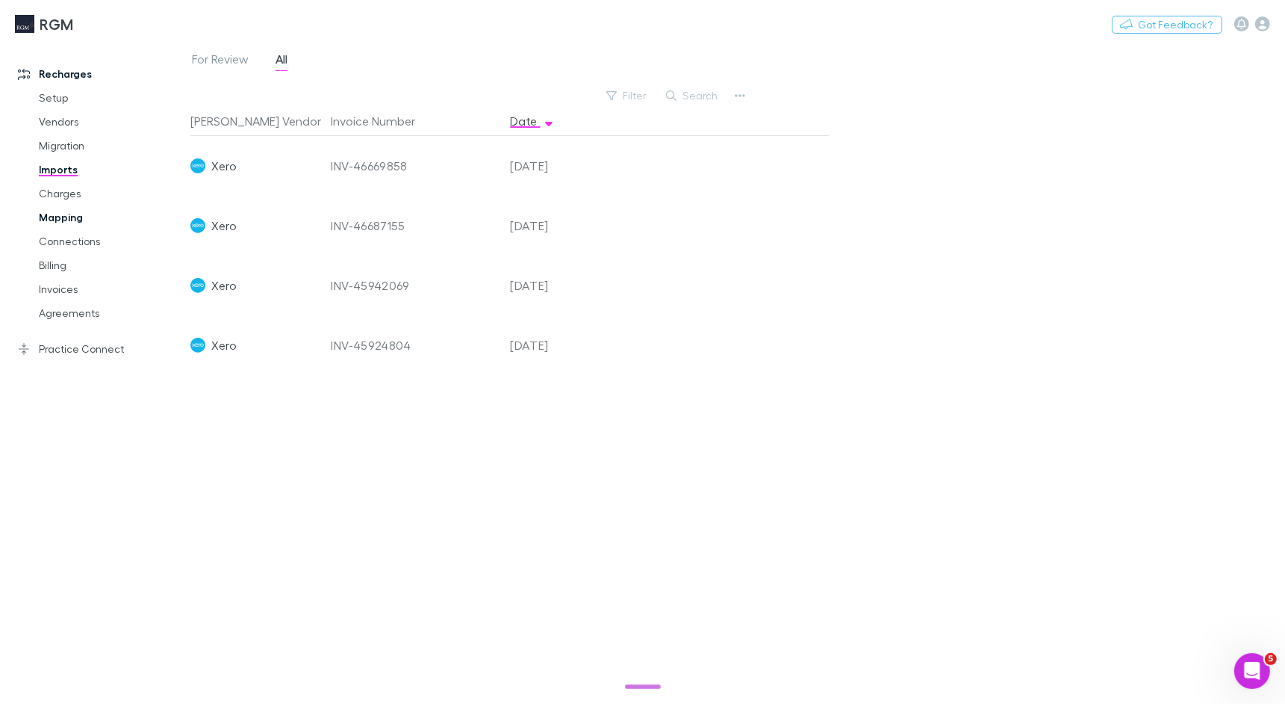
click at [71, 209] on link "Mapping" at bounding box center [106, 217] width 164 height 24
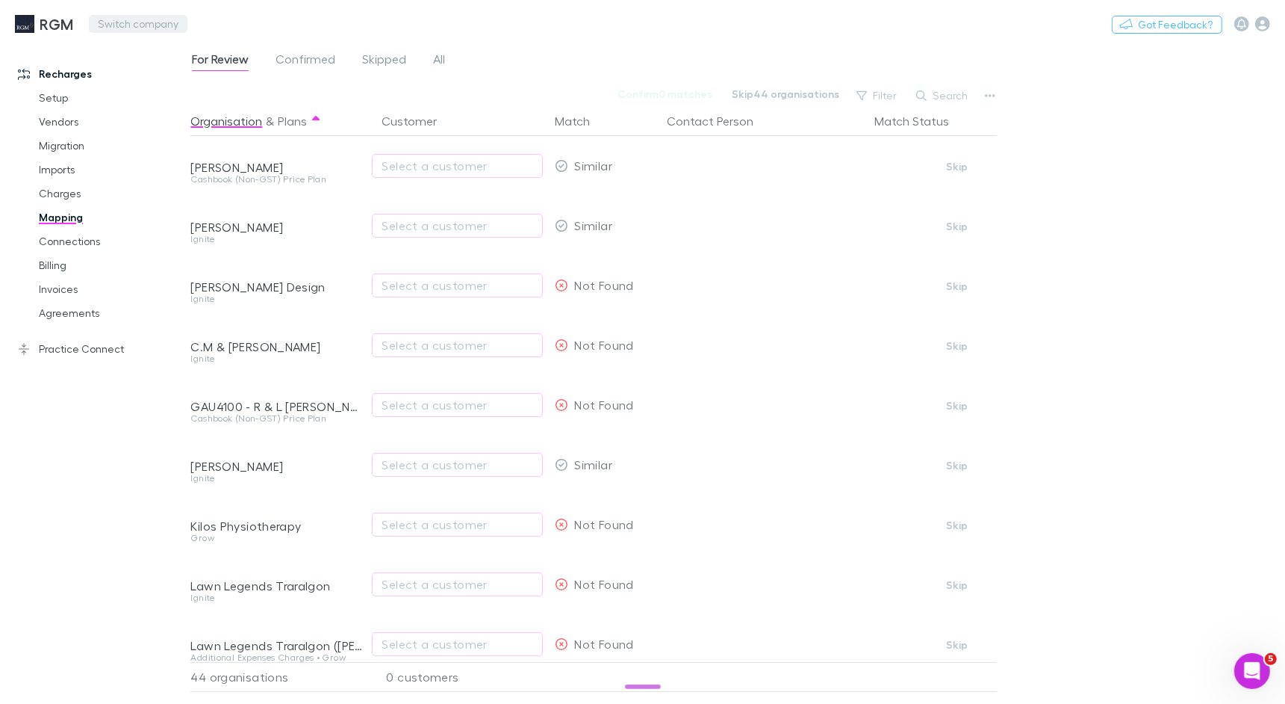
click at [150, 16] on button "Switch company" at bounding box center [138, 24] width 99 height 18
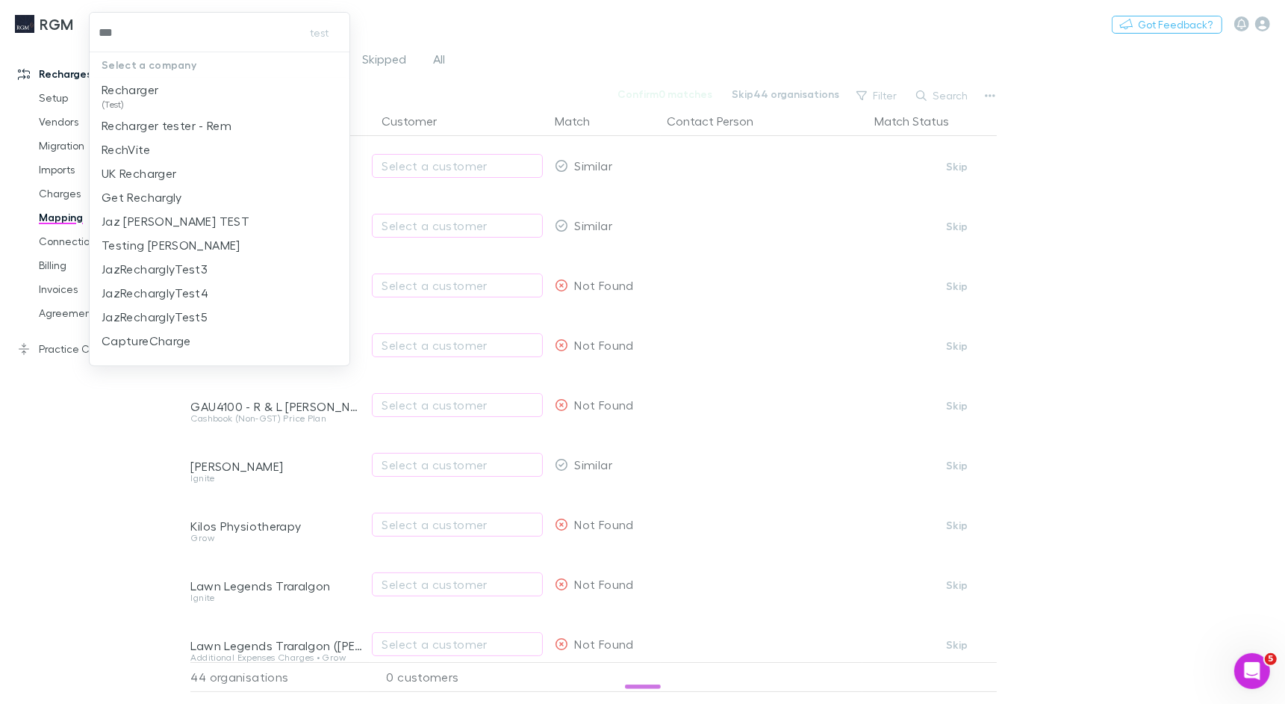
type input "****"
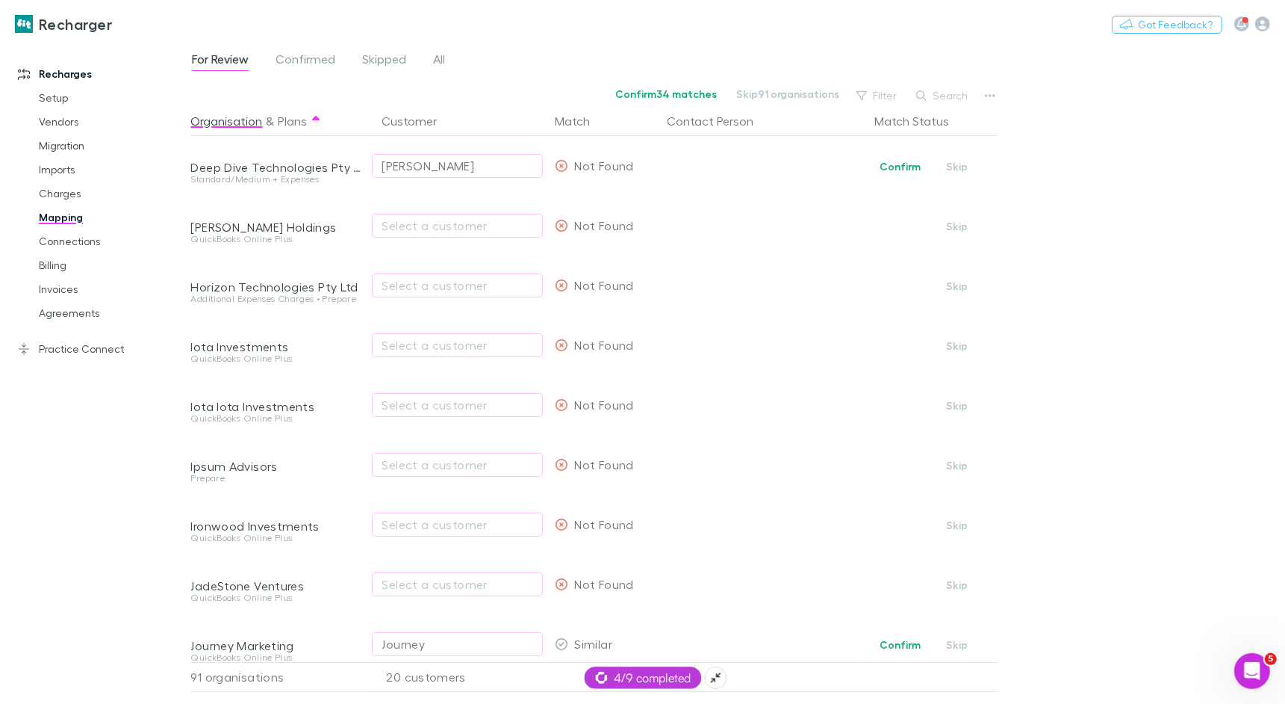
click at [651, 654] on span "4/9 completed" at bounding box center [642, 677] width 95 height 18
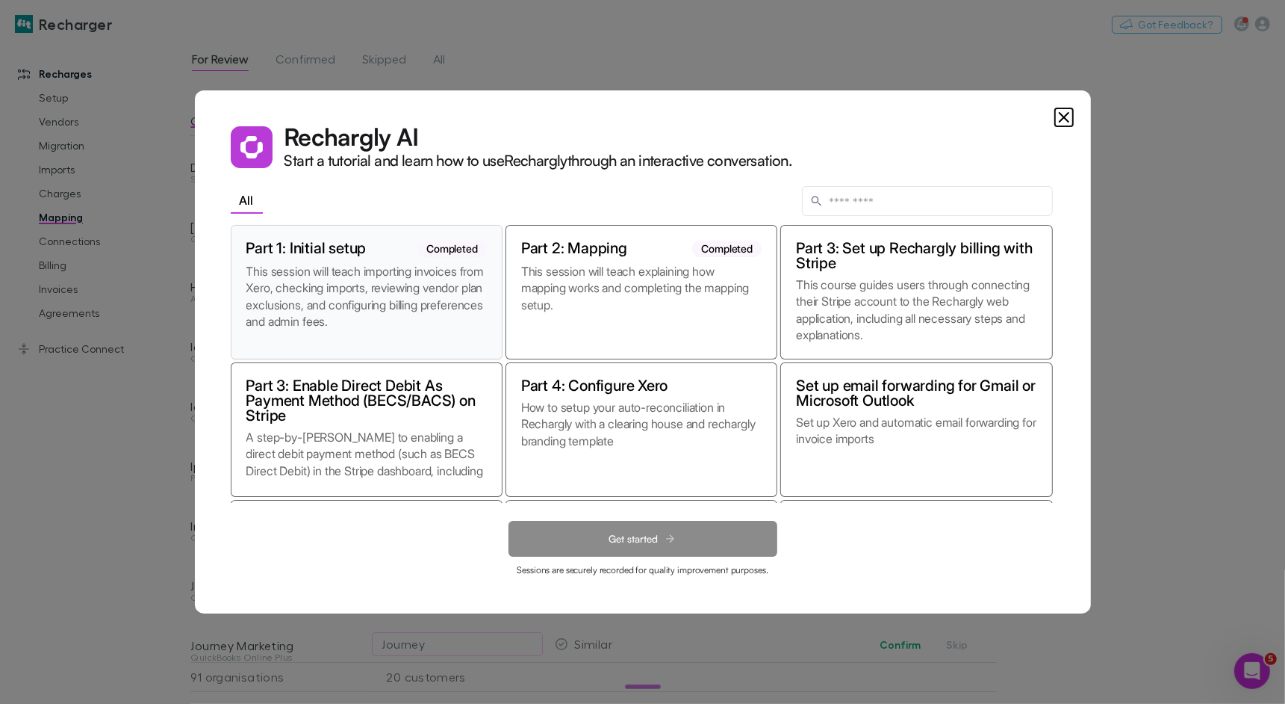
click at [364, 318] on p "This session will teach importing invoices from Xero, checking imports, reviewi…" at bounding box center [366, 303] width 240 height 81
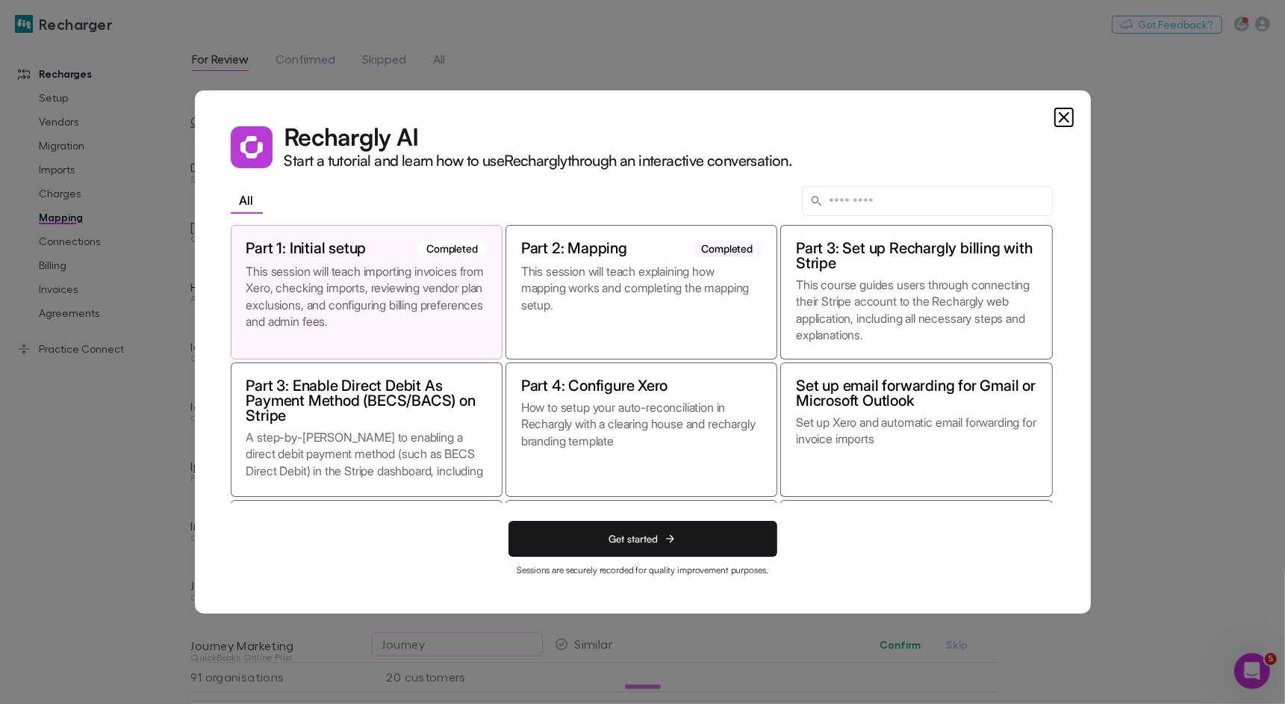
click at [1060, 125] on icon "Close" at bounding box center [1064, 117] width 18 height 18
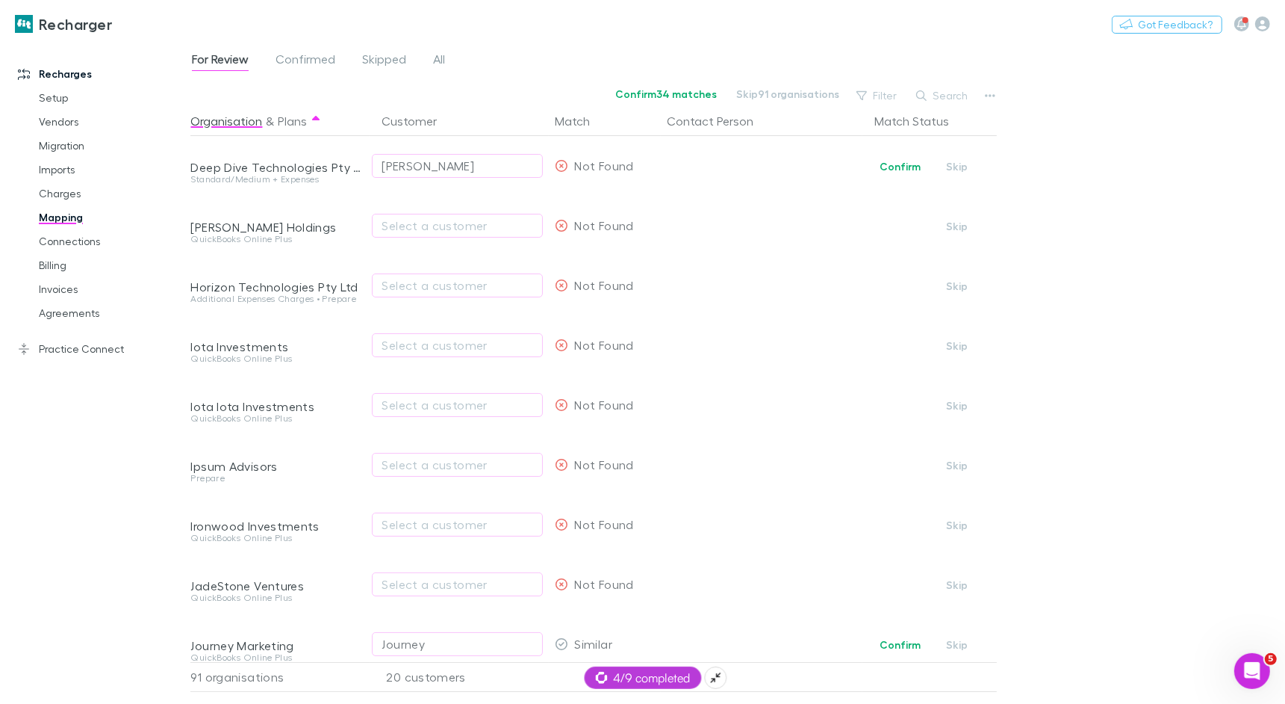
click at [638, 654] on span "4/9 completed" at bounding box center [642, 677] width 95 height 18
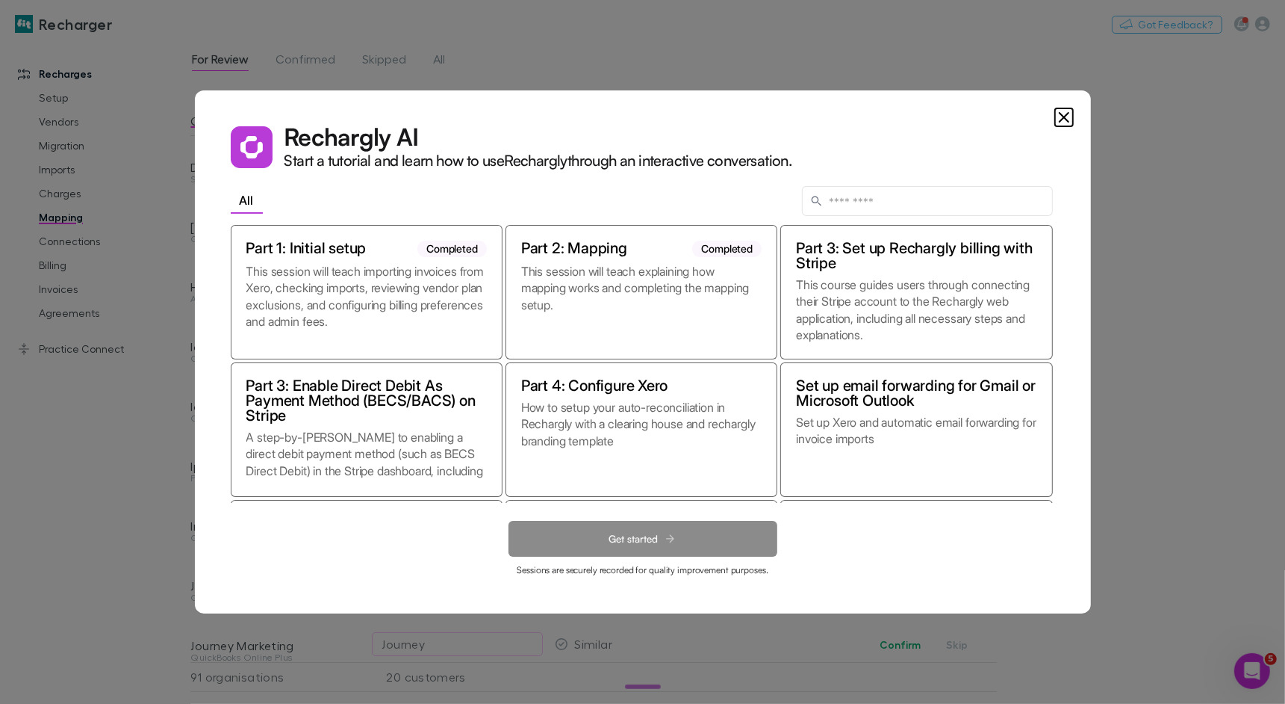
click at [1070, 120] on icon "Close" at bounding box center [1064, 117] width 18 height 18
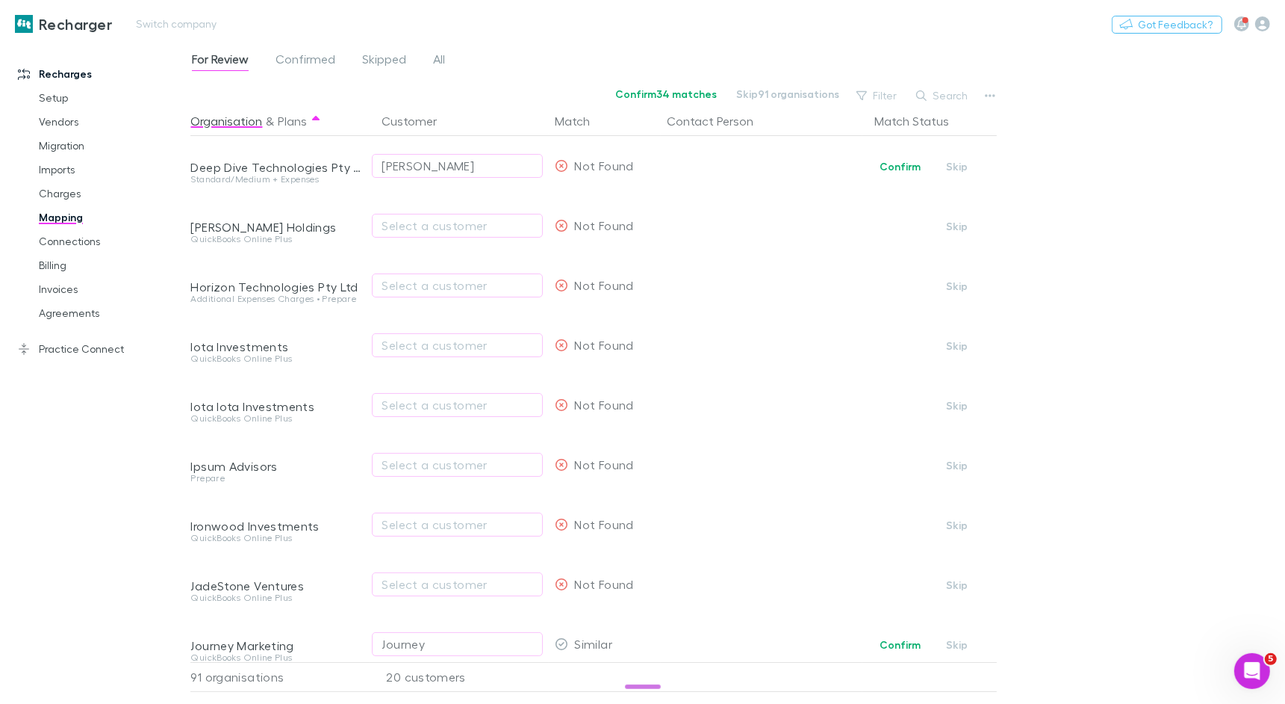
click at [72, 30] on h3 "Recharger" at bounding box center [75, 24] width 73 height 18
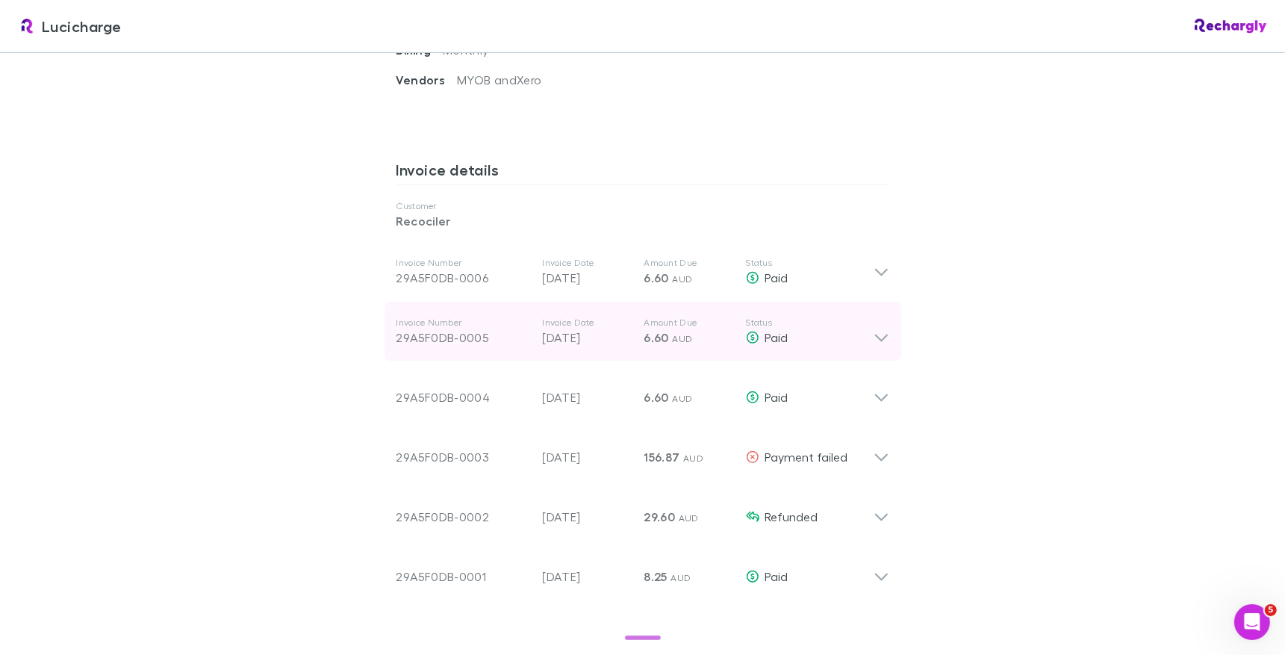
scroll to position [707, 0]
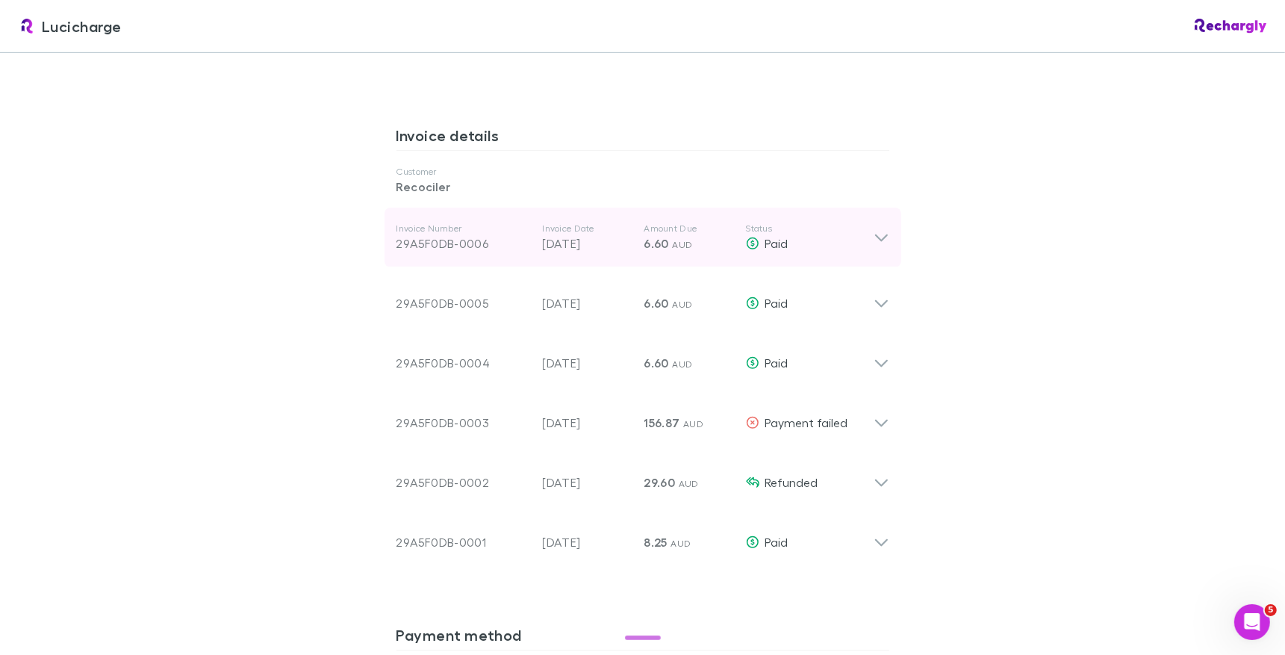
click at [794, 253] on div "Invoice Number 29A5F0DB-0006 Invoice Date 12 Oct 2025 Amount Due 6.60 AUD Statu…" at bounding box center [635, 238] width 477 height 54
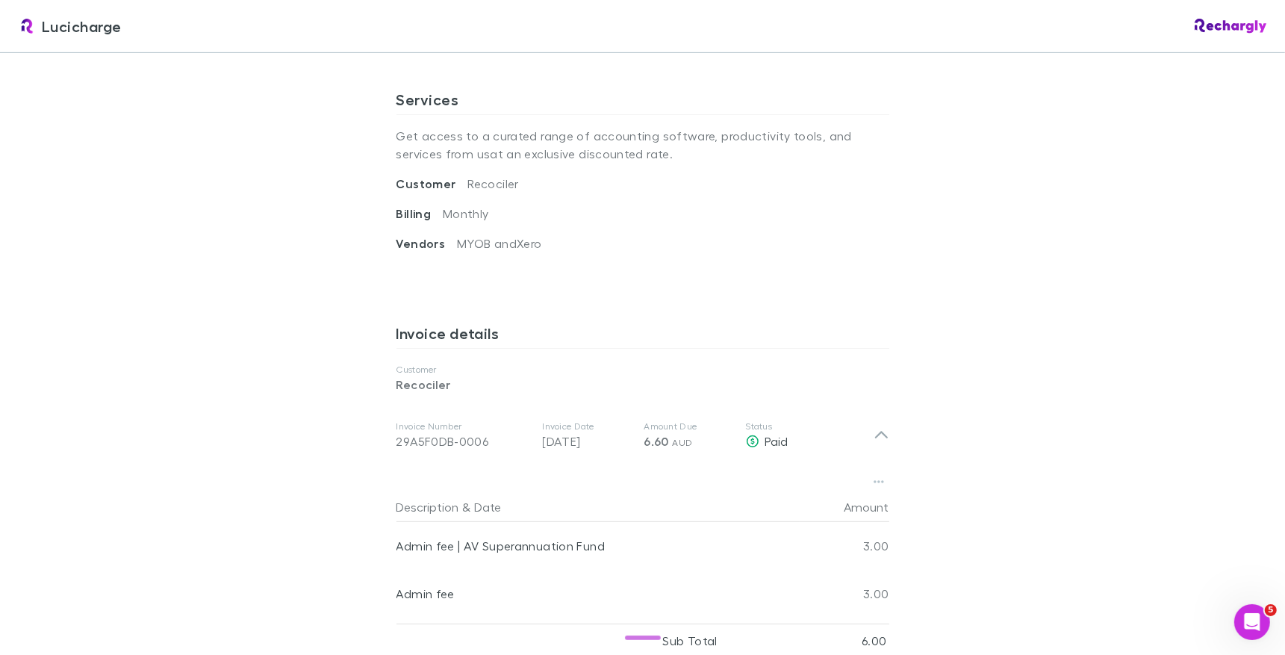
scroll to position [487, 0]
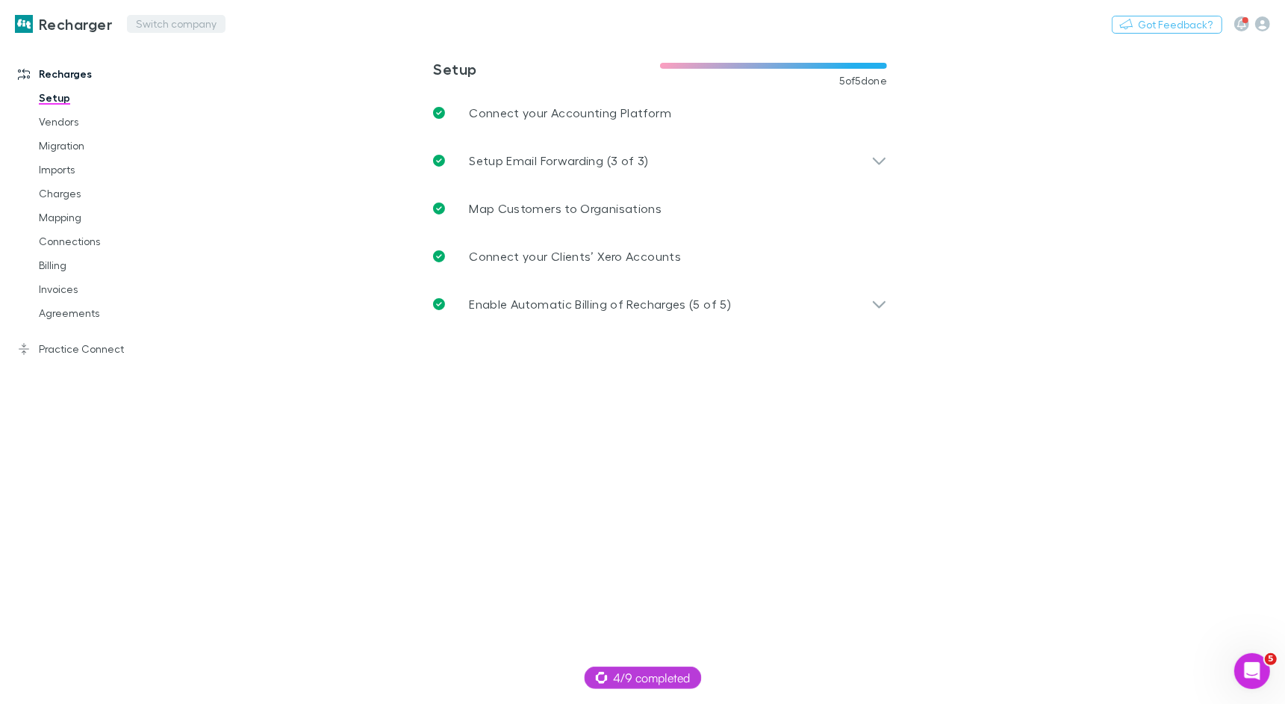
click at [167, 25] on button "Switch company" at bounding box center [176, 24] width 99 height 18
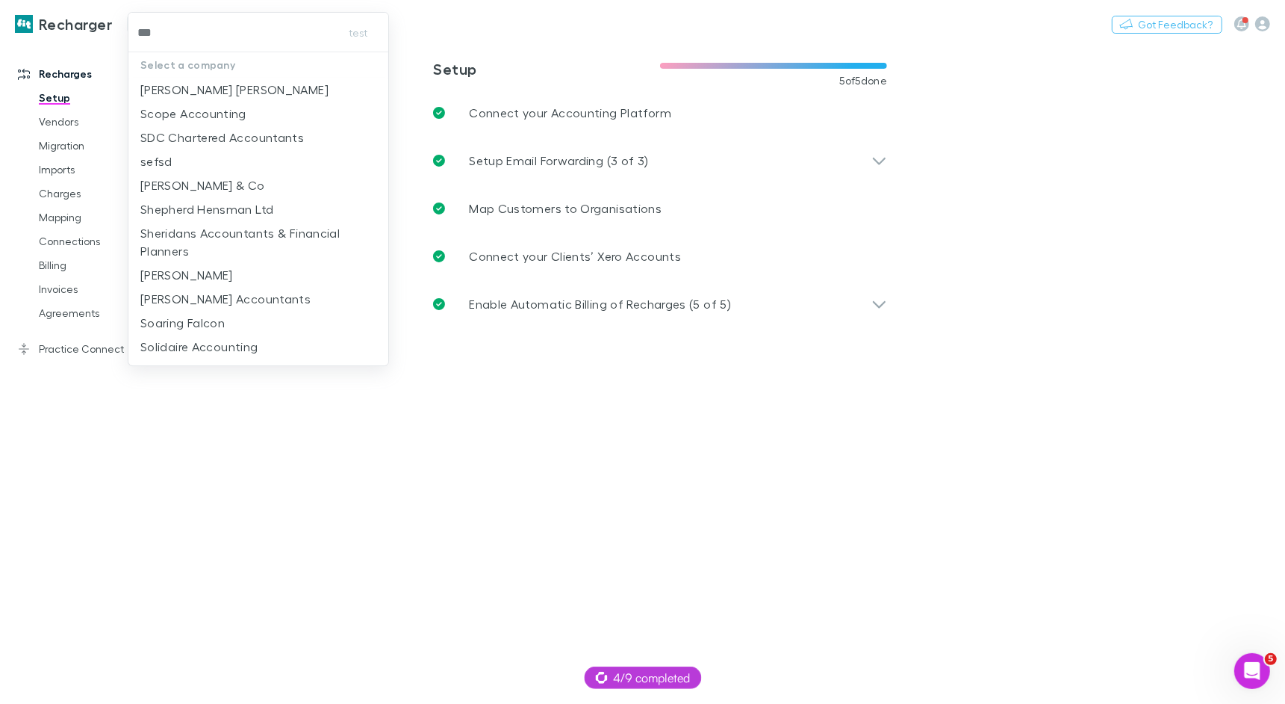
type input "****"
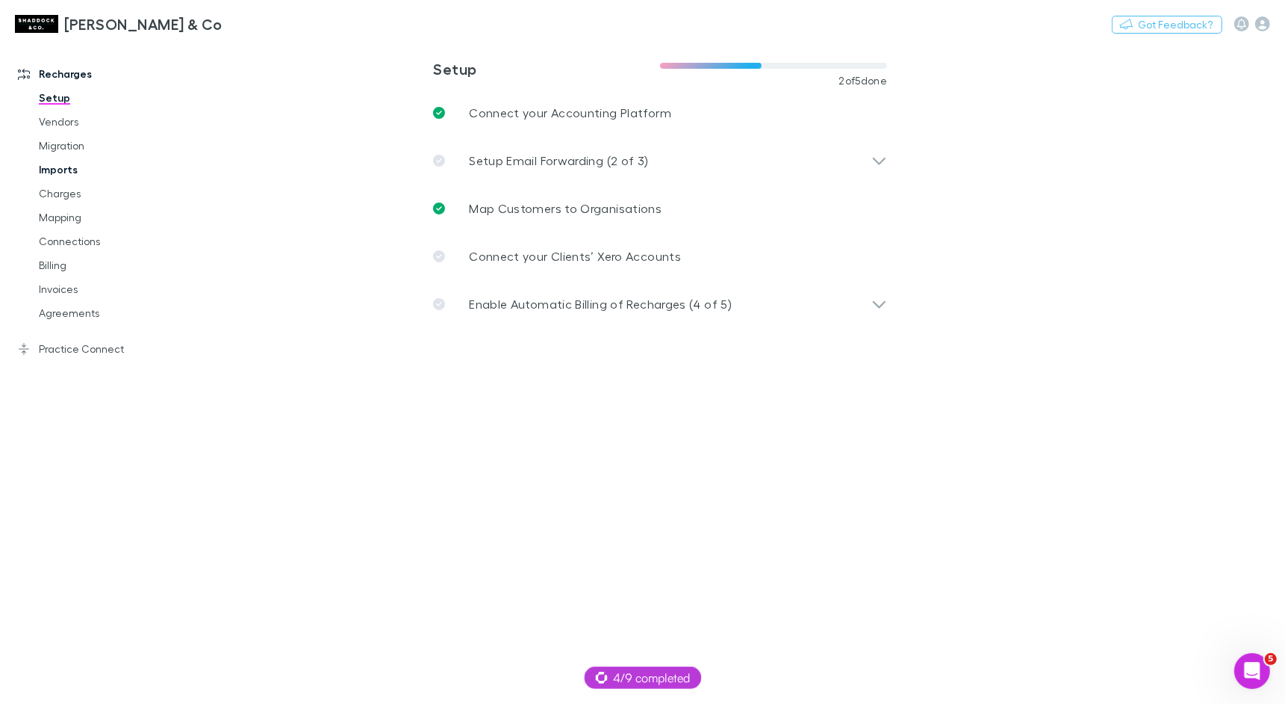
click at [71, 172] on link "Imports" at bounding box center [106, 170] width 164 height 24
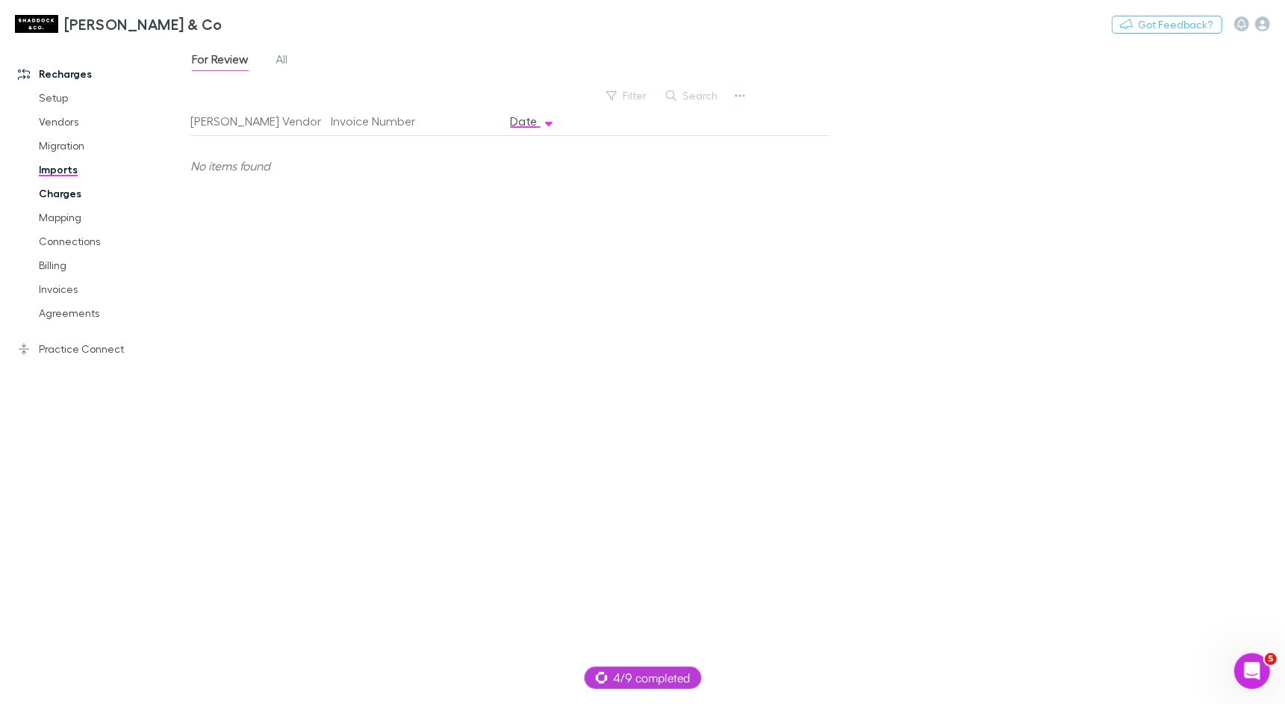
click at [76, 195] on link "Charges" at bounding box center [106, 193] width 164 height 24
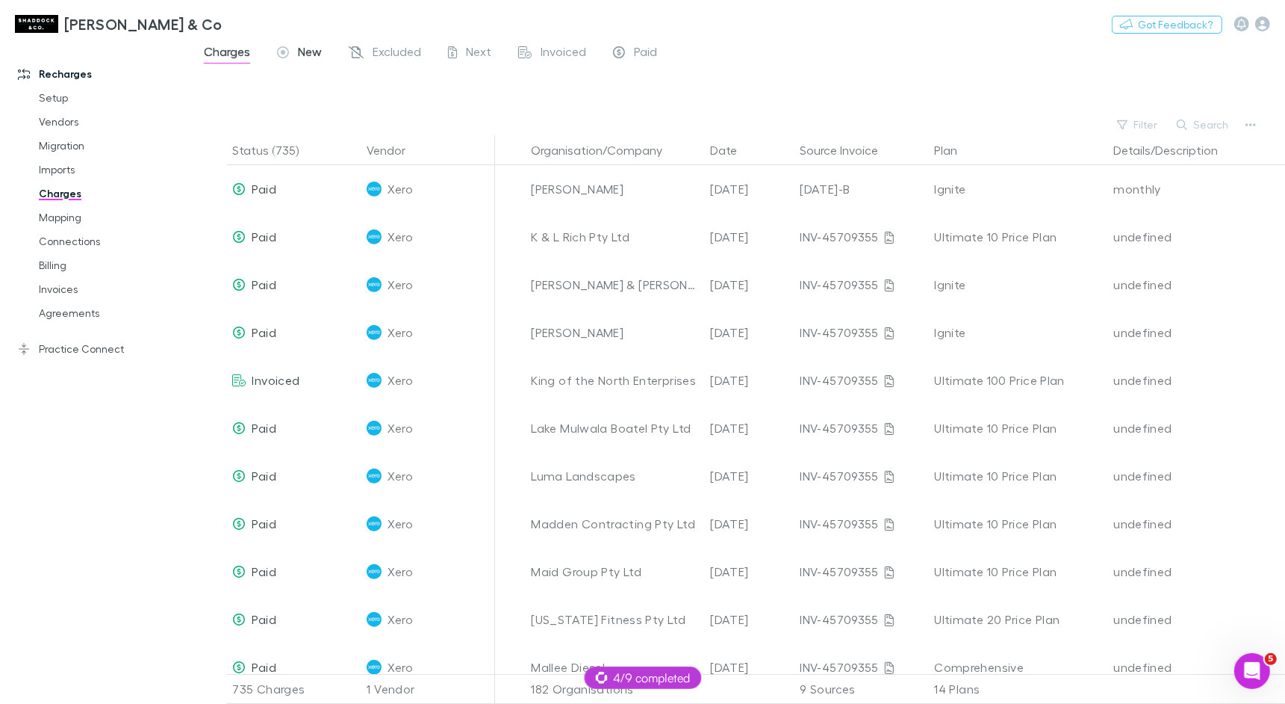
click at [306, 60] on span "New" at bounding box center [310, 53] width 24 height 19
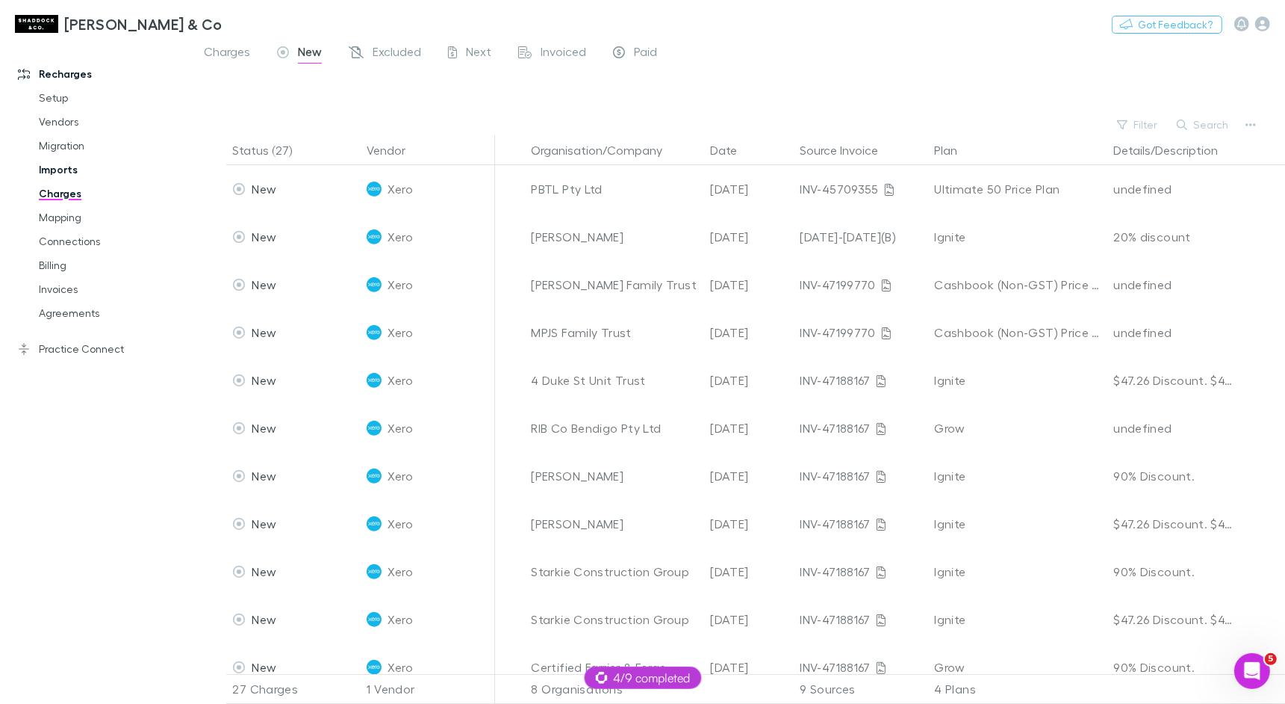
click at [35, 161] on link "Imports" at bounding box center [106, 170] width 164 height 24
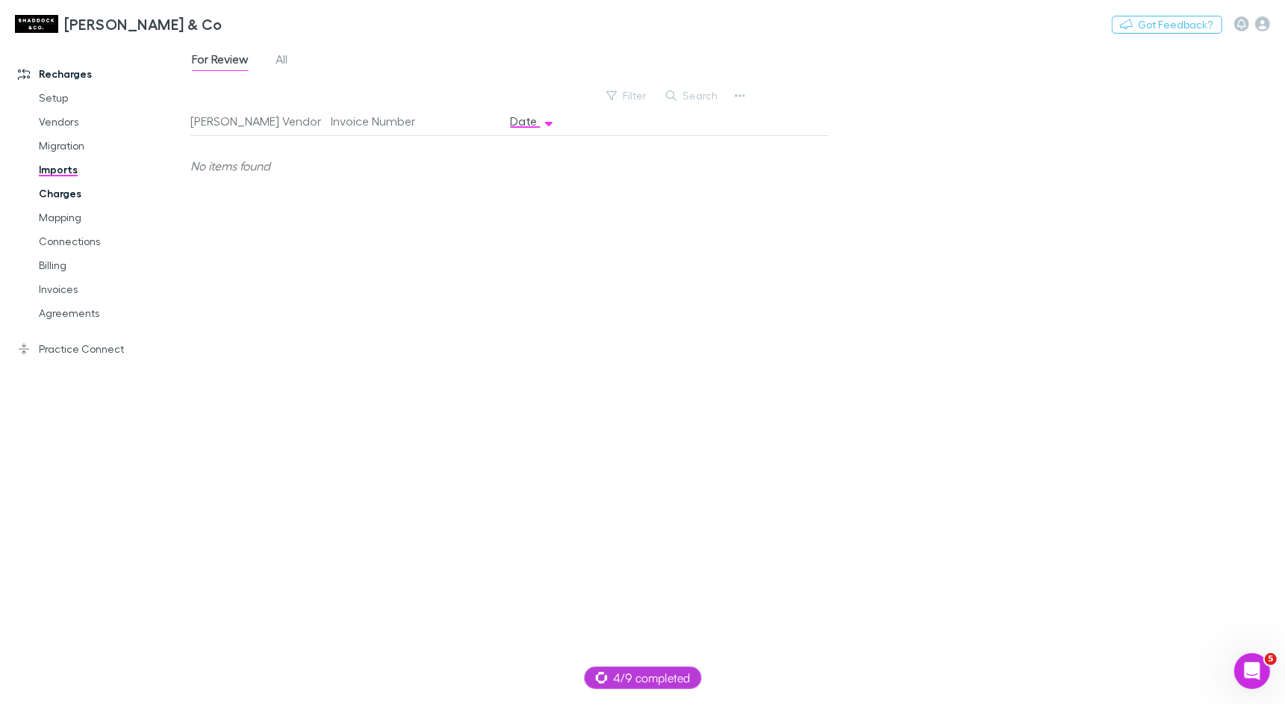
click at [92, 194] on link "Charges" at bounding box center [106, 193] width 164 height 24
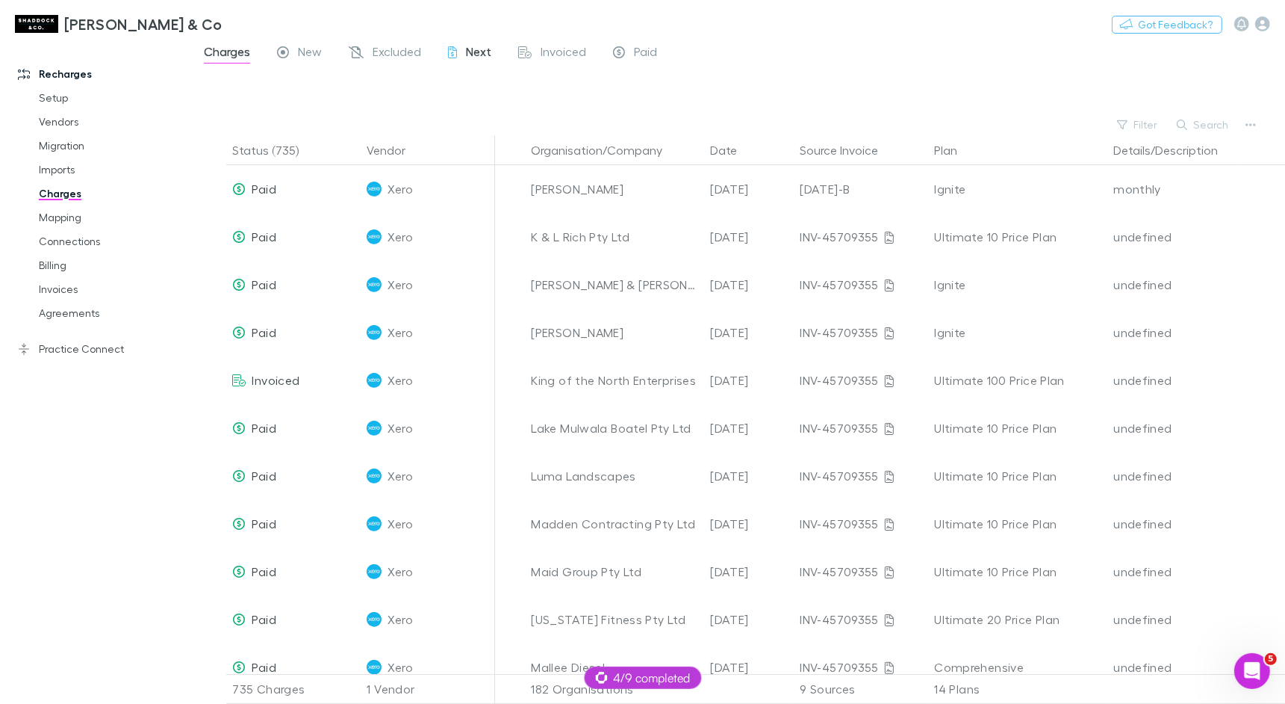
click at [475, 47] on span "Next" at bounding box center [478, 53] width 25 height 19
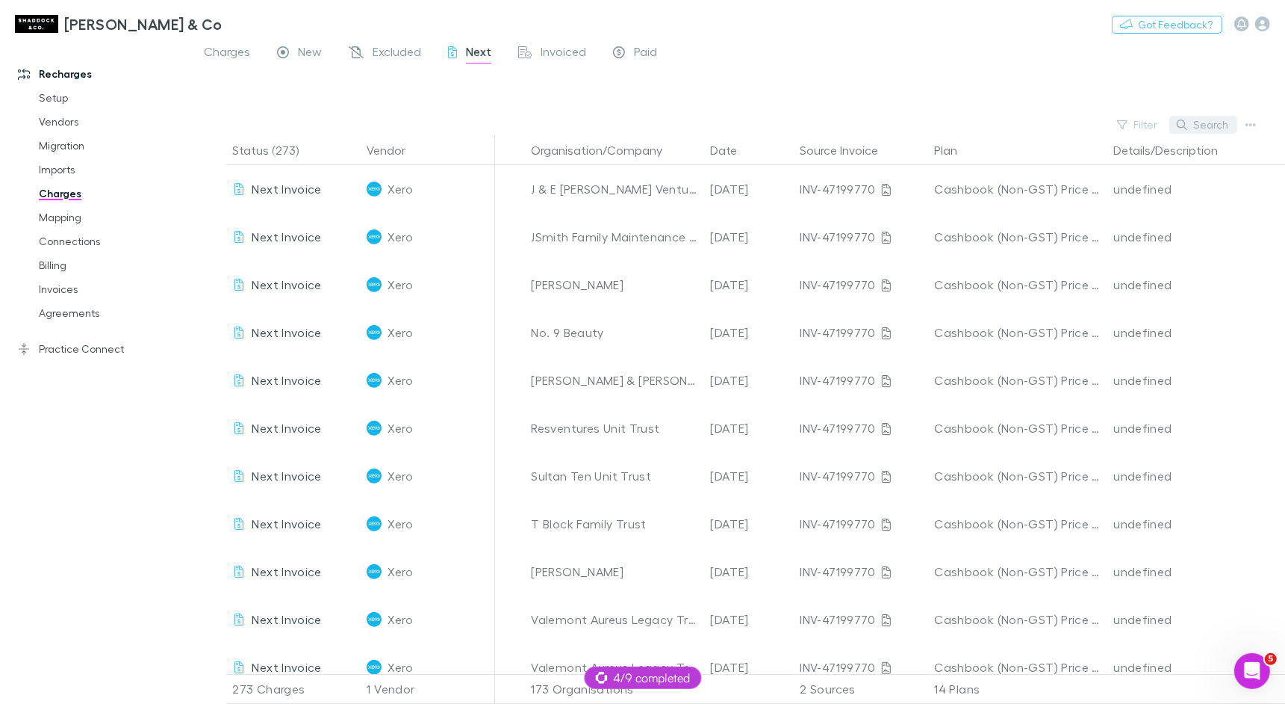
click at [1207, 118] on button "Search" at bounding box center [1204, 125] width 68 height 18
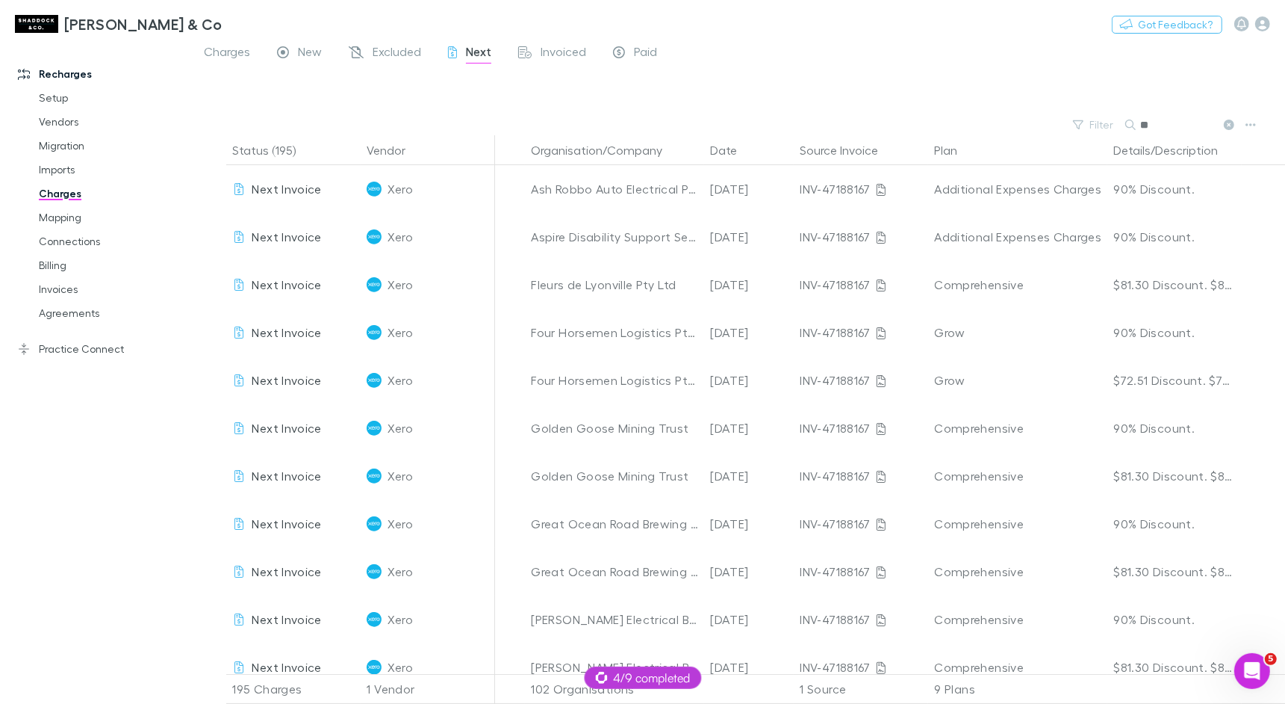
type input "*"
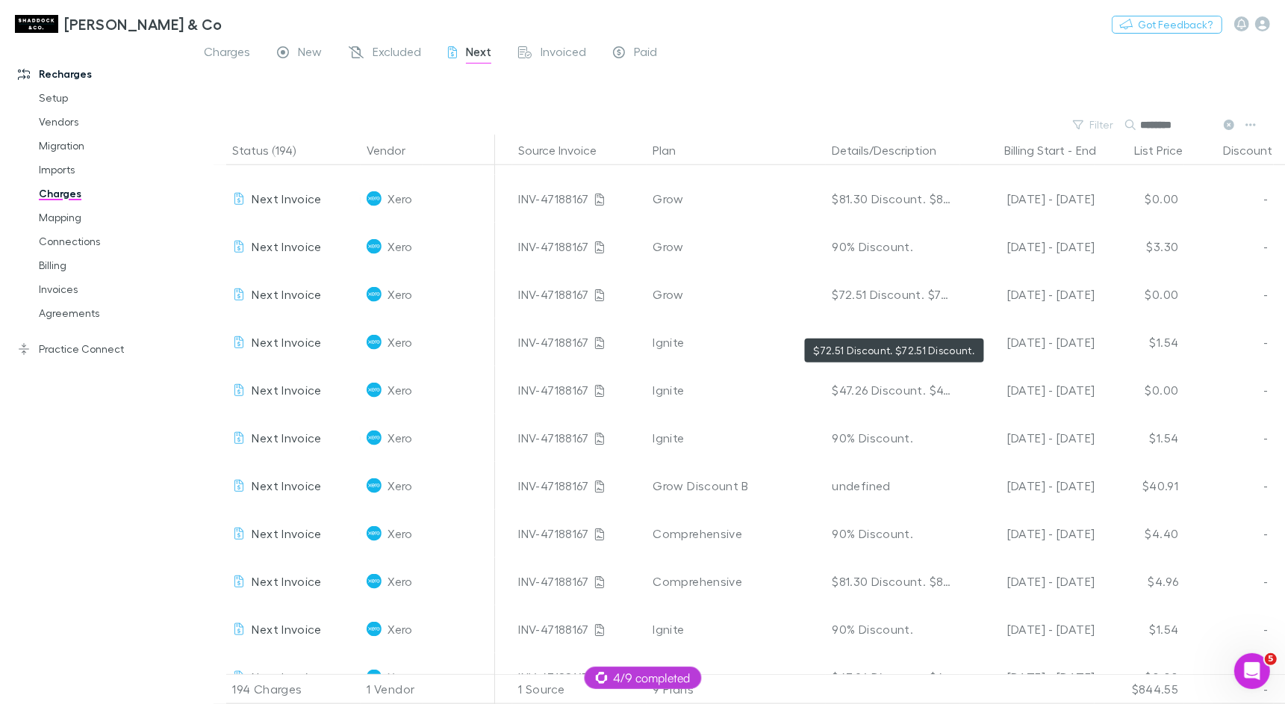
scroll to position [1473, 282]
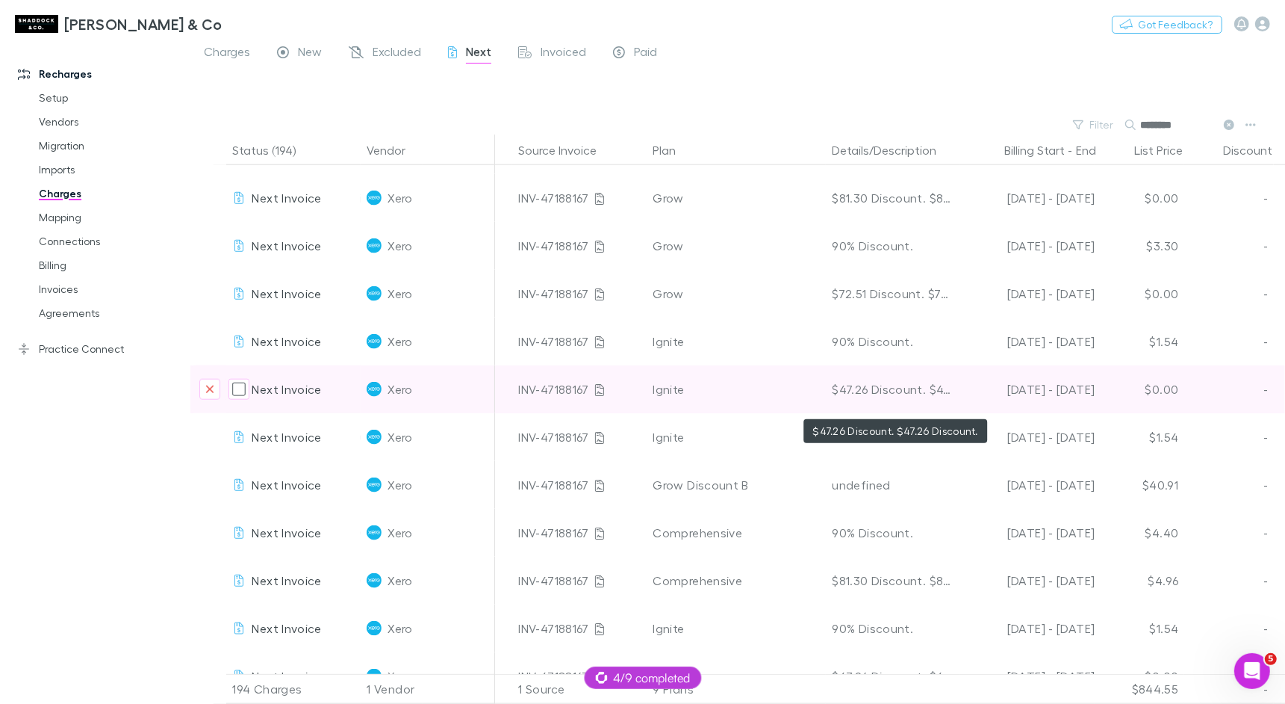
type input "********"
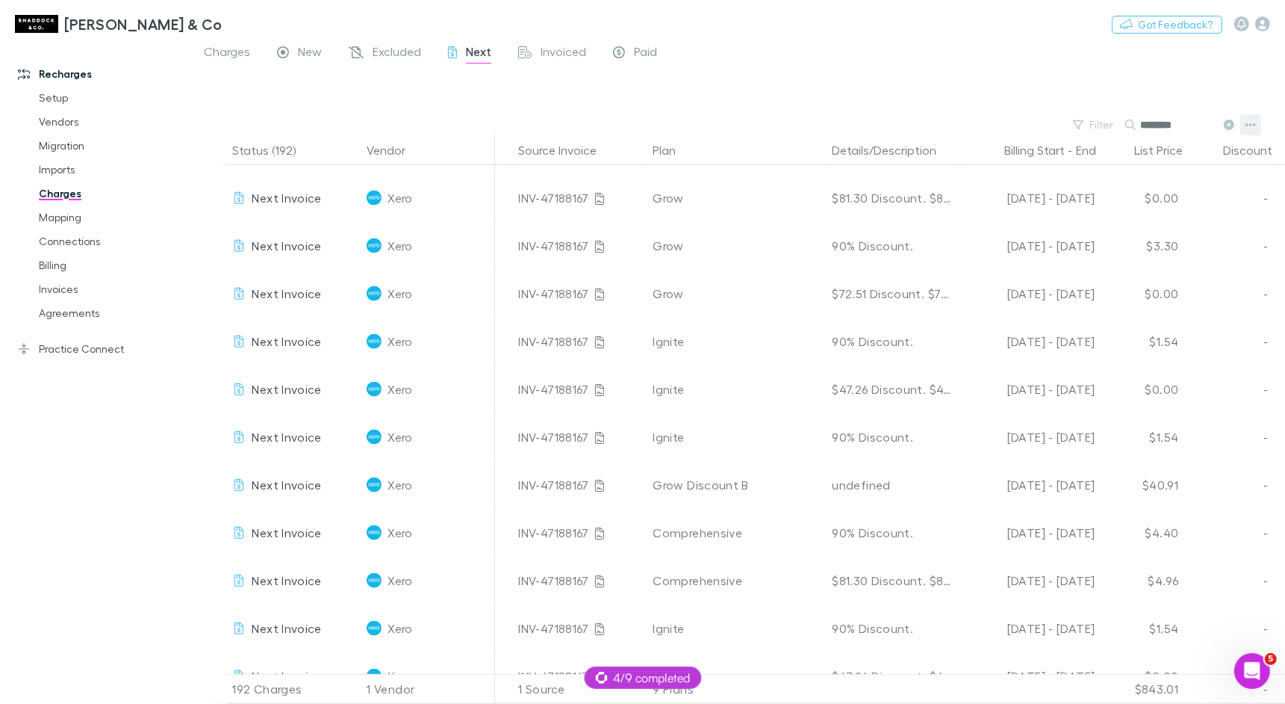
click at [1254, 125] on icon "button" at bounding box center [1251, 125] width 10 height 3
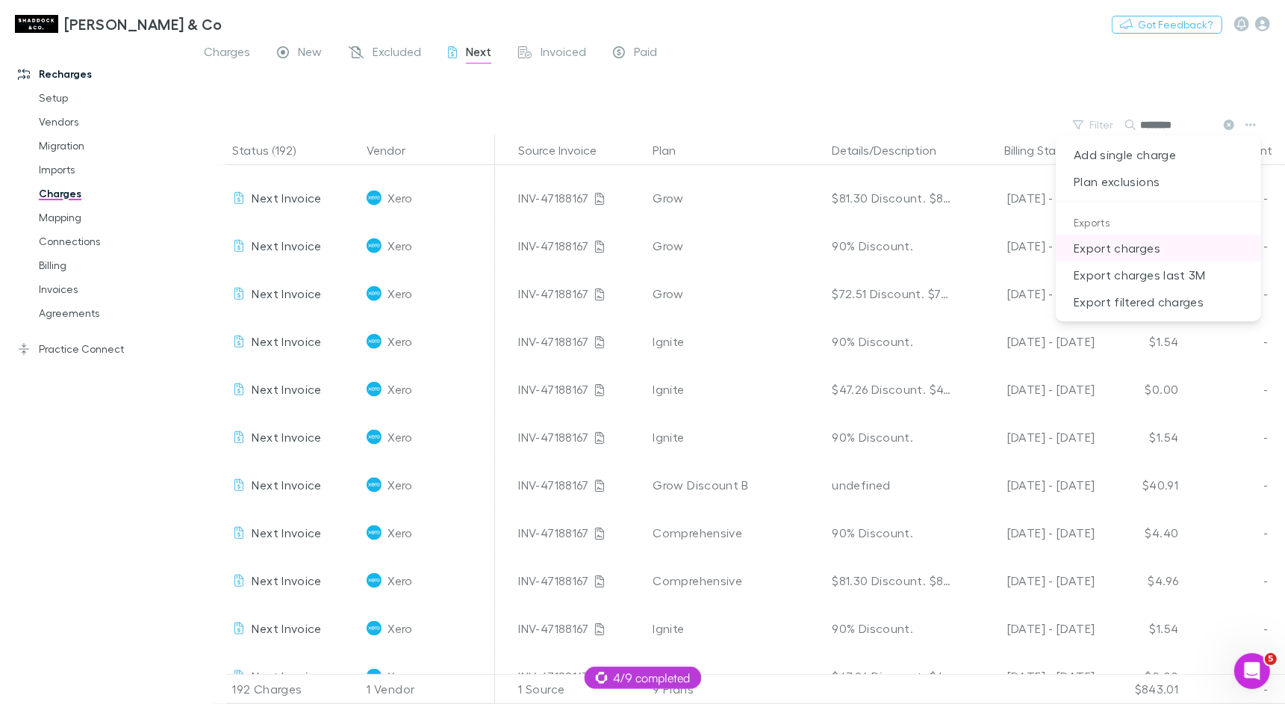
click at [1179, 240] on p "Export charges" at bounding box center [1158, 248] width 205 height 27
